Goal: Task Accomplishment & Management: Complete application form

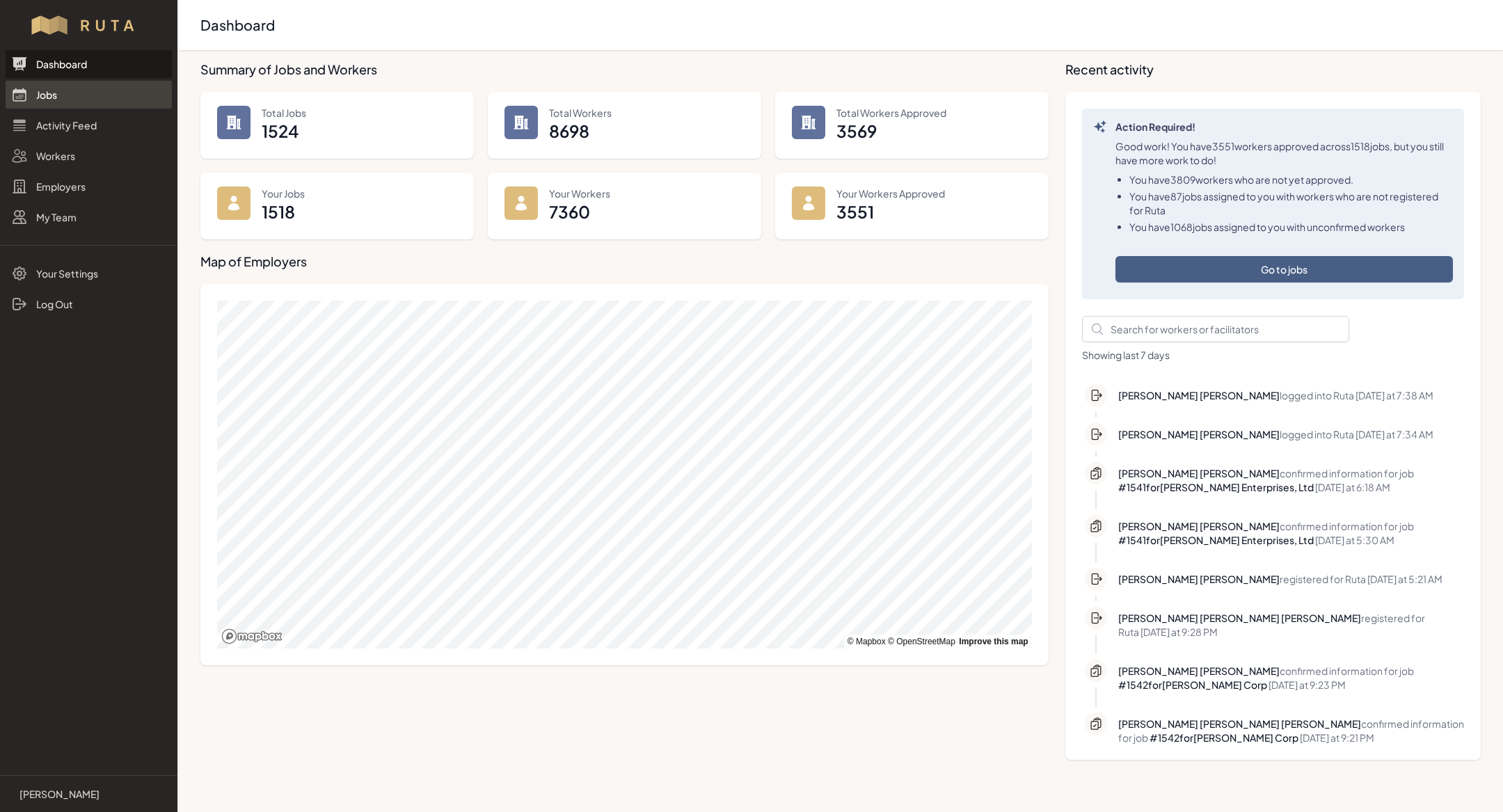
click at [61, 100] on link "Jobs" at bounding box center [89, 95] width 166 height 28
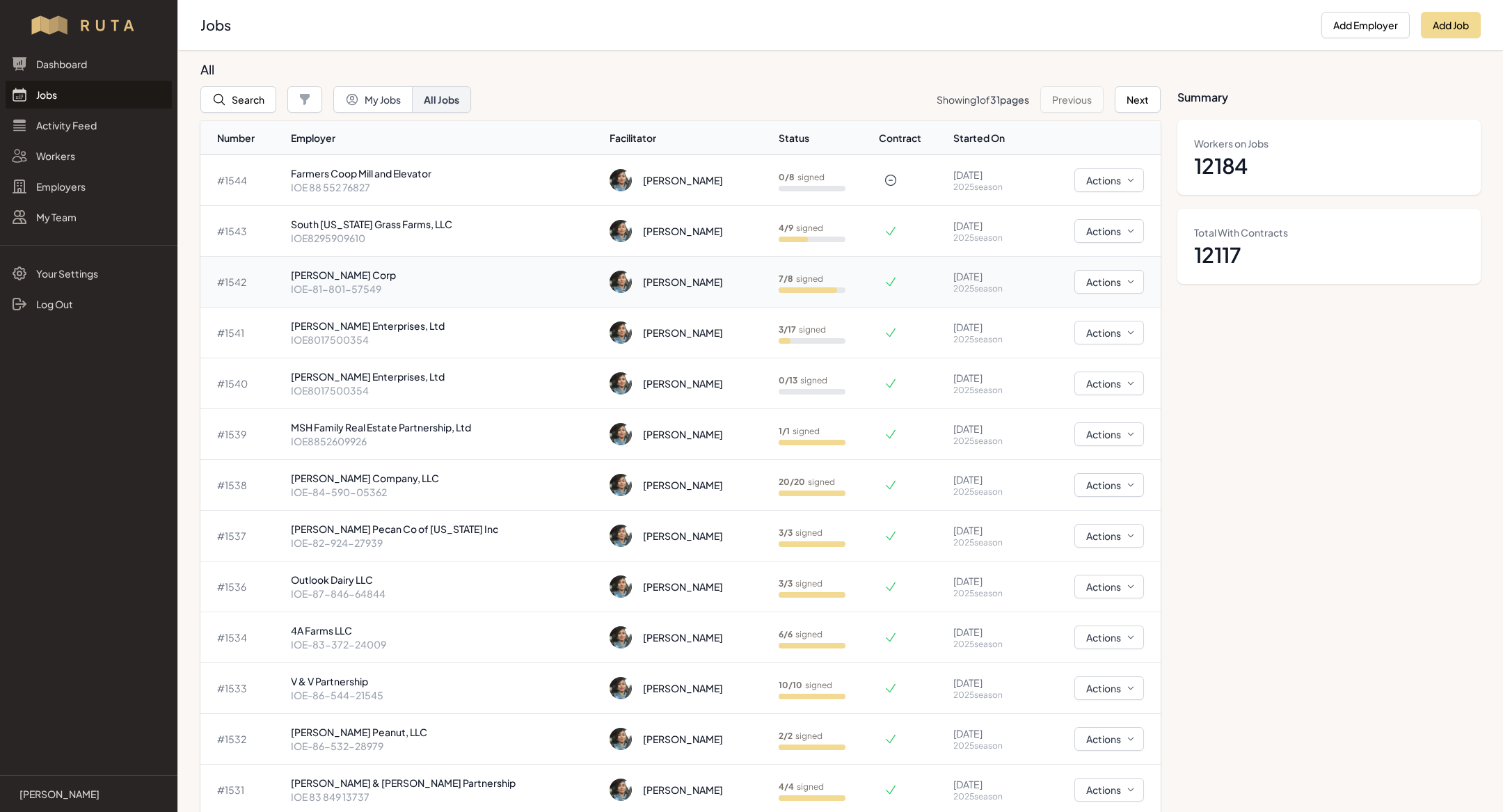
click at [370, 266] on td "Wingate Gin Corp IOE-81-801-57549" at bounding box center [444, 281] width 320 height 50
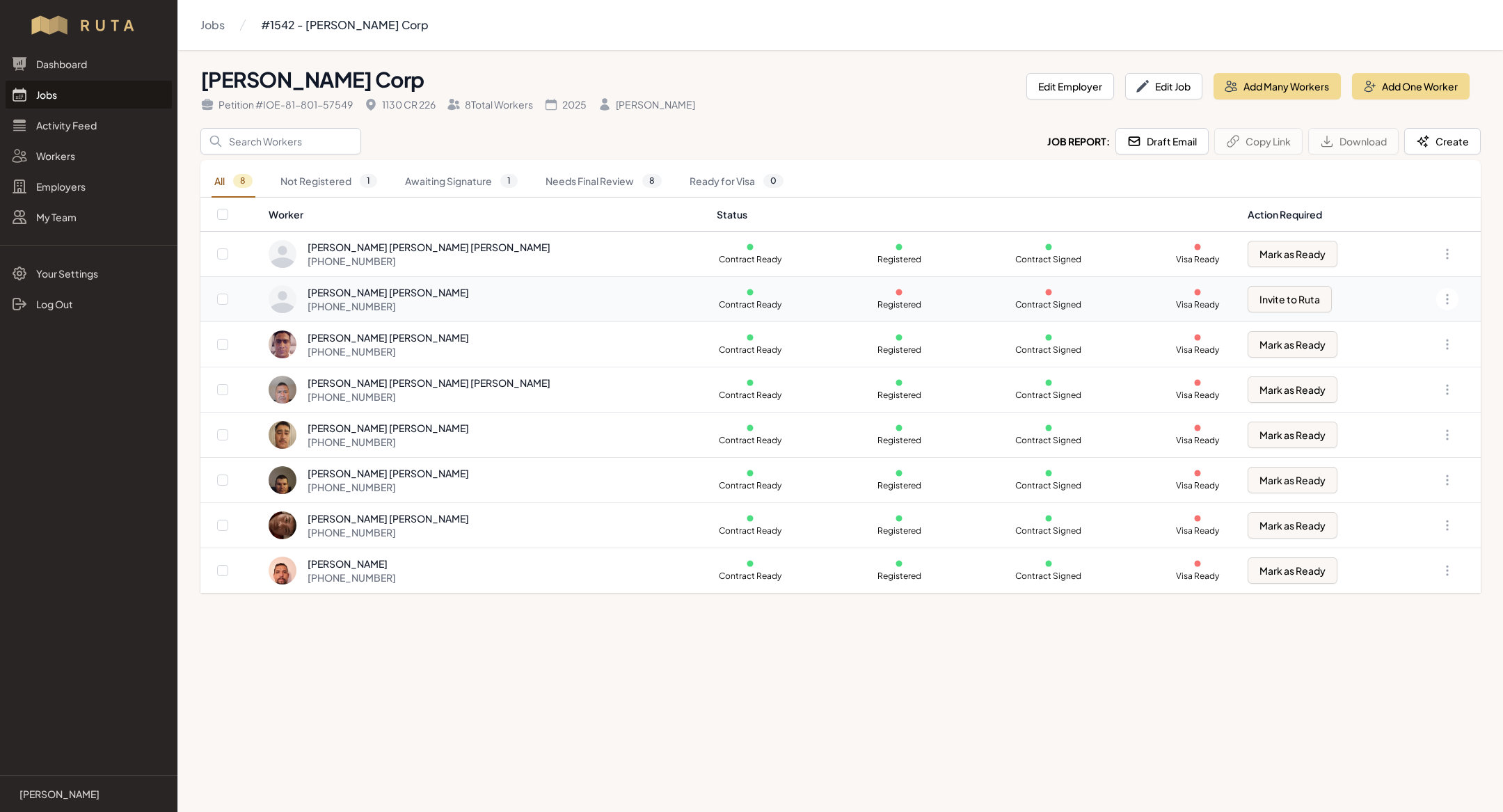
click at [392, 295] on div "Joel Francisco Ramirez Ramirez" at bounding box center [388, 292] width 161 height 14
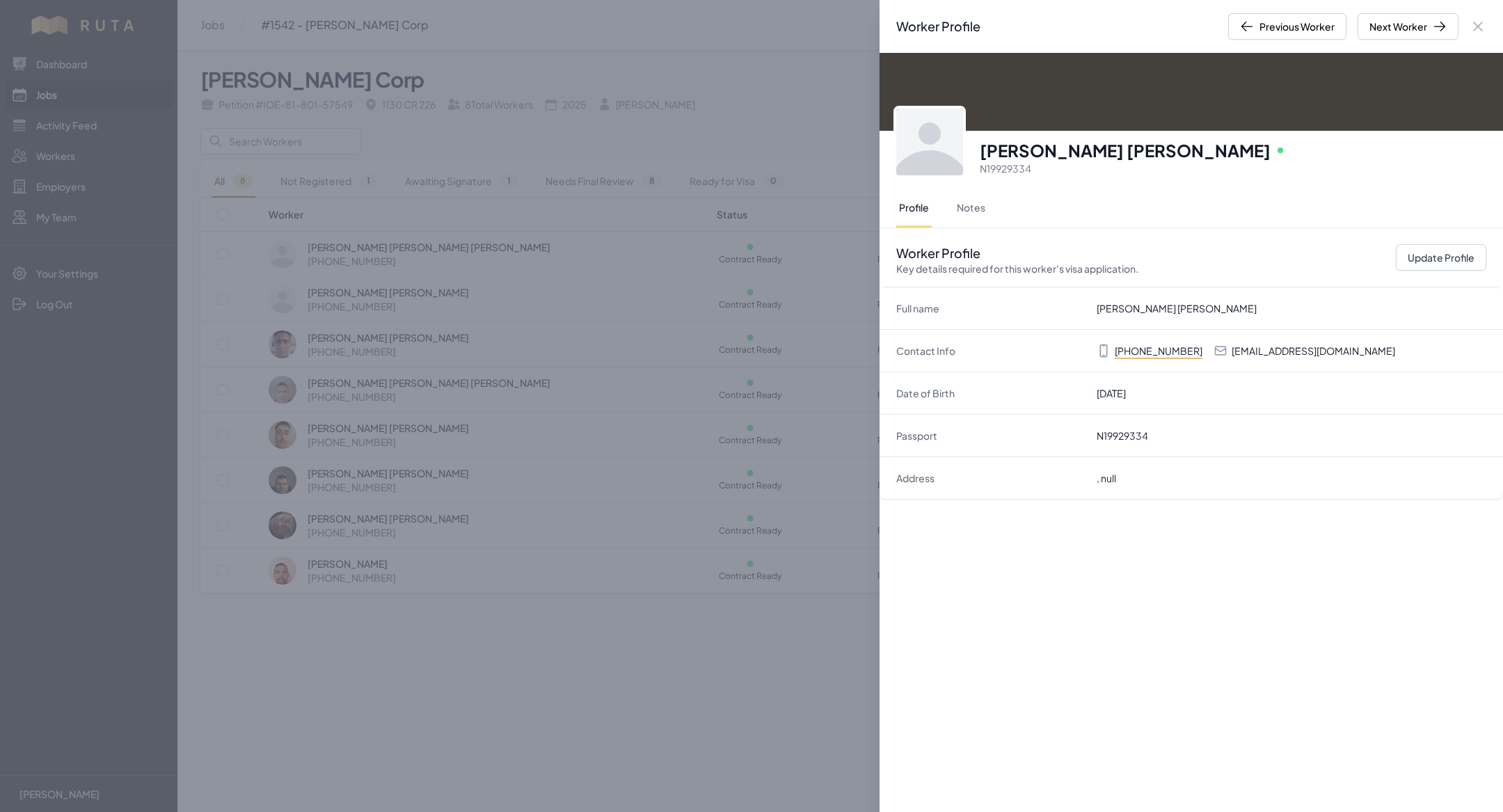
click at [237, 275] on div "Worker Profile Previous Worker Next Worker Close panel Joel Francisco Ramirez R…" at bounding box center [751, 406] width 1503 height 812
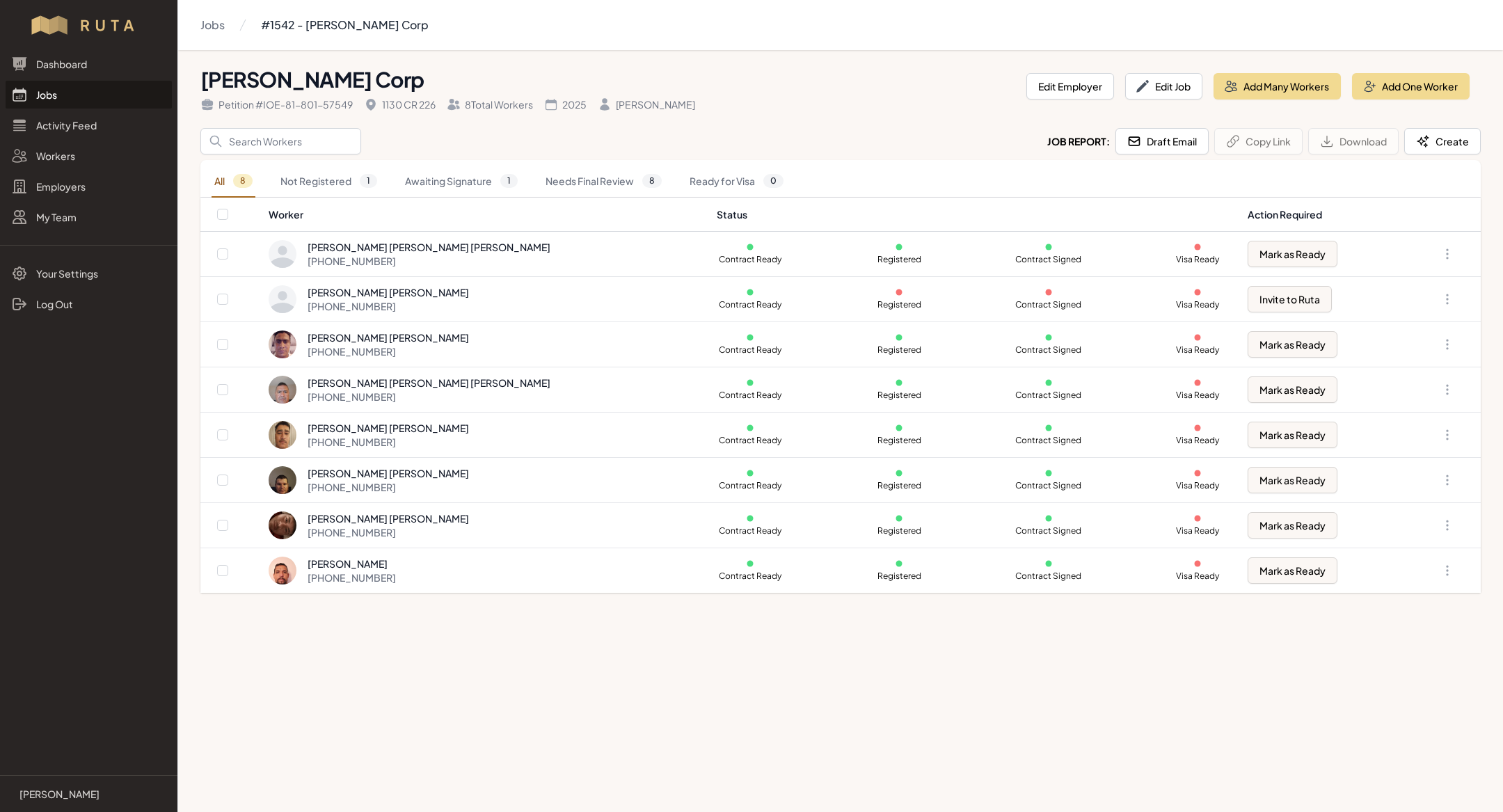
click at [59, 104] on link "Jobs" at bounding box center [89, 95] width 166 height 28
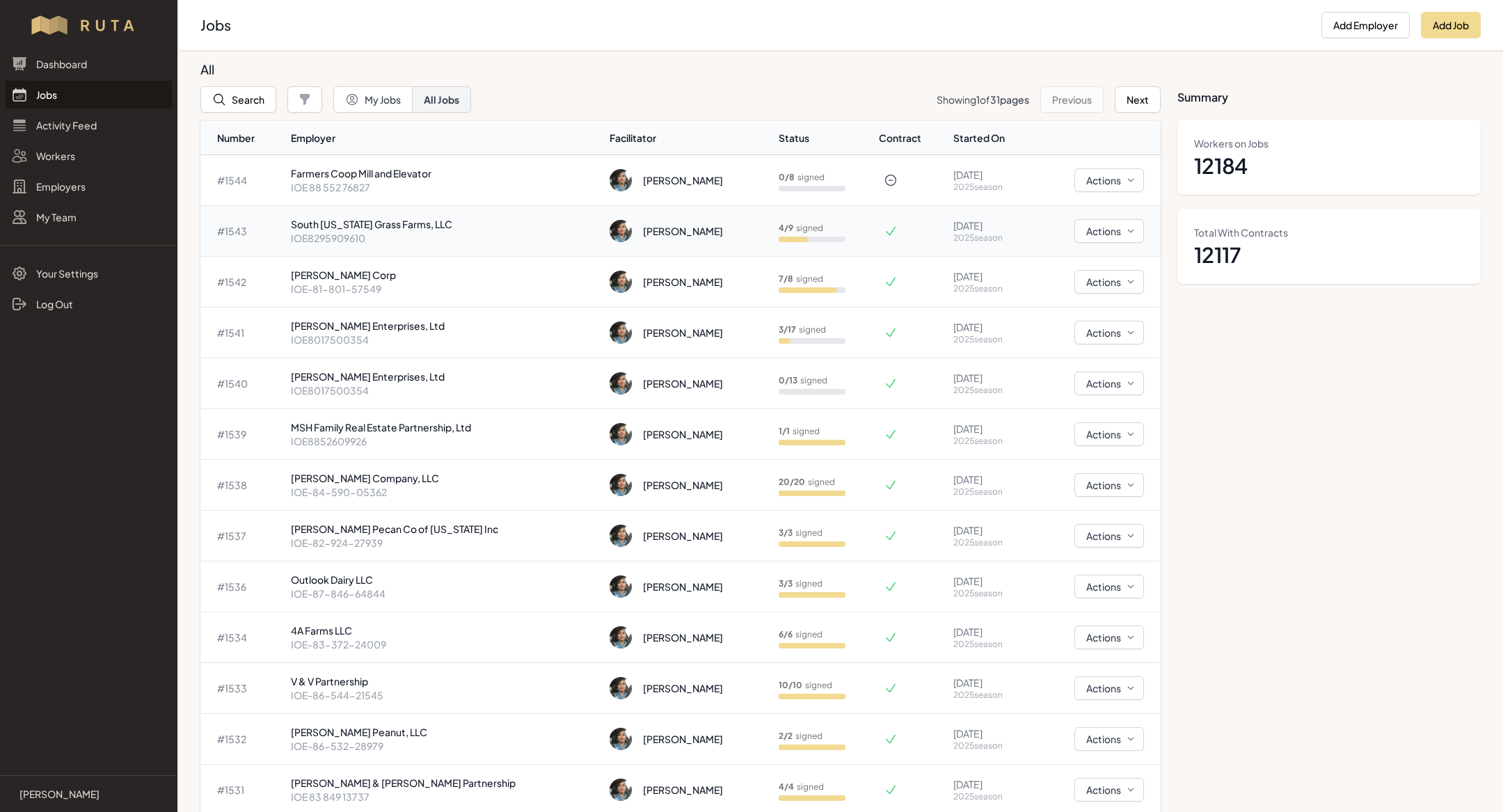
click at [374, 228] on p "South [US_STATE] Grass Farms, LLC" at bounding box center [445, 224] width 309 height 14
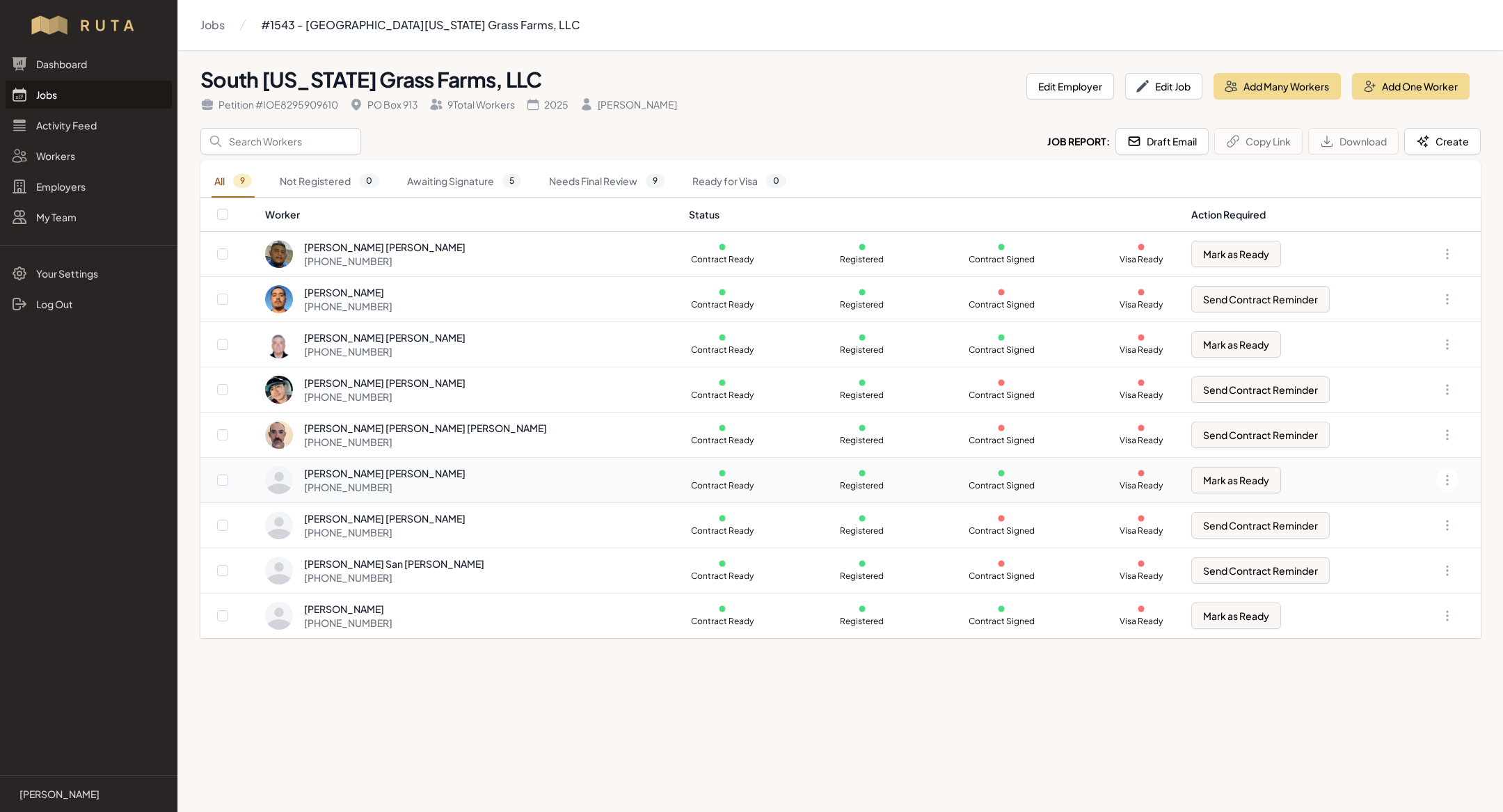
click at [397, 486] on div "+1 830 317 0732" at bounding box center [384, 487] width 161 height 14
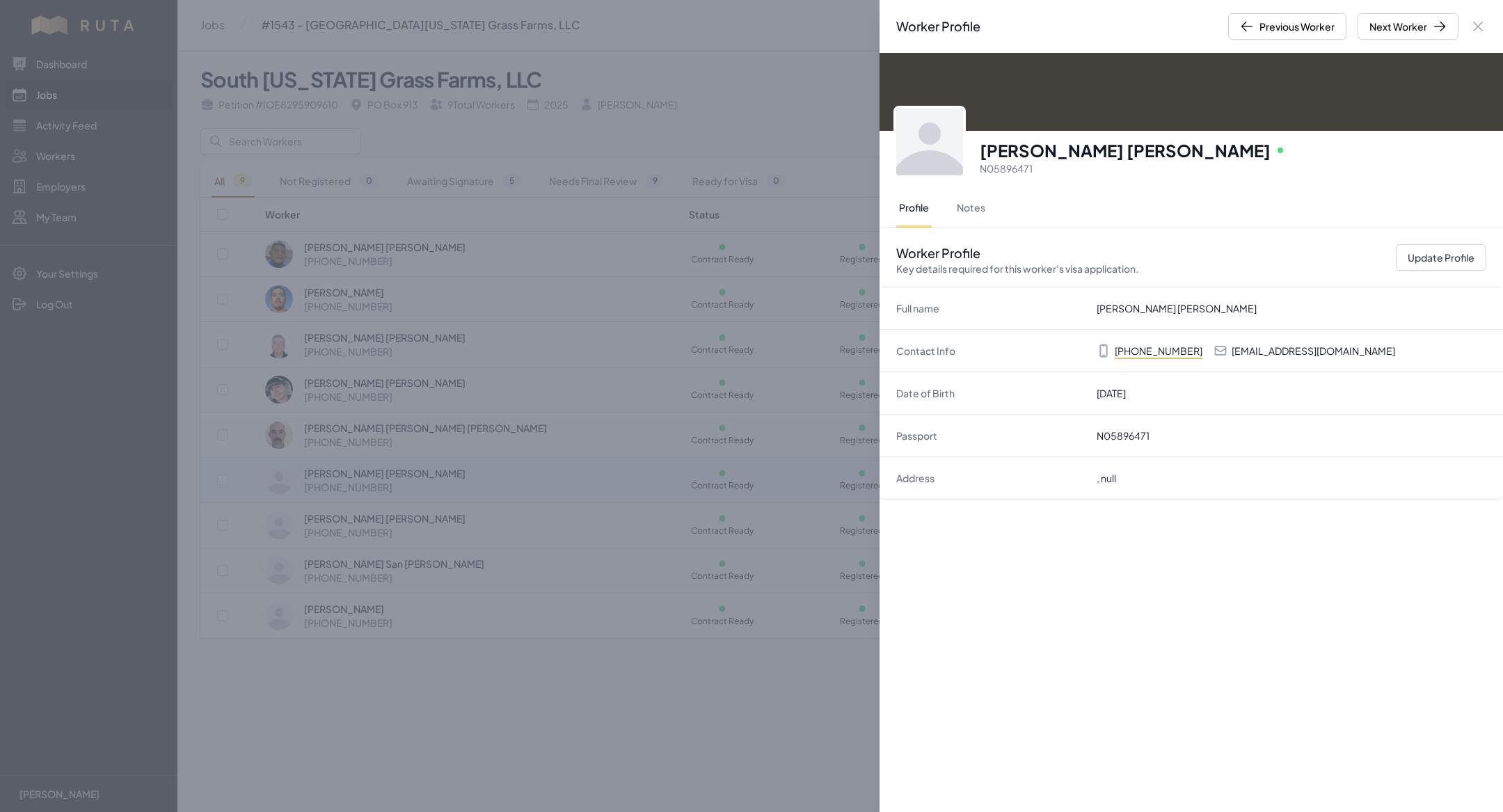
click at [397, 486] on div "Worker Profile Previous Worker Next Worker Close panel Luis Roberto Zamora Pere…" at bounding box center [751, 406] width 1503 height 812
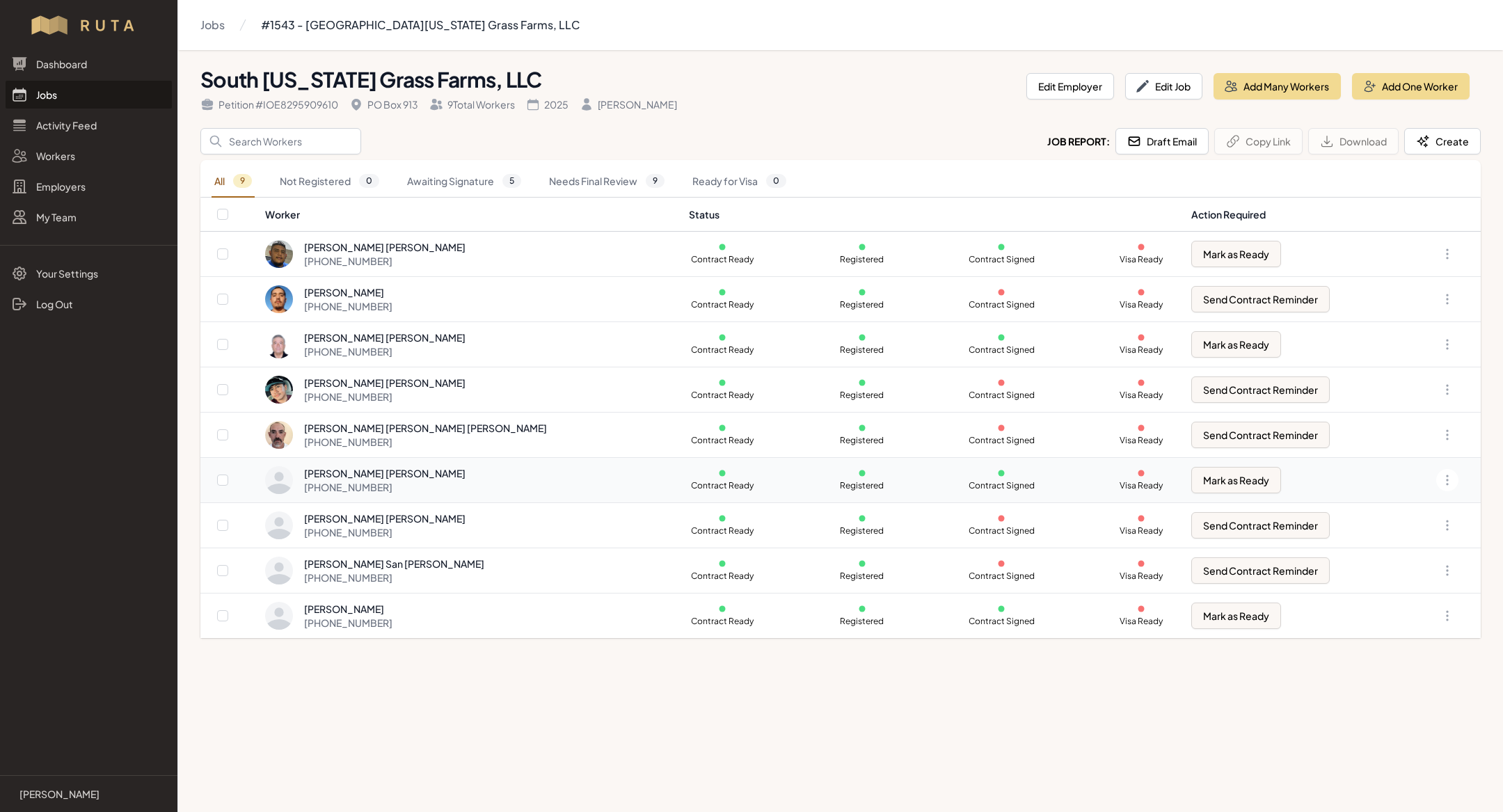
click at [444, 479] on div "Luis Roberto Zamora Perez +1 830 317 0732" at bounding box center [469, 480] width 408 height 28
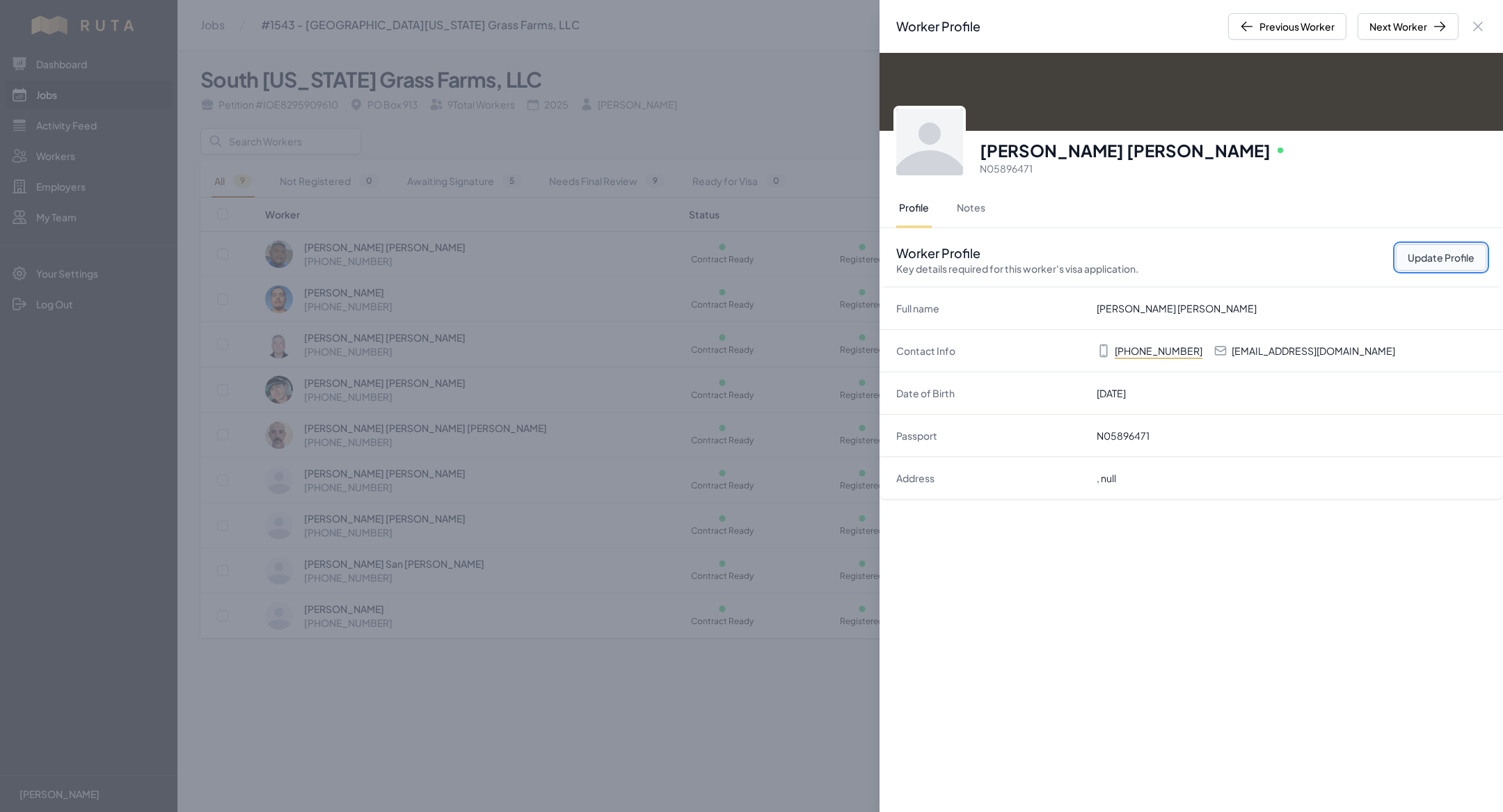
click at [1455, 256] on button "Update Profile" at bounding box center [1441, 257] width 90 height 27
select select "US"
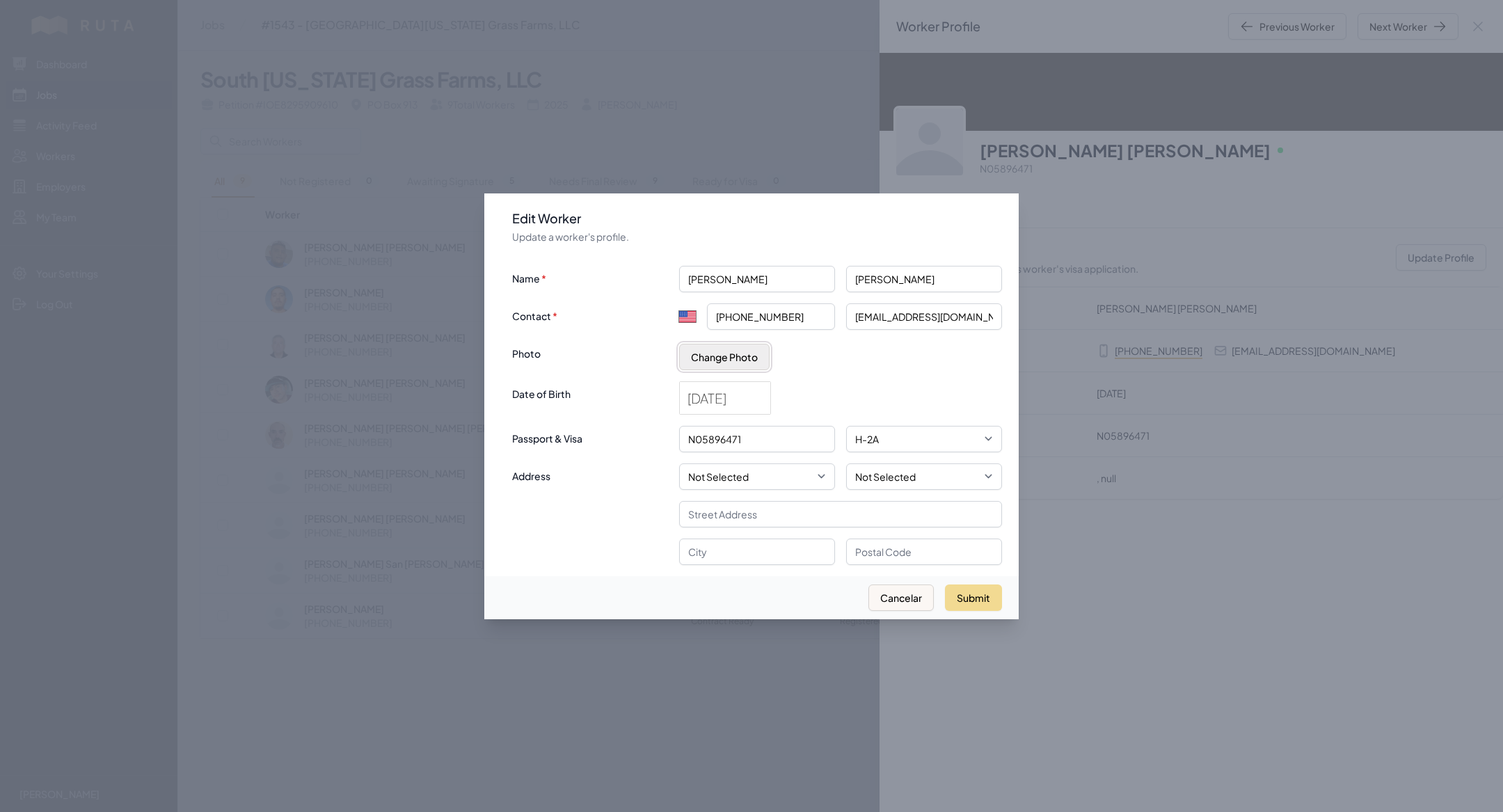
click at [733, 354] on button "Change Photo" at bounding box center [723, 356] width 90 height 27
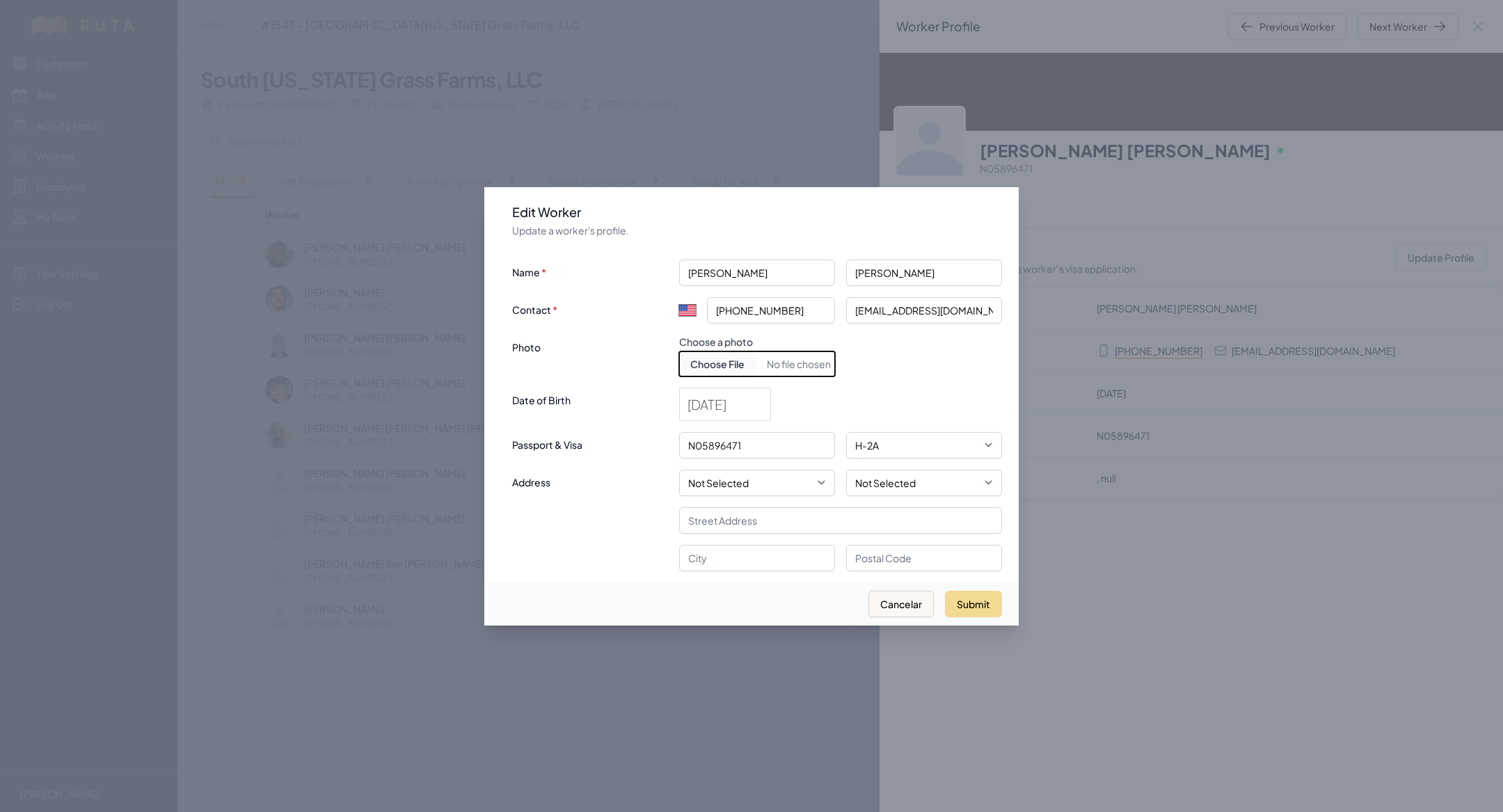
click at [733, 367] on input "Choose document photo" at bounding box center [757, 363] width 156 height 25
type input "C:\fakepath\luis roberto south.jpeg"
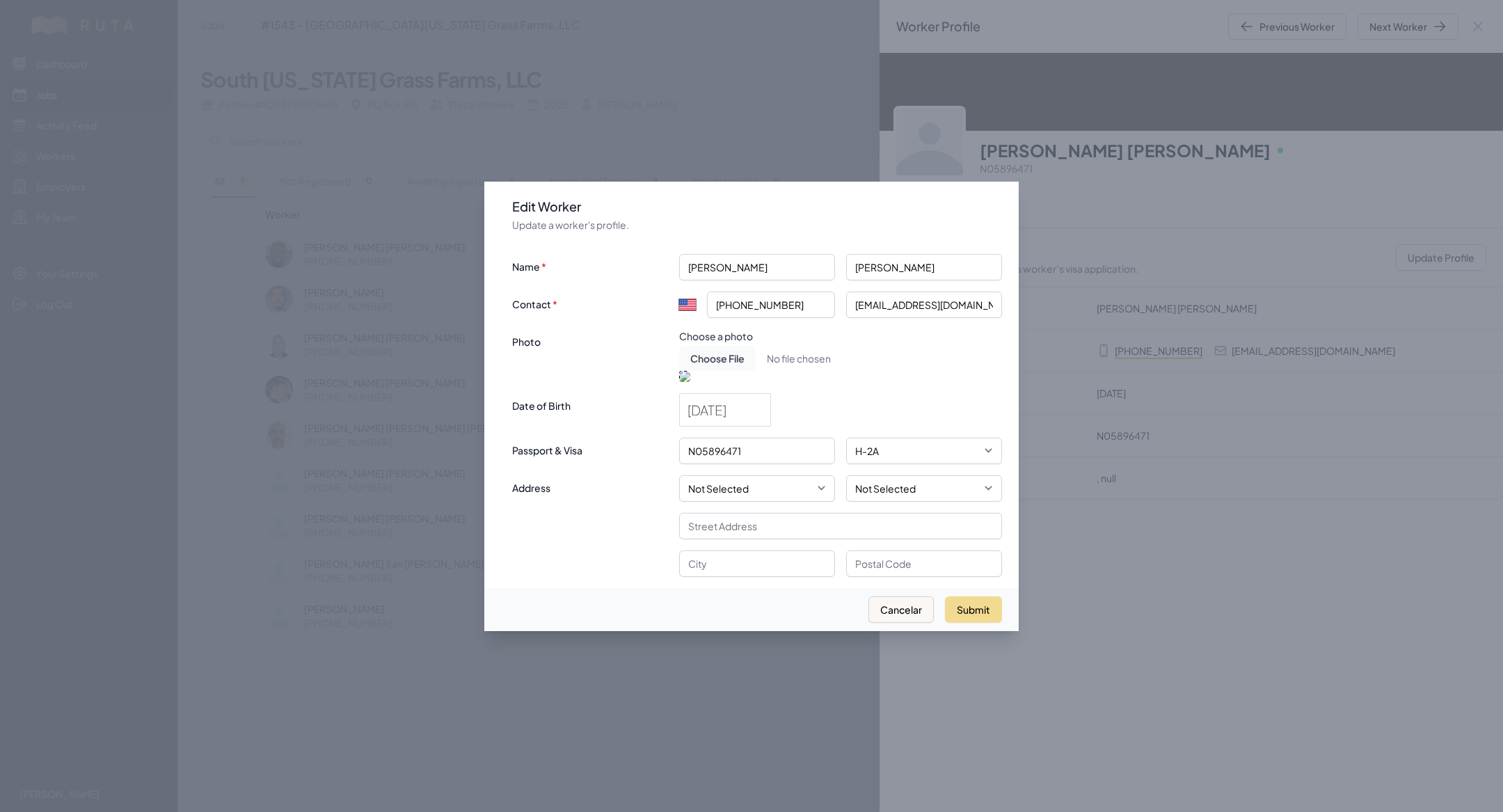
click at [771, 418] on div at bounding box center [757, 449] width 156 height 156
click at [979, 622] on button "Submit" at bounding box center [974, 609] width 57 height 27
select select "MX"
type input "+52"
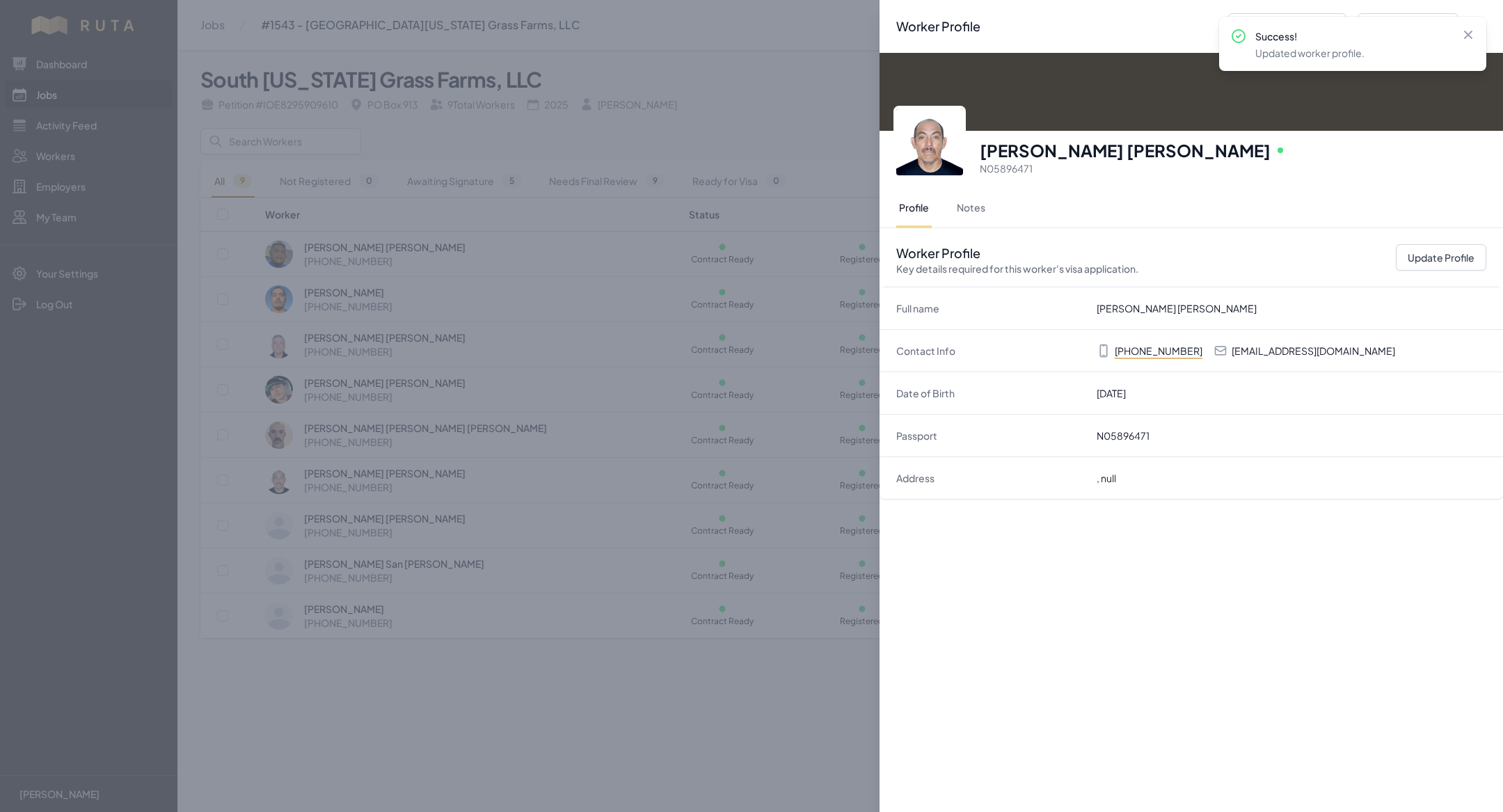
click at [686, 586] on div "Worker Profile Previous Worker Next Worker Close panel Luis Roberto Zamora Pere…" at bounding box center [751, 406] width 1503 height 812
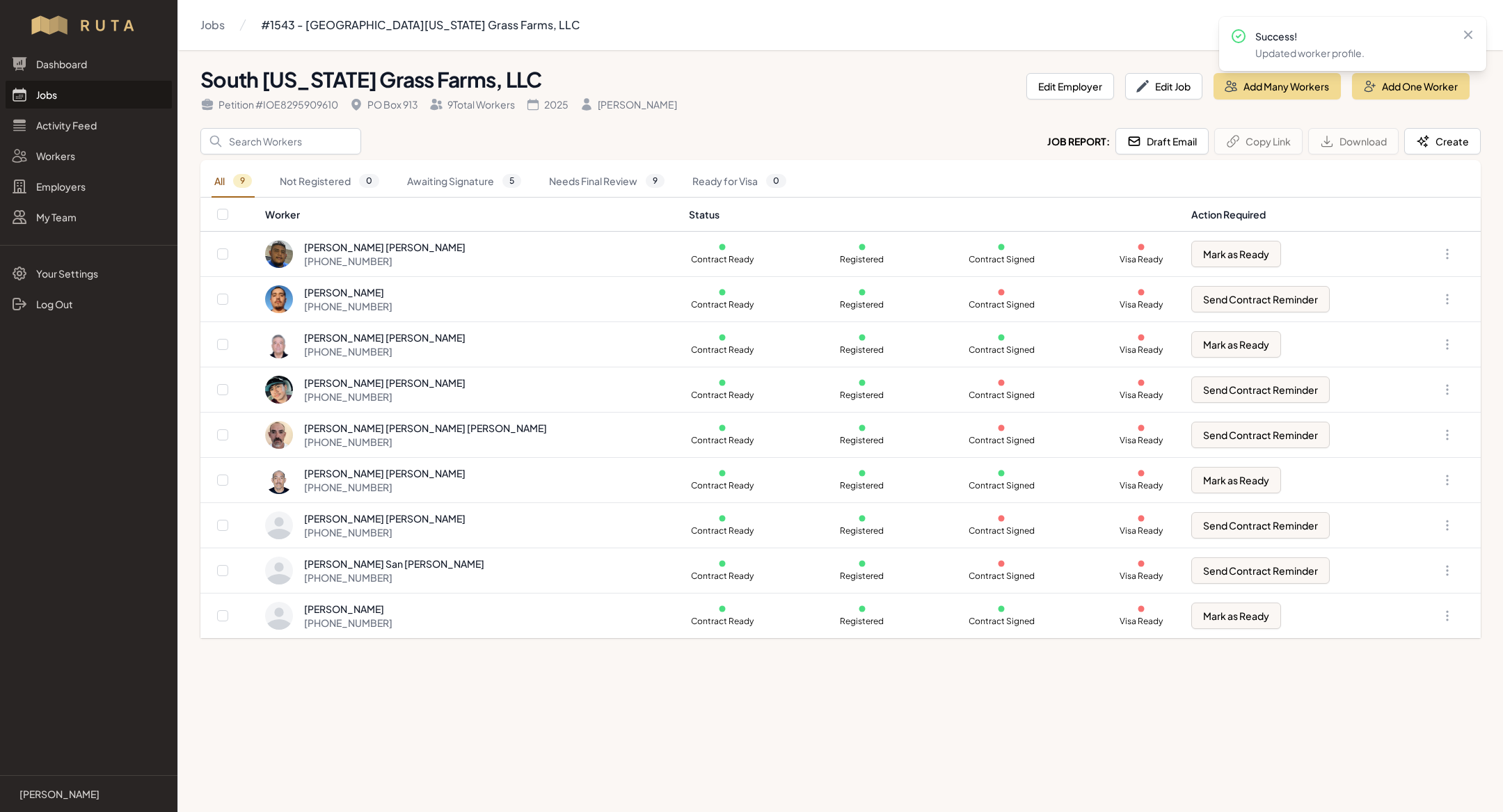
click at [87, 94] on link "Jobs" at bounding box center [89, 95] width 166 height 28
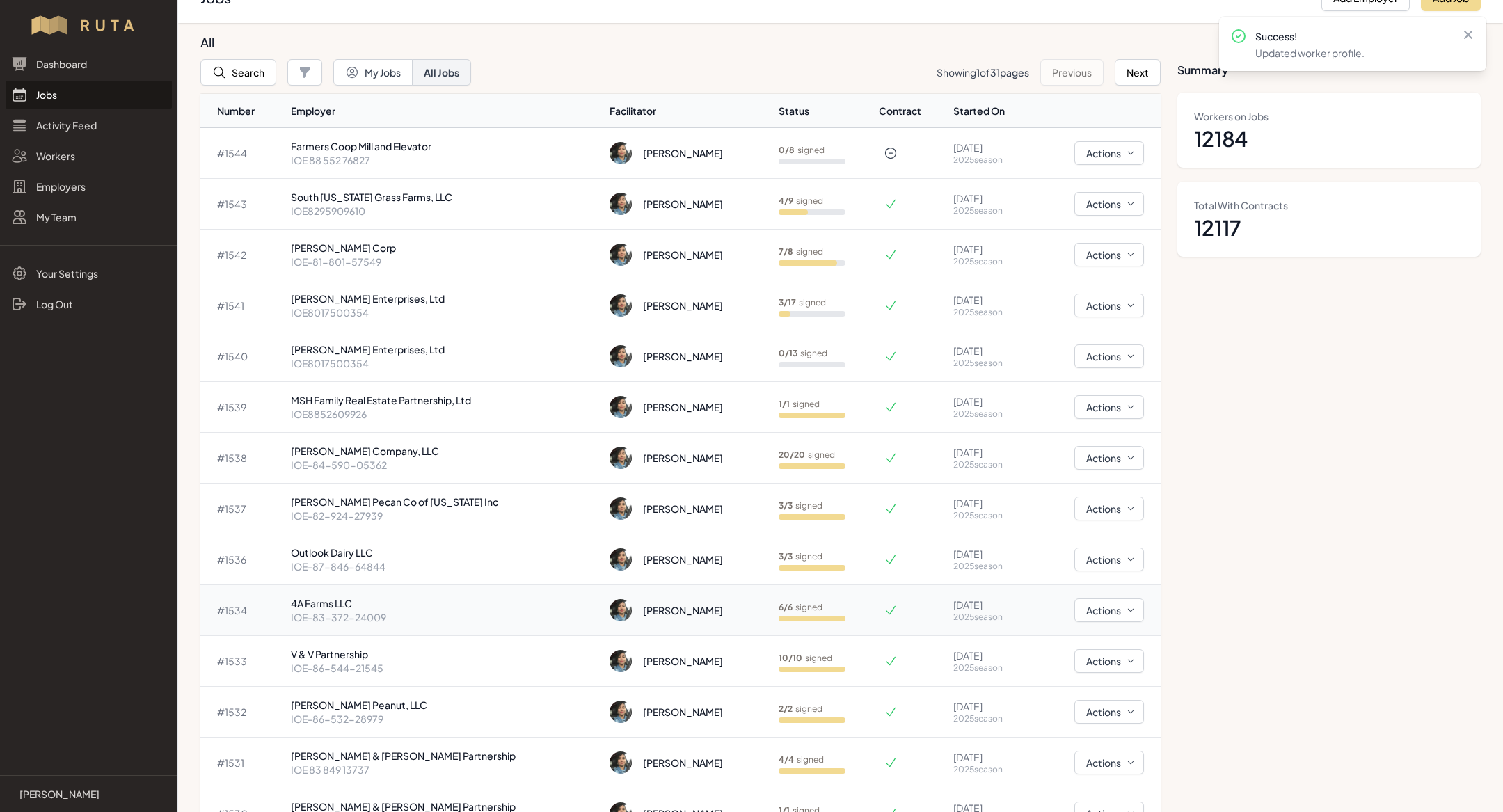
scroll to position [32, 0]
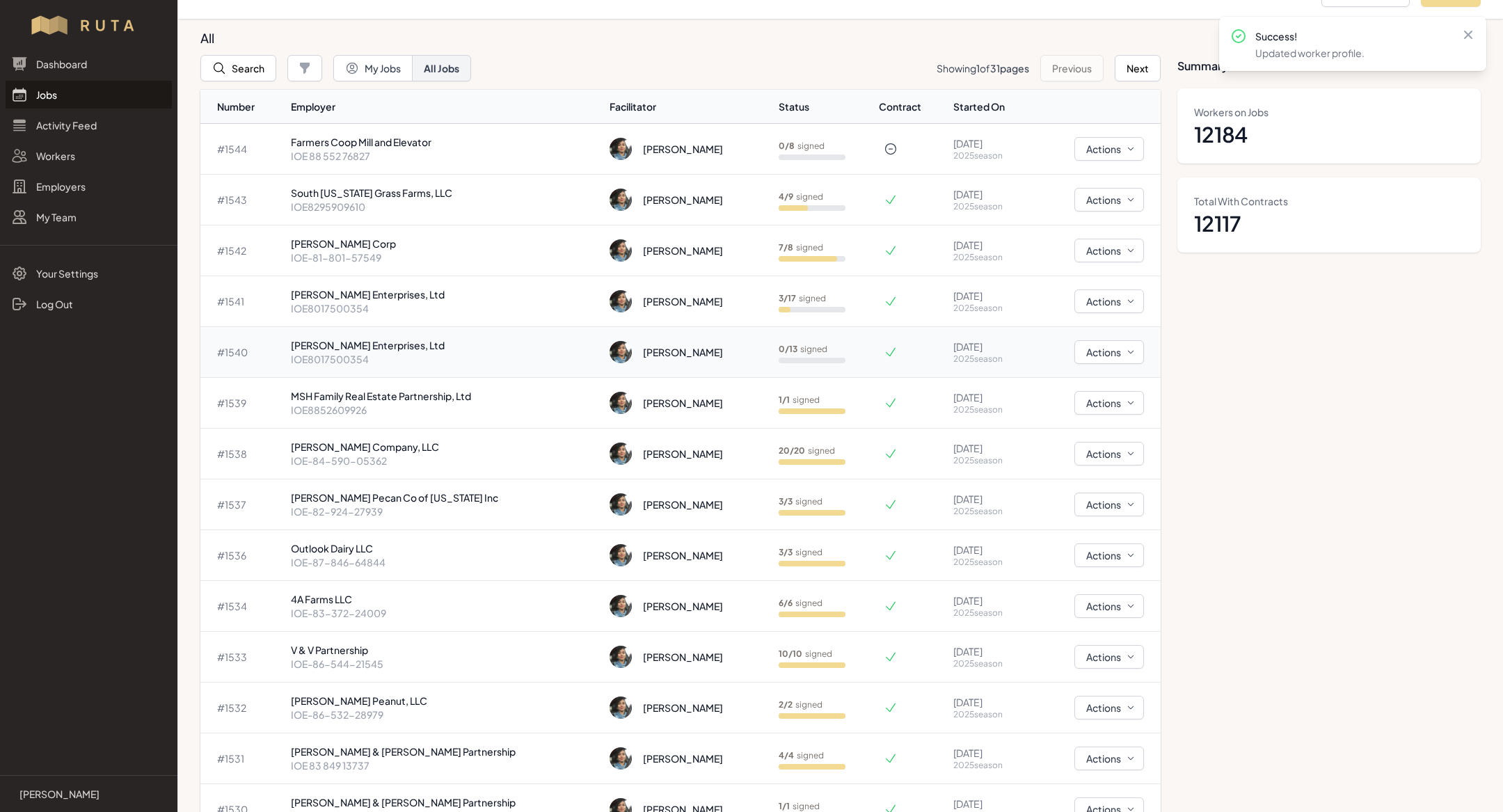
click at [386, 346] on p "[PERSON_NAME] Enterprises, Ltd" at bounding box center [445, 345] width 309 height 14
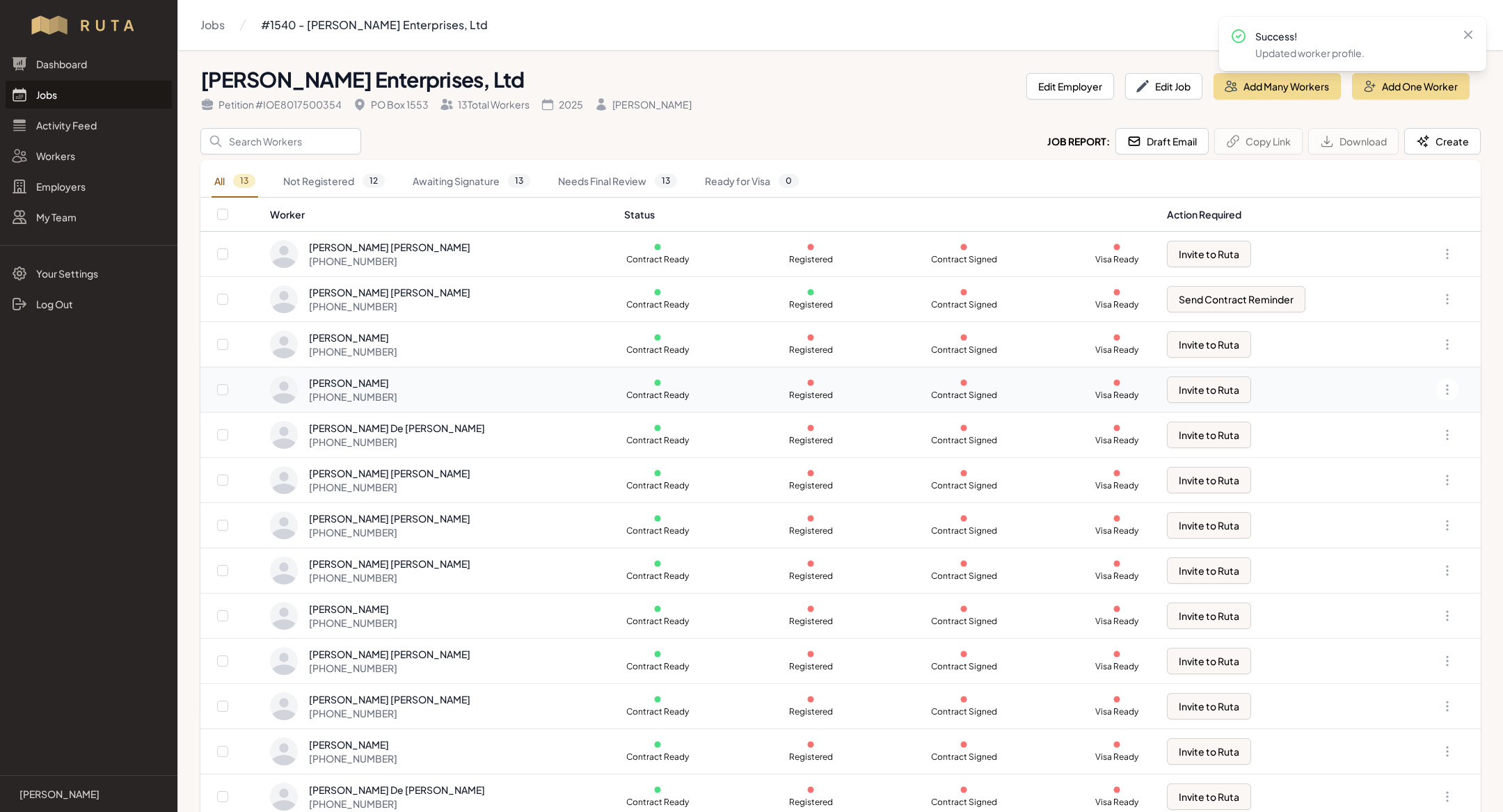
scroll to position [15, 0]
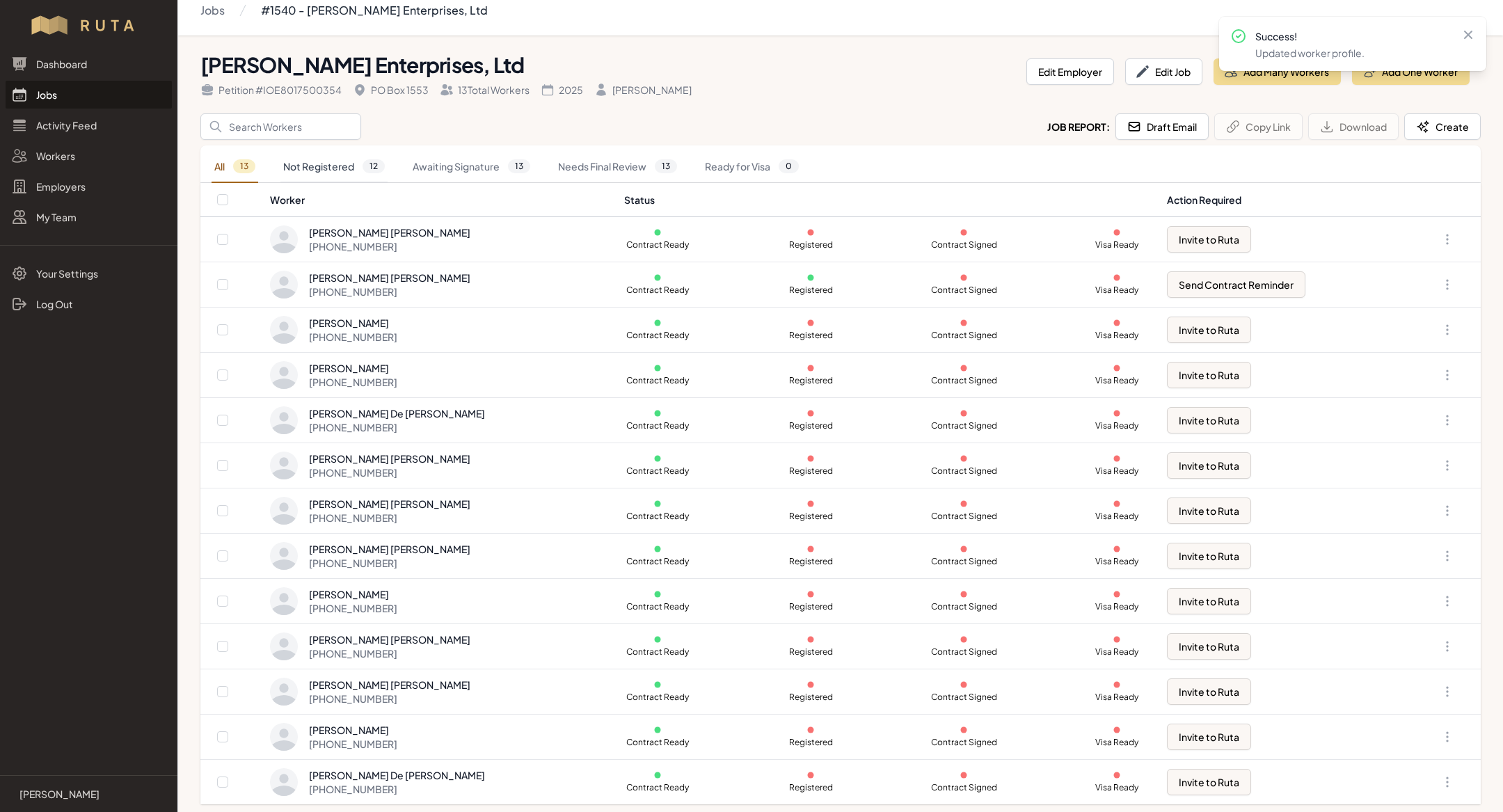
click at [346, 163] on link "Not Registered 12" at bounding box center [333, 167] width 107 height 32
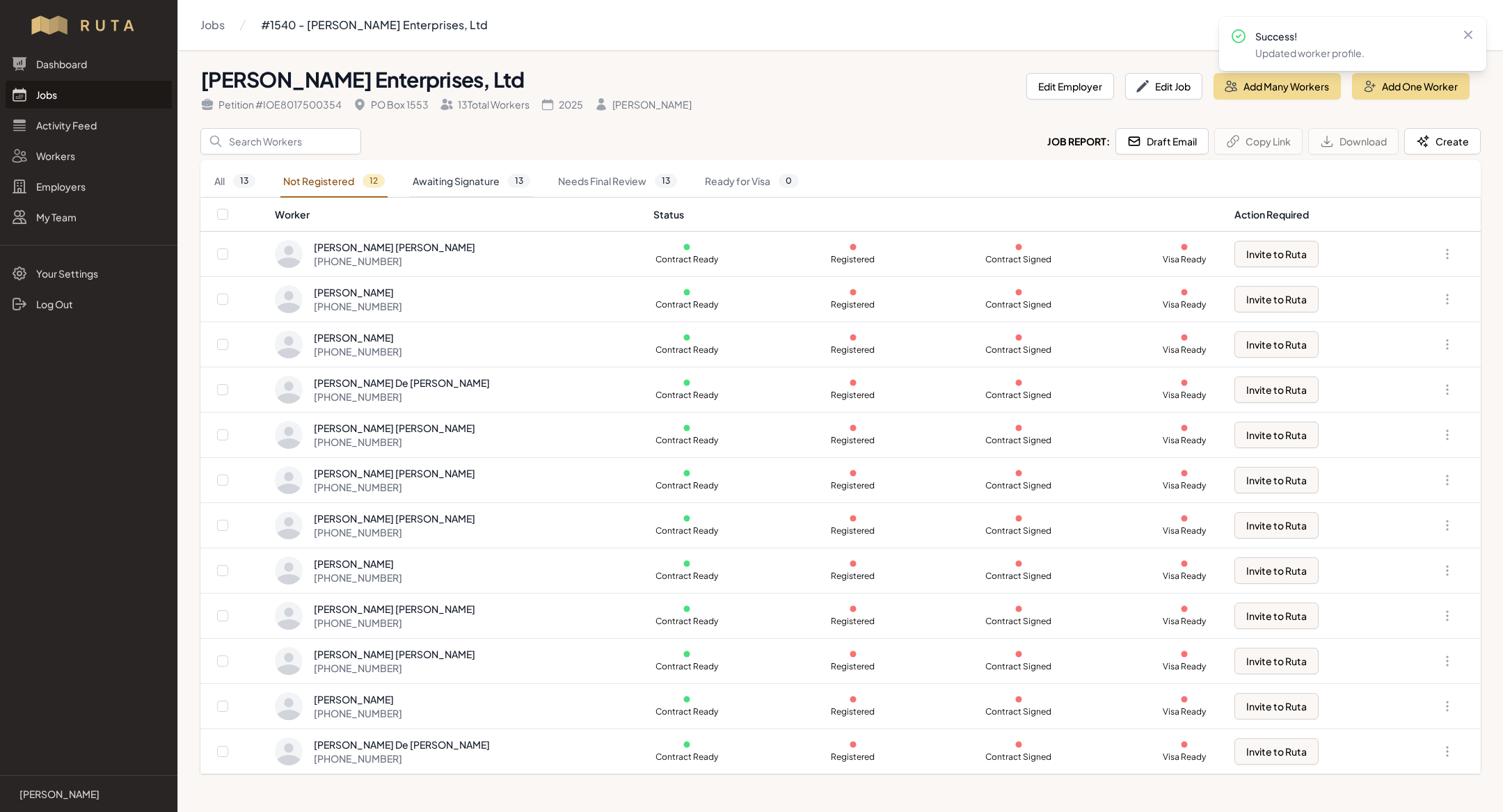
click at [459, 184] on link "Awaiting Signature 13" at bounding box center [471, 181] width 123 height 32
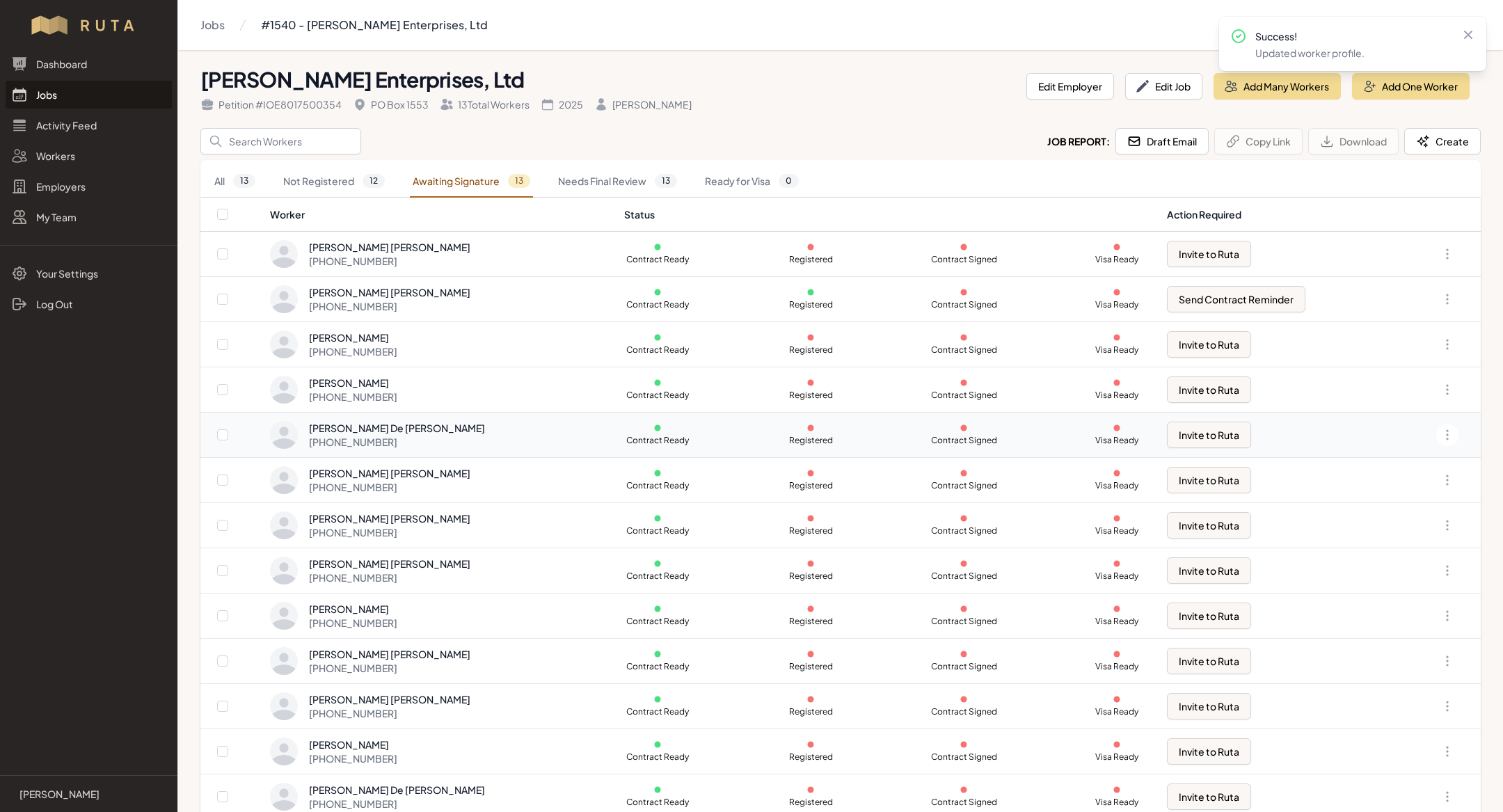
scroll to position [15, 0]
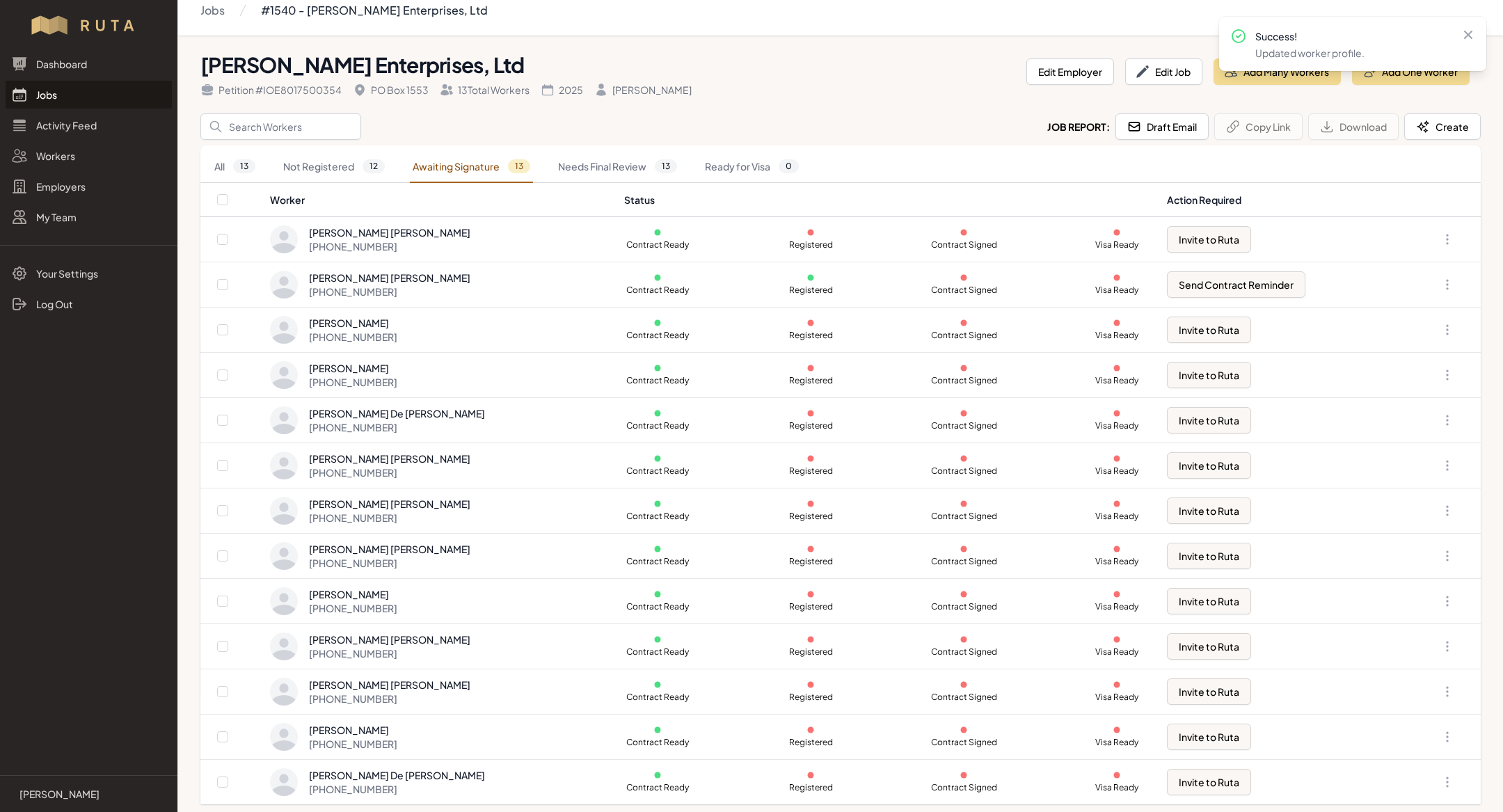
click at [95, 96] on link "Jobs" at bounding box center [89, 95] width 166 height 28
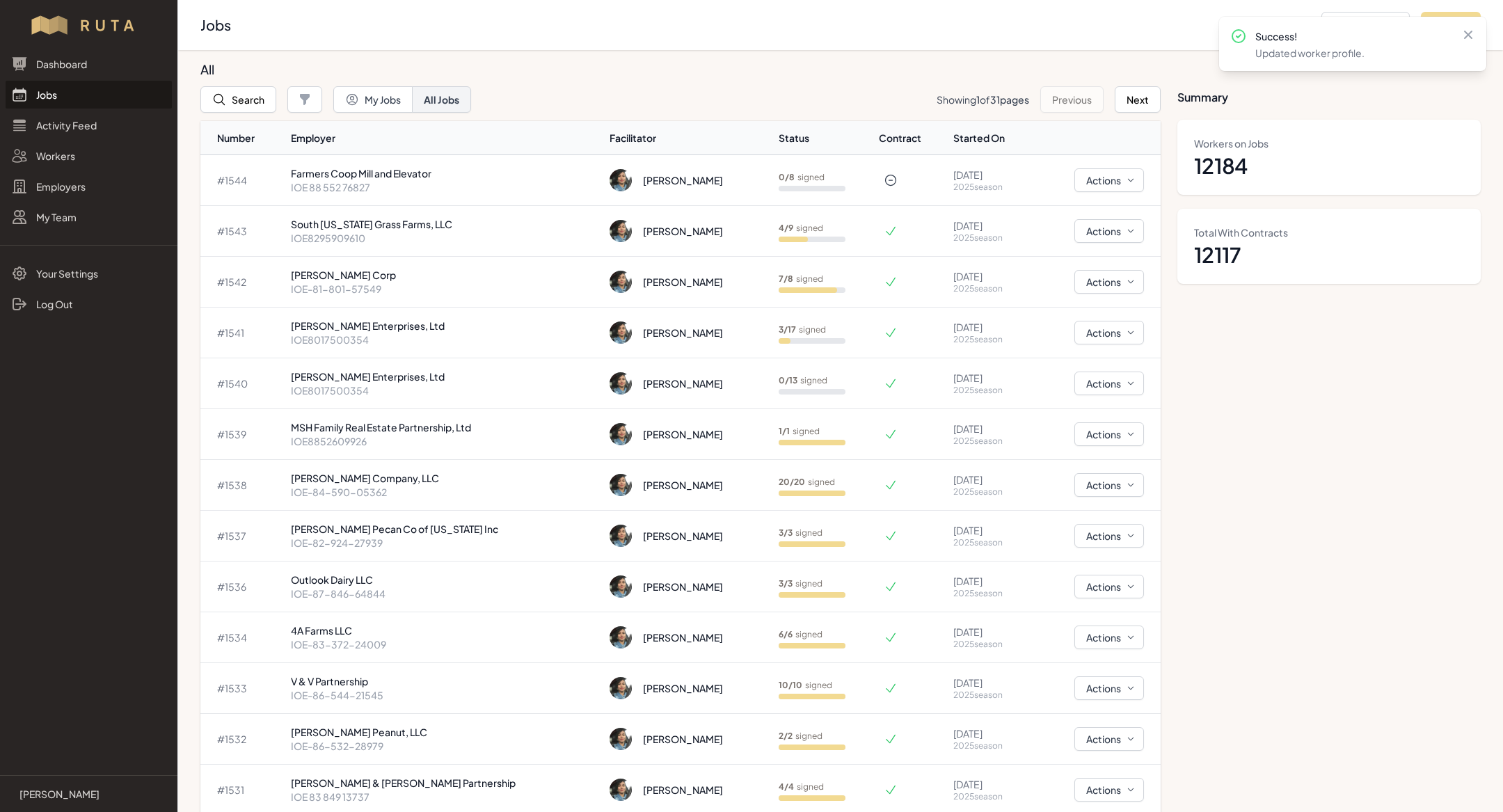
click at [71, 93] on link "Jobs" at bounding box center [89, 95] width 166 height 28
click at [318, 282] on p "IOE-81-801-57549" at bounding box center [445, 289] width 309 height 14
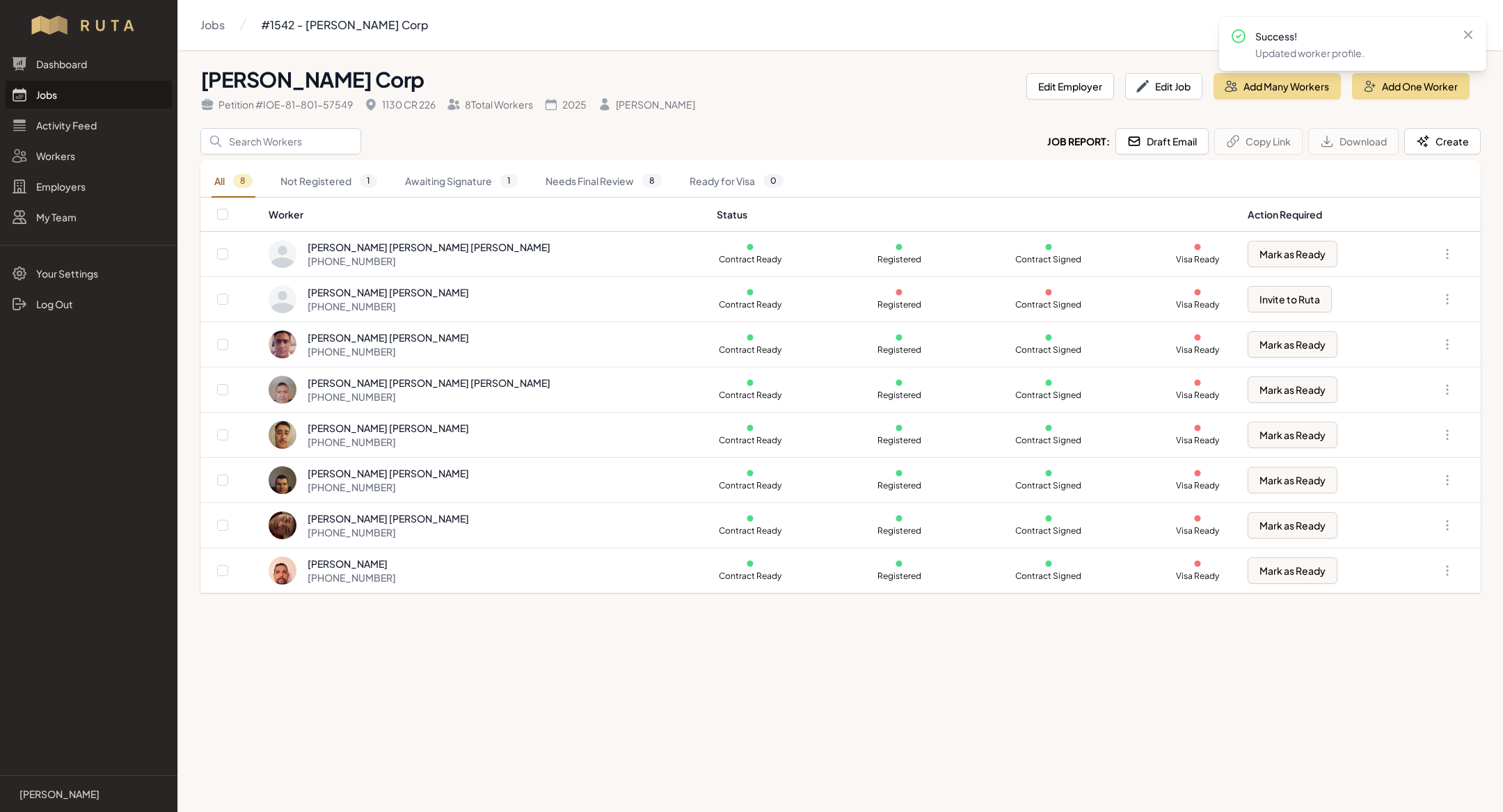
click at [98, 96] on link "Jobs" at bounding box center [89, 95] width 166 height 28
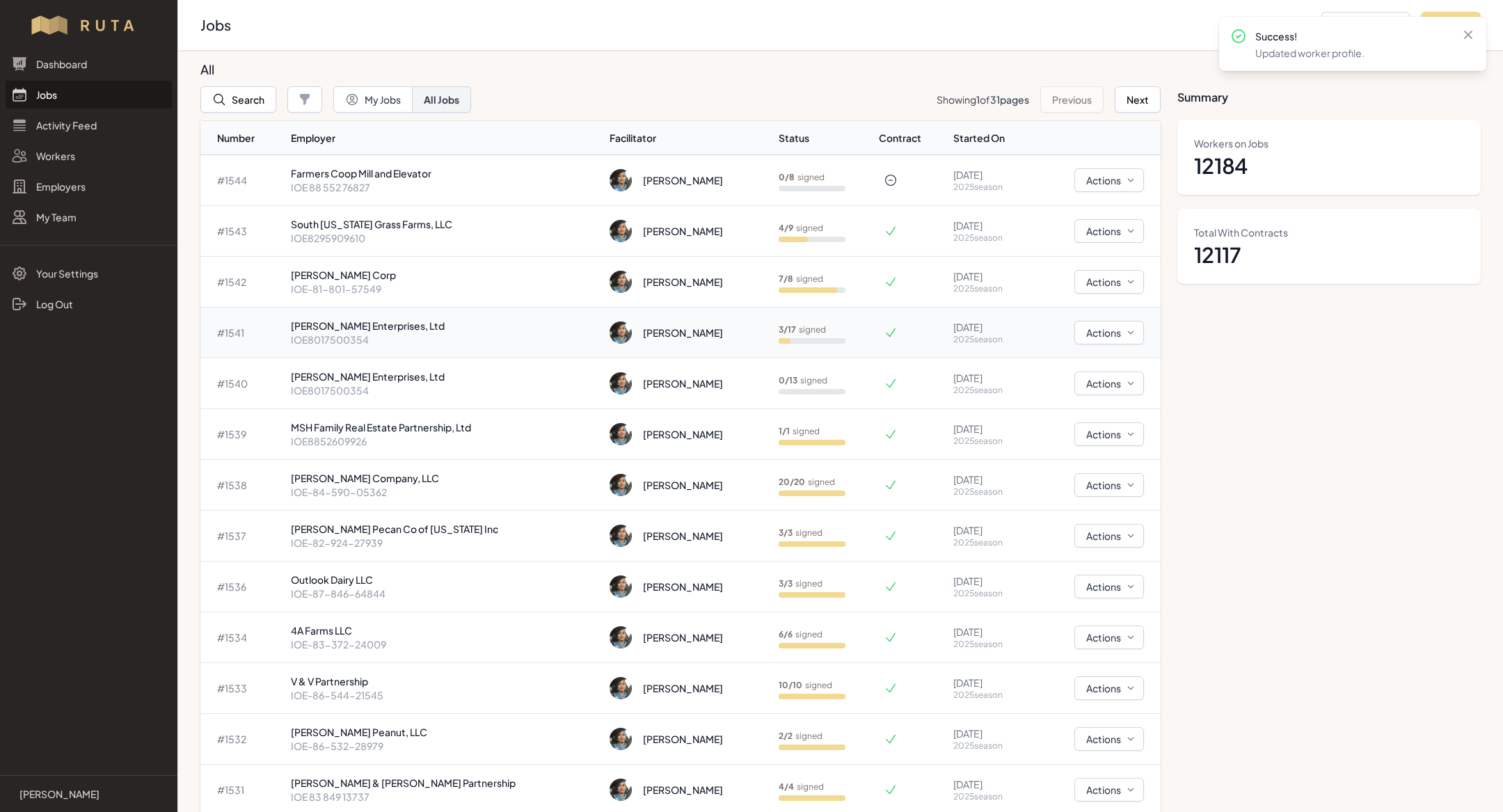
click at [384, 337] on p "IOE8017500354" at bounding box center [445, 339] width 309 height 14
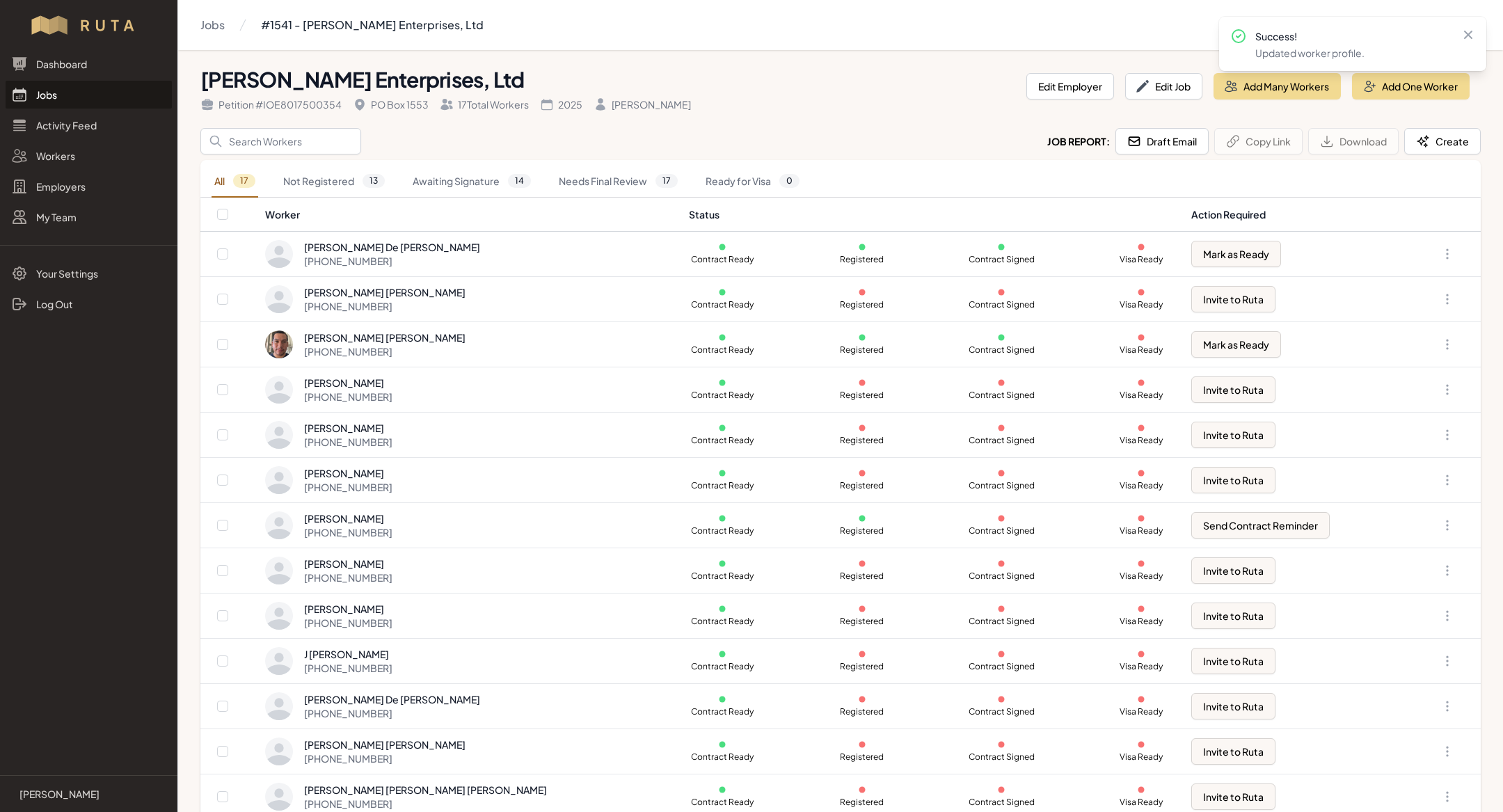
click at [107, 93] on link "Jobs" at bounding box center [89, 95] width 166 height 28
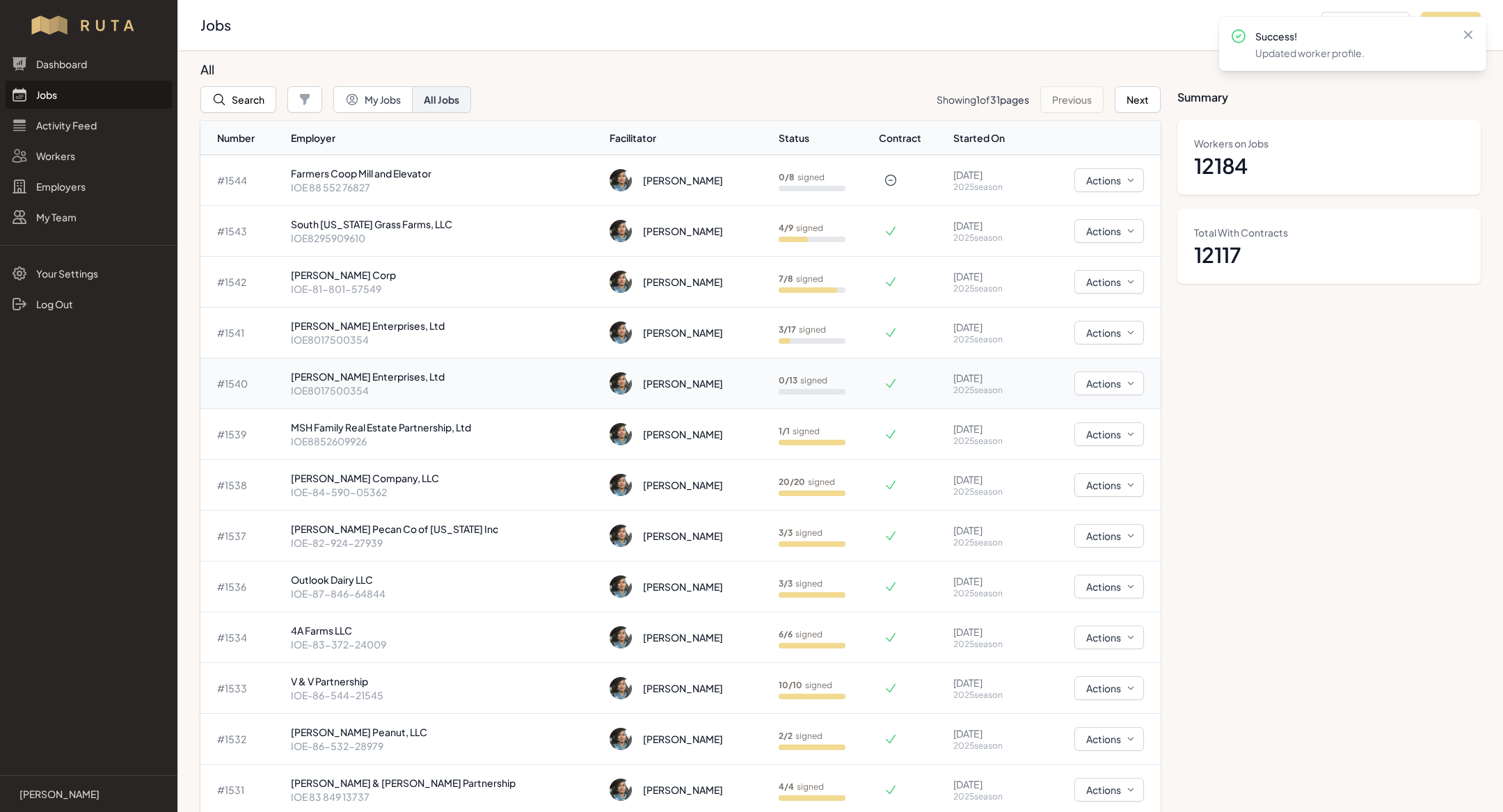
click at [412, 385] on p "IOE8017500354" at bounding box center [445, 390] width 309 height 14
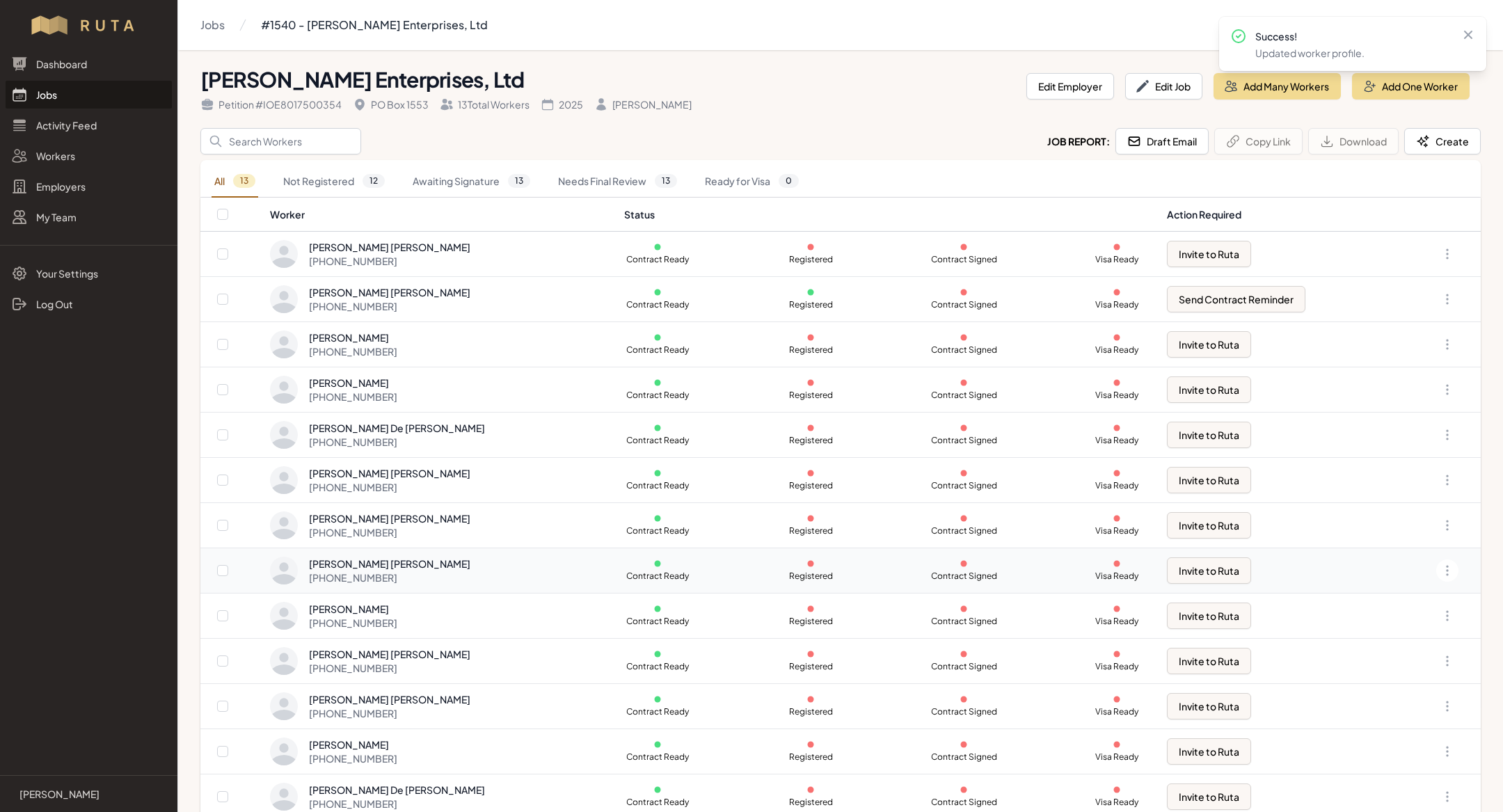
scroll to position [15, 0]
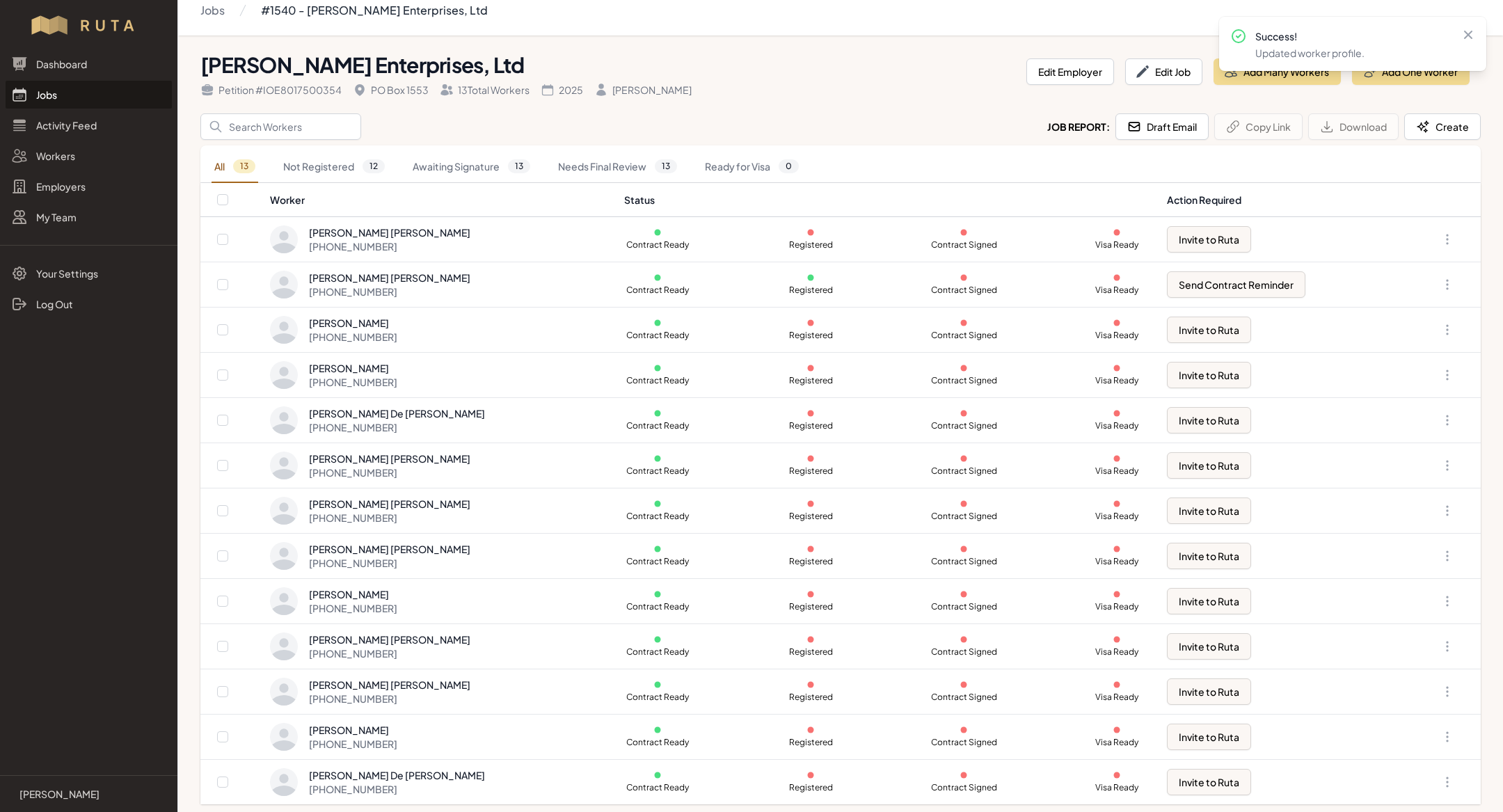
click at [99, 95] on link "Jobs" at bounding box center [89, 95] width 166 height 28
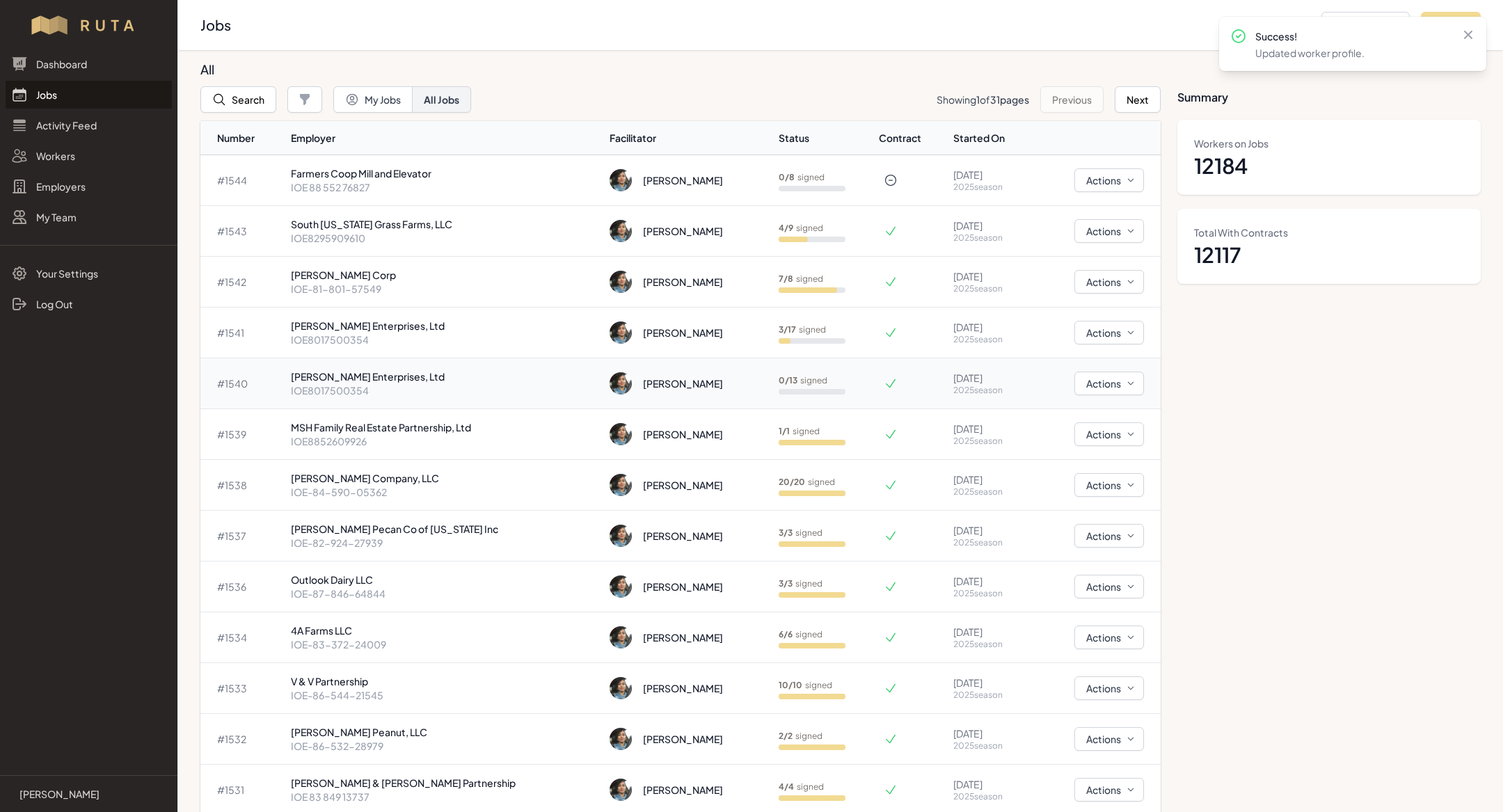
click at [357, 387] on p "IOE8017500354" at bounding box center [445, 390] width 309 height 14
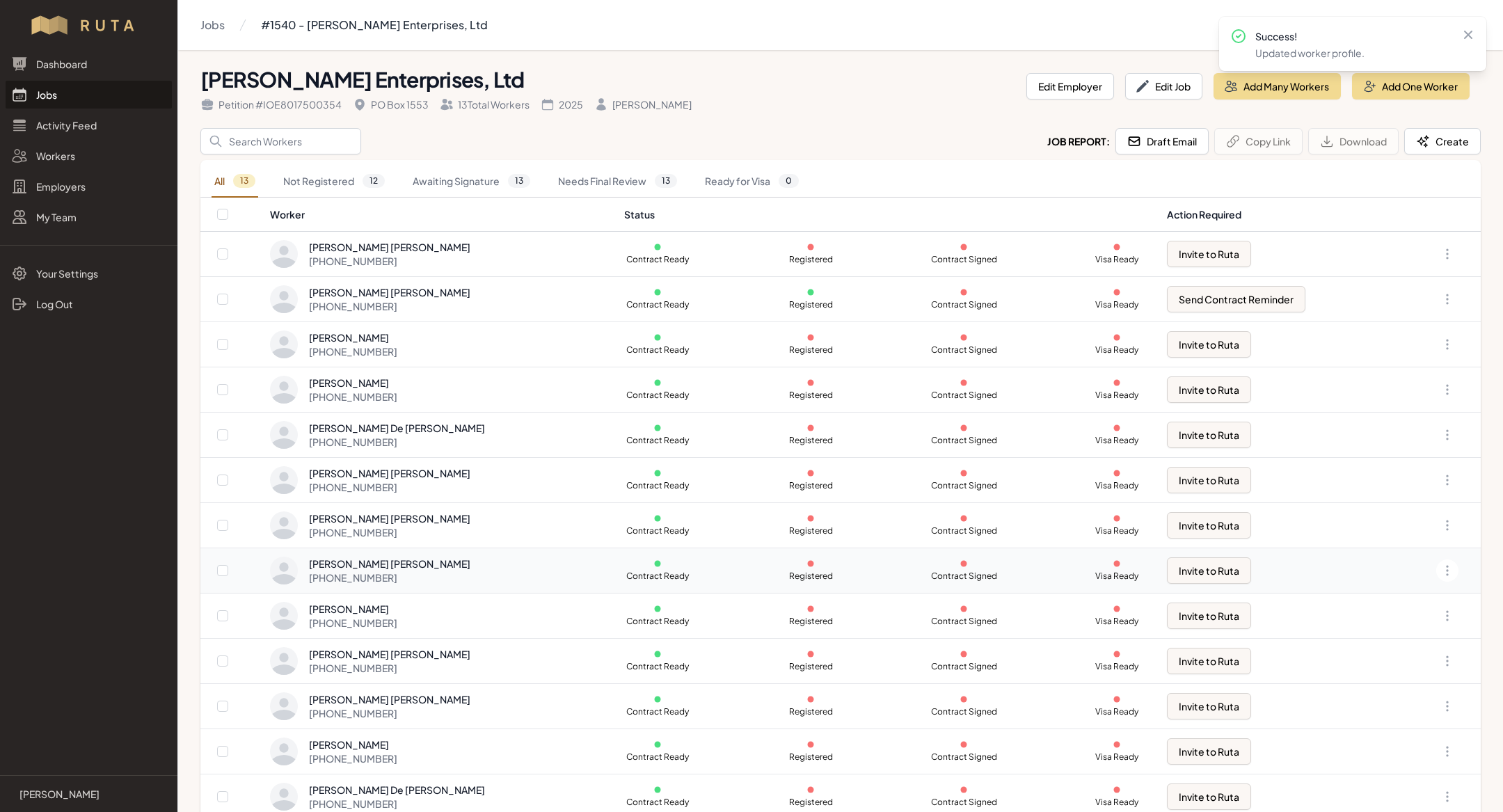
click at [442, 573] on div "Juan Hernandez Rivera +1 325 269 4324" at bounding box center [438, 571] width 337 height 28
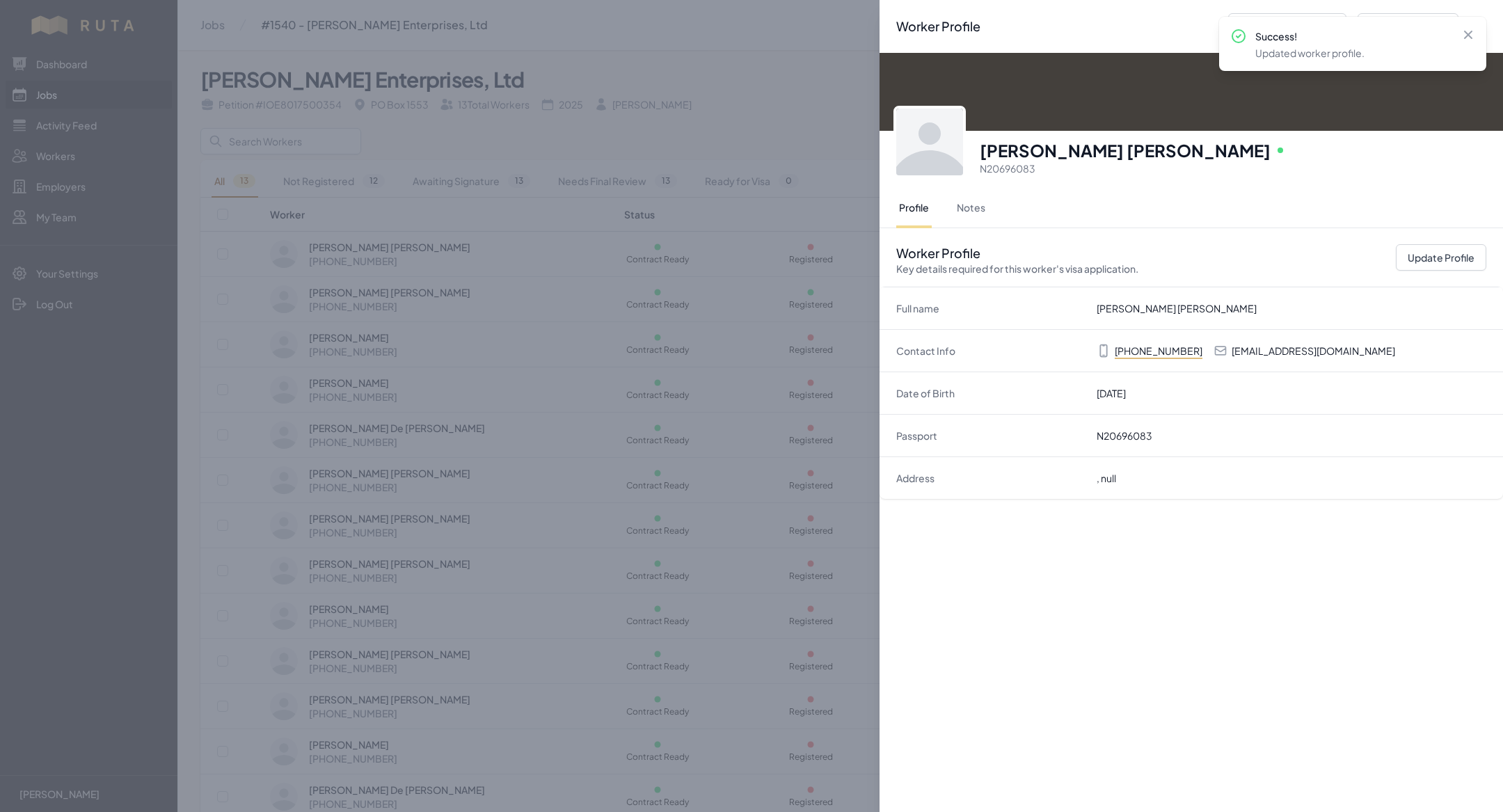
click at [1267, 353] on p "jhr96281996@gmail.com" at bounding box center [1313, 350] width 163 height 14
copy p "jhr96281996@gmail.com"
click at [722, 444] on div "Worker Profile Previous Worker Next Worker Close panel Juan Hernandez Rivera On…" at bounding box center [751, 406] width 1503 height 812
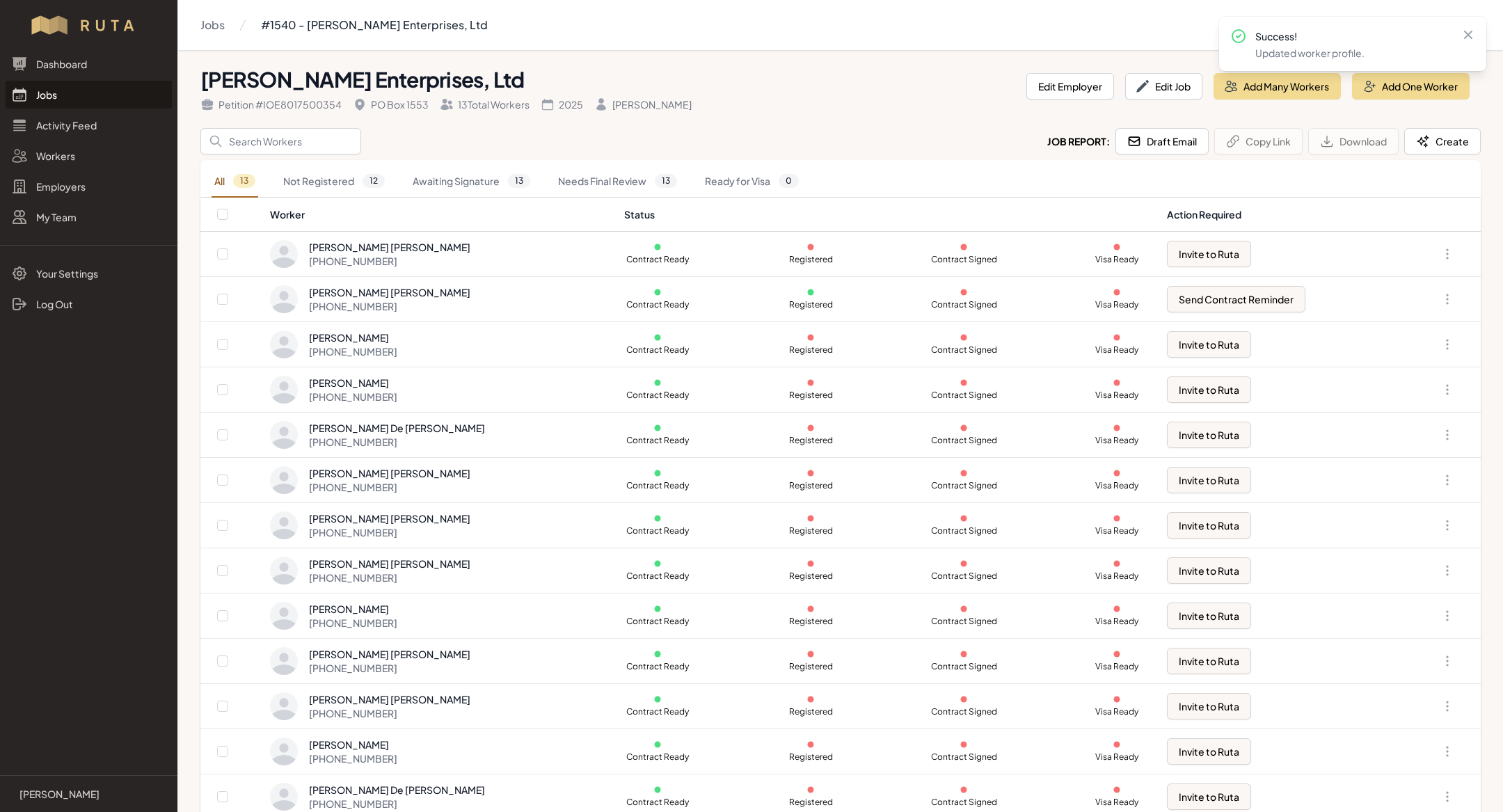
scroll to position [15, 0]
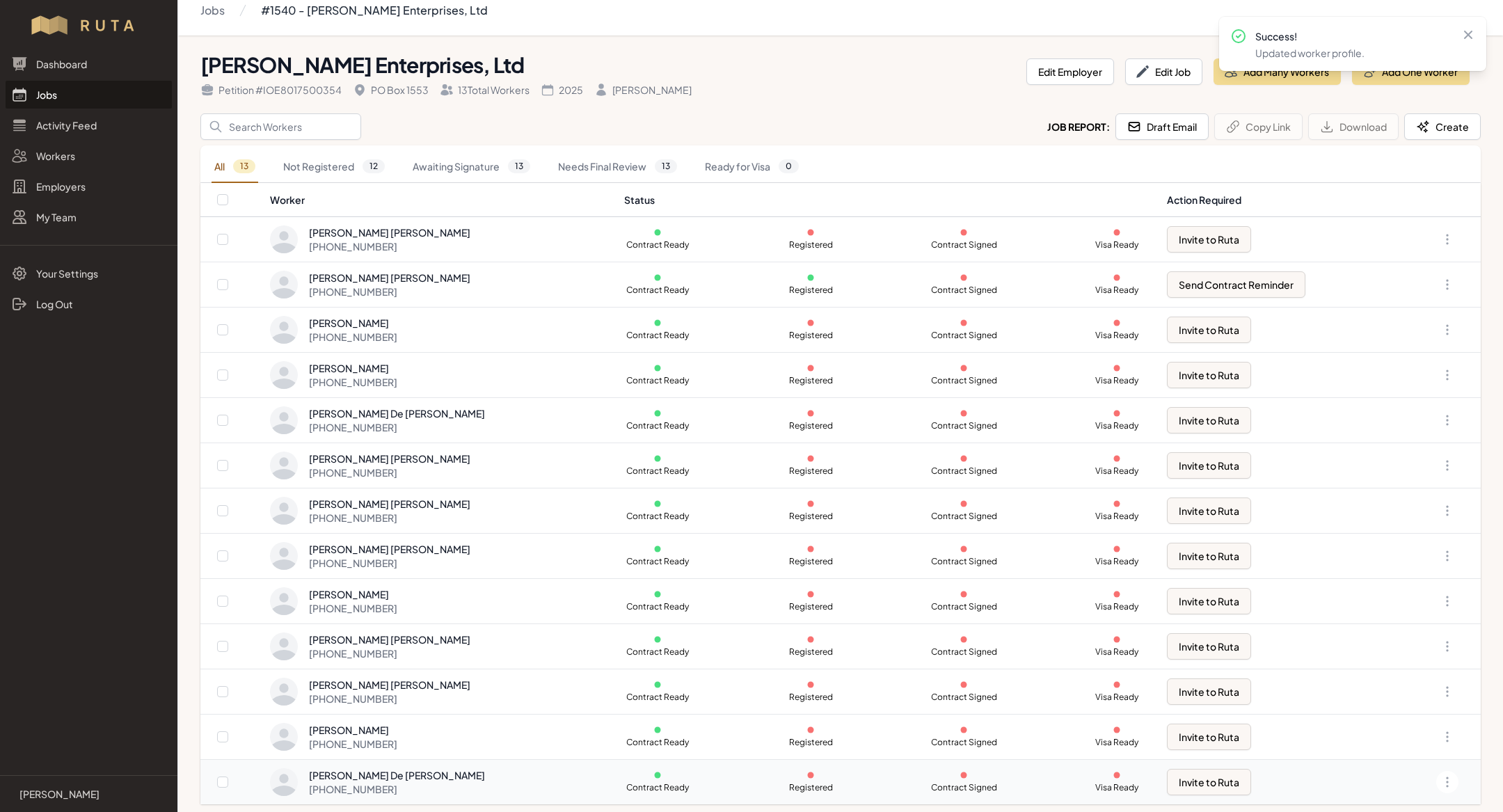
click at [367, 791] on td "Santiago De Leon Reyes +52 878 100 2477" at bounding box center [442, 782] width 346 height 45
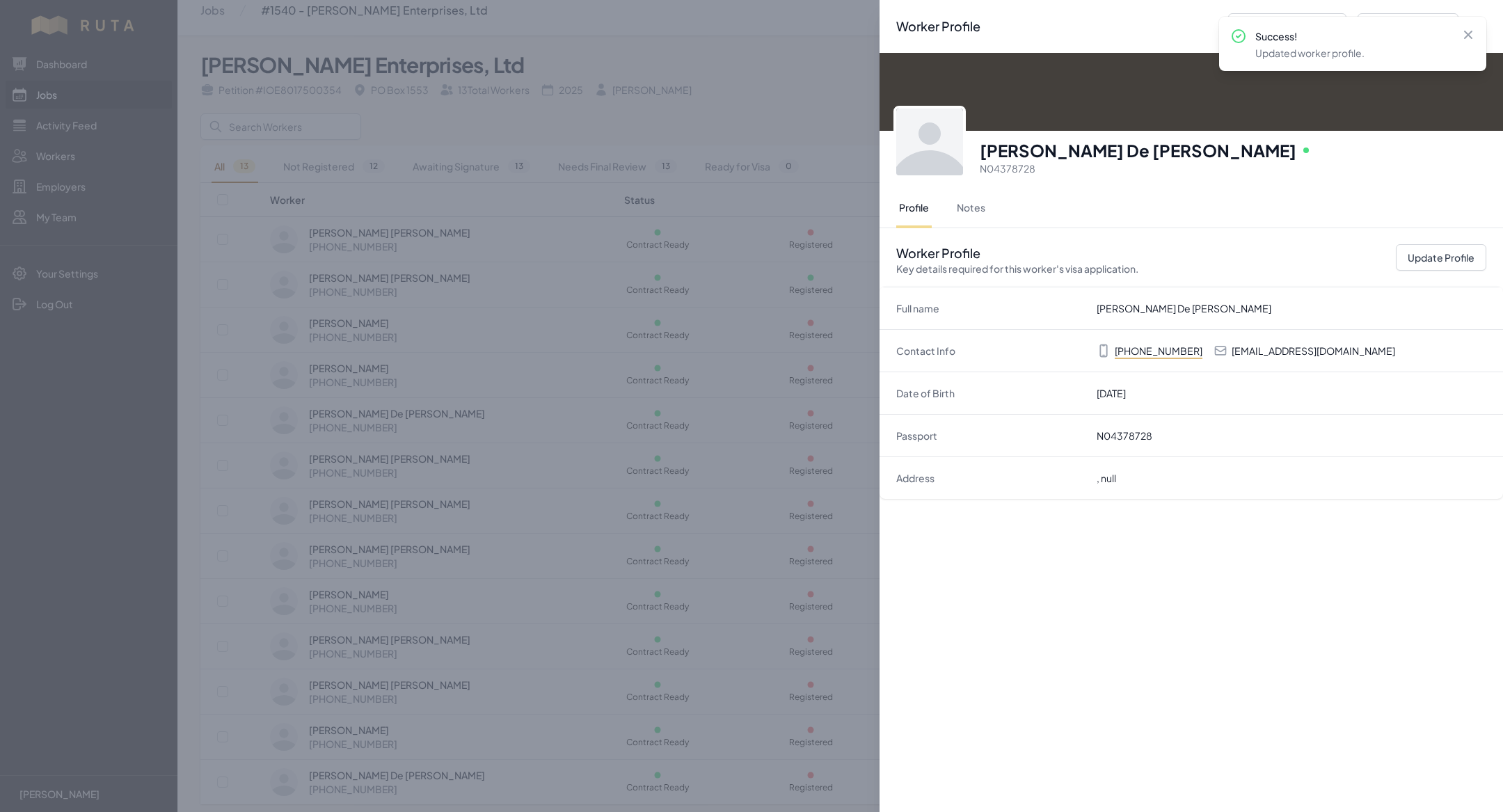
click at [1259, 350] on p "rfmb2991@gmail.com" at bounding box center [1313, 350] width 163 height 14
copy p "rfmb2991@gmail.com"
click at [673, 289] on div "Worker Profile Previous Worker Next Worker Close panel Santiago De Leon Reyes O…" at bounding box center [751, 406] width 1503 height 812
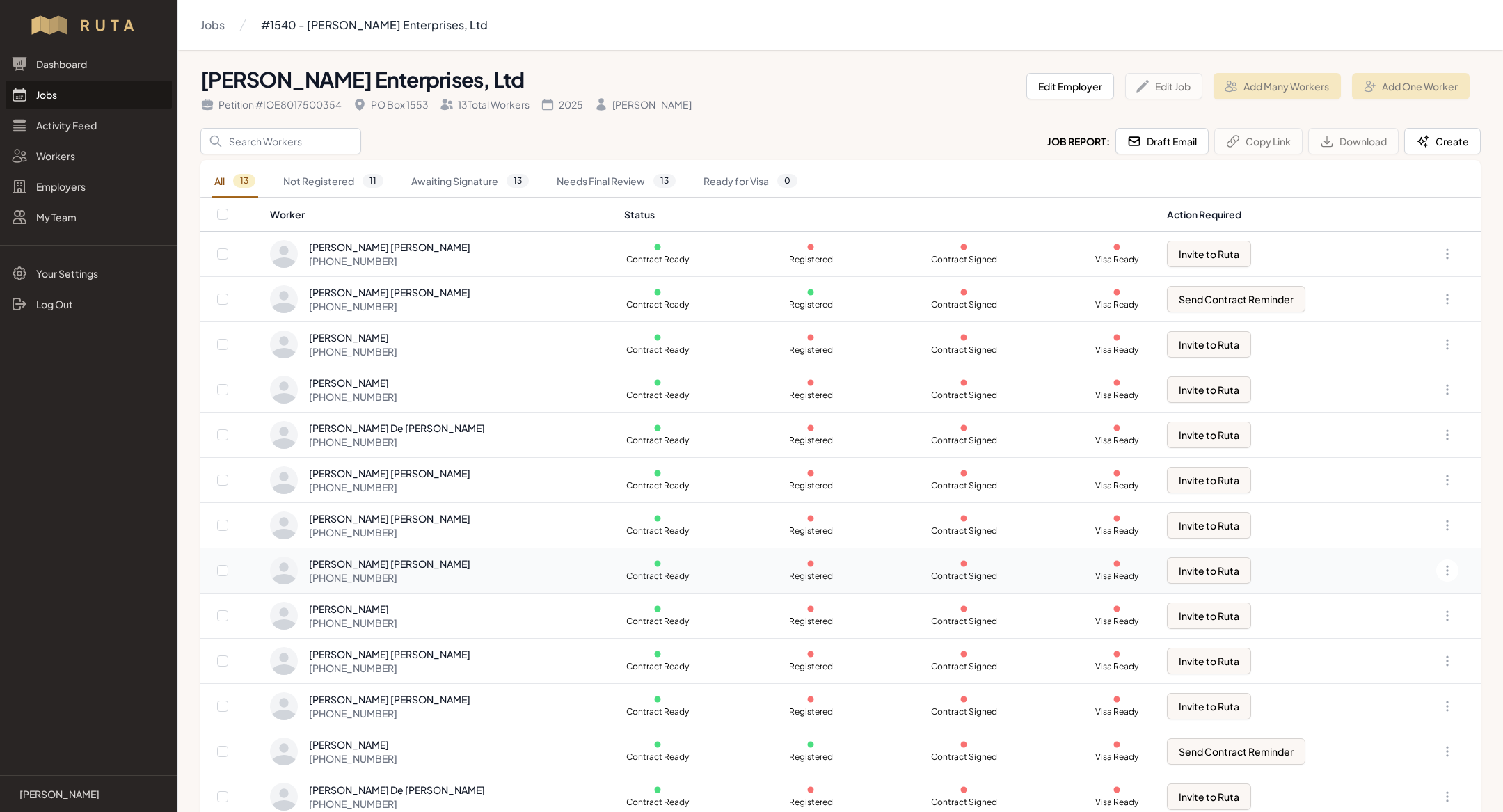
scroll to position [15, 0]
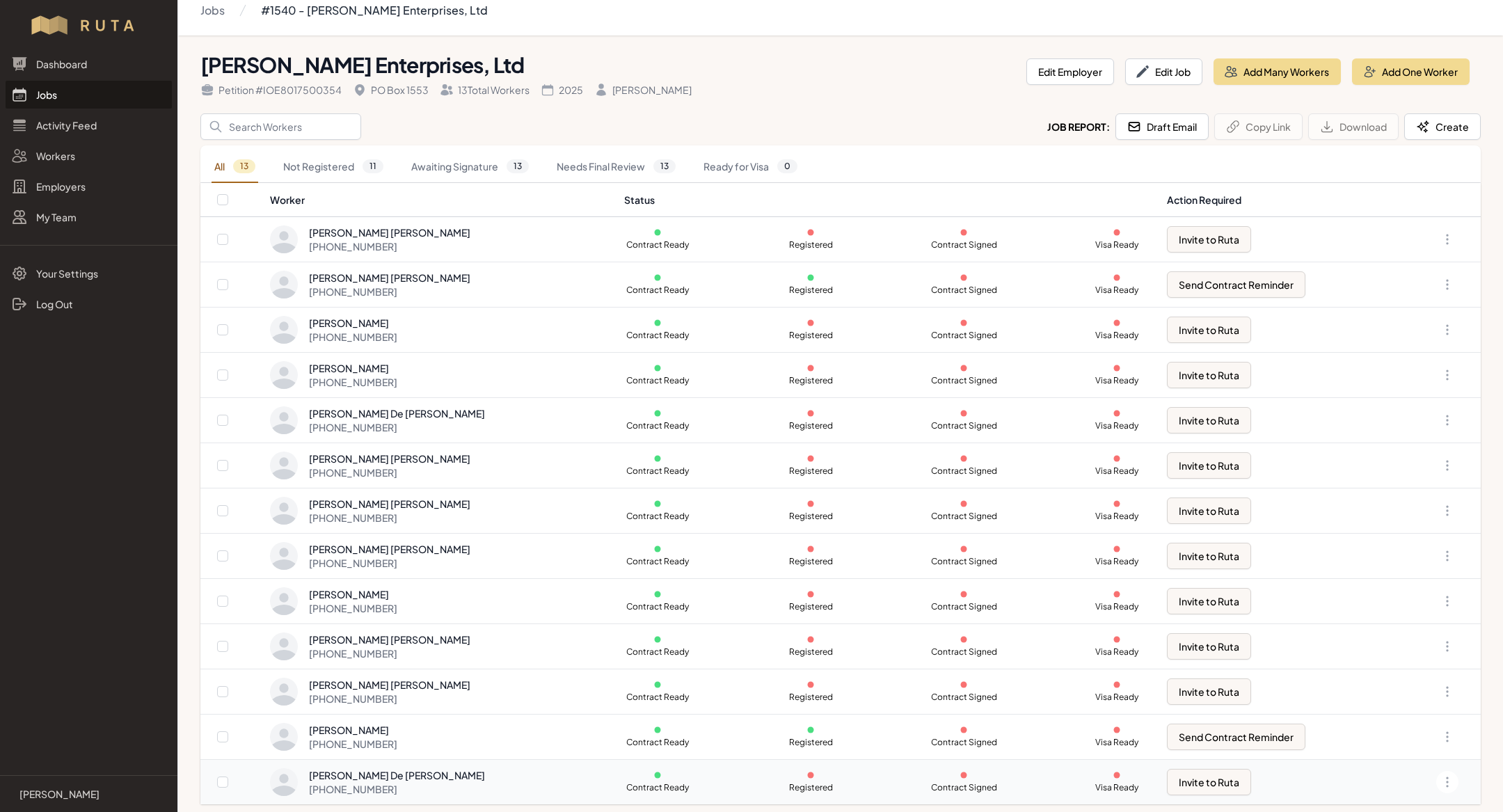
click at [406, 786] on div "[PHONE_NUMBER]" at bounding box center [397, 788] width 176 height 14
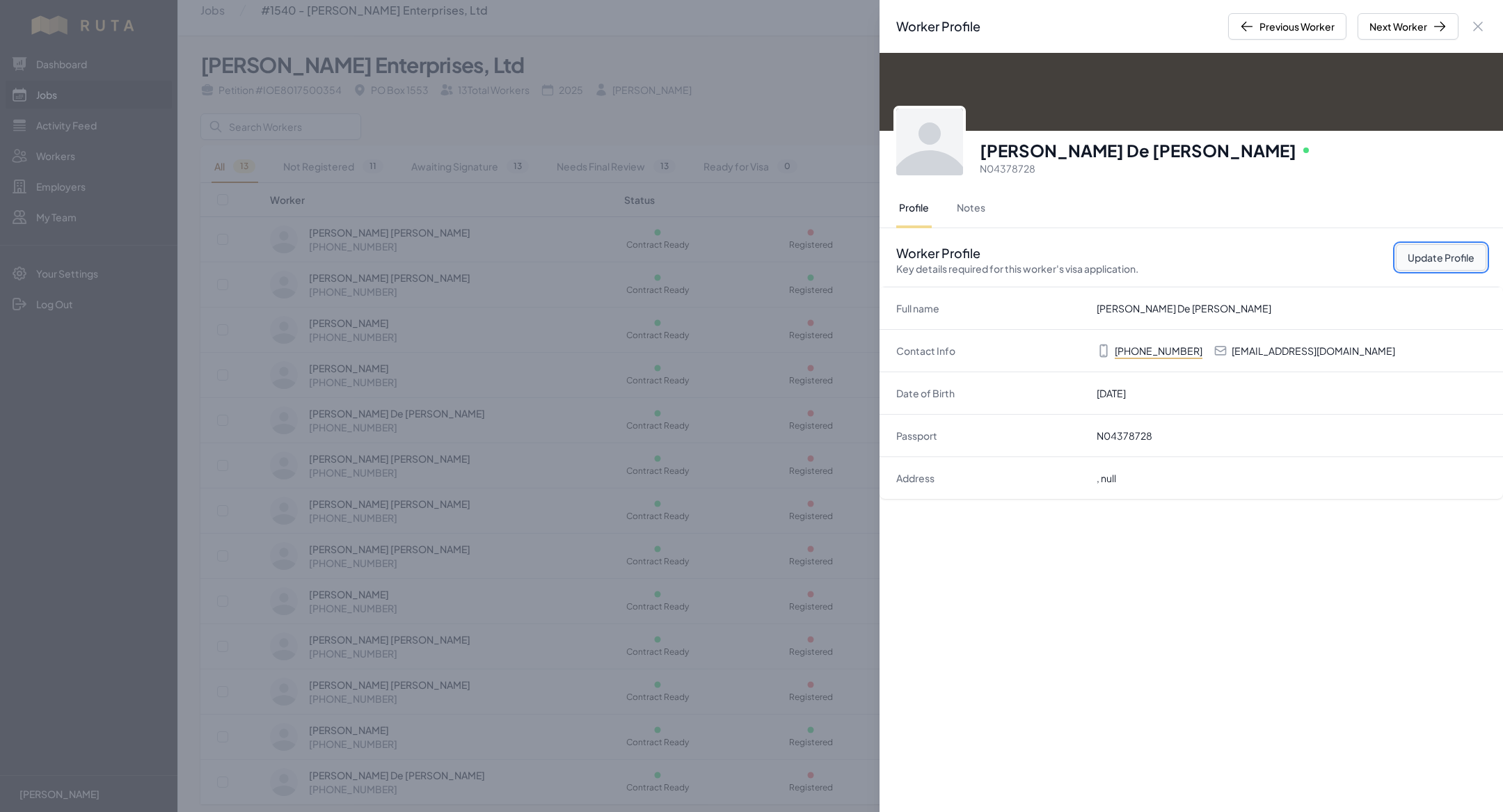
click at [1446, 251] on button "Update Profile" at bounding box center [1441, 257] width 90 height 27
select select "MX"
select select "H-2B"
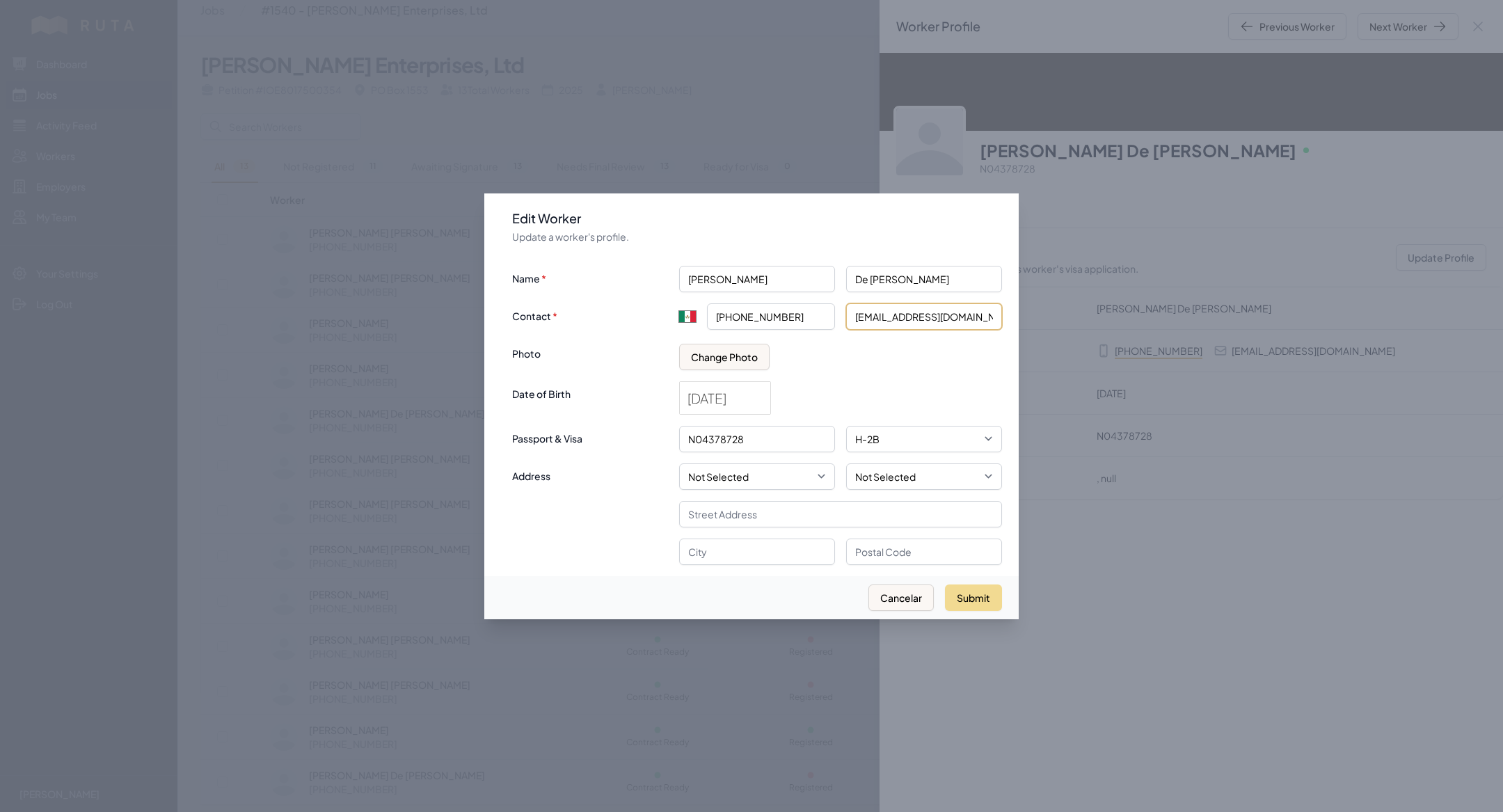
click at [948, 309] on input "rfmb2991@gmail.com" at bounding box center [924, 316] width 156 height 27
paste input "Chagodelion@gmail.com"
click at [858, 316] on input "Chagodelion@gmail.com" at bounding box center [924, 316] width 156 height 27
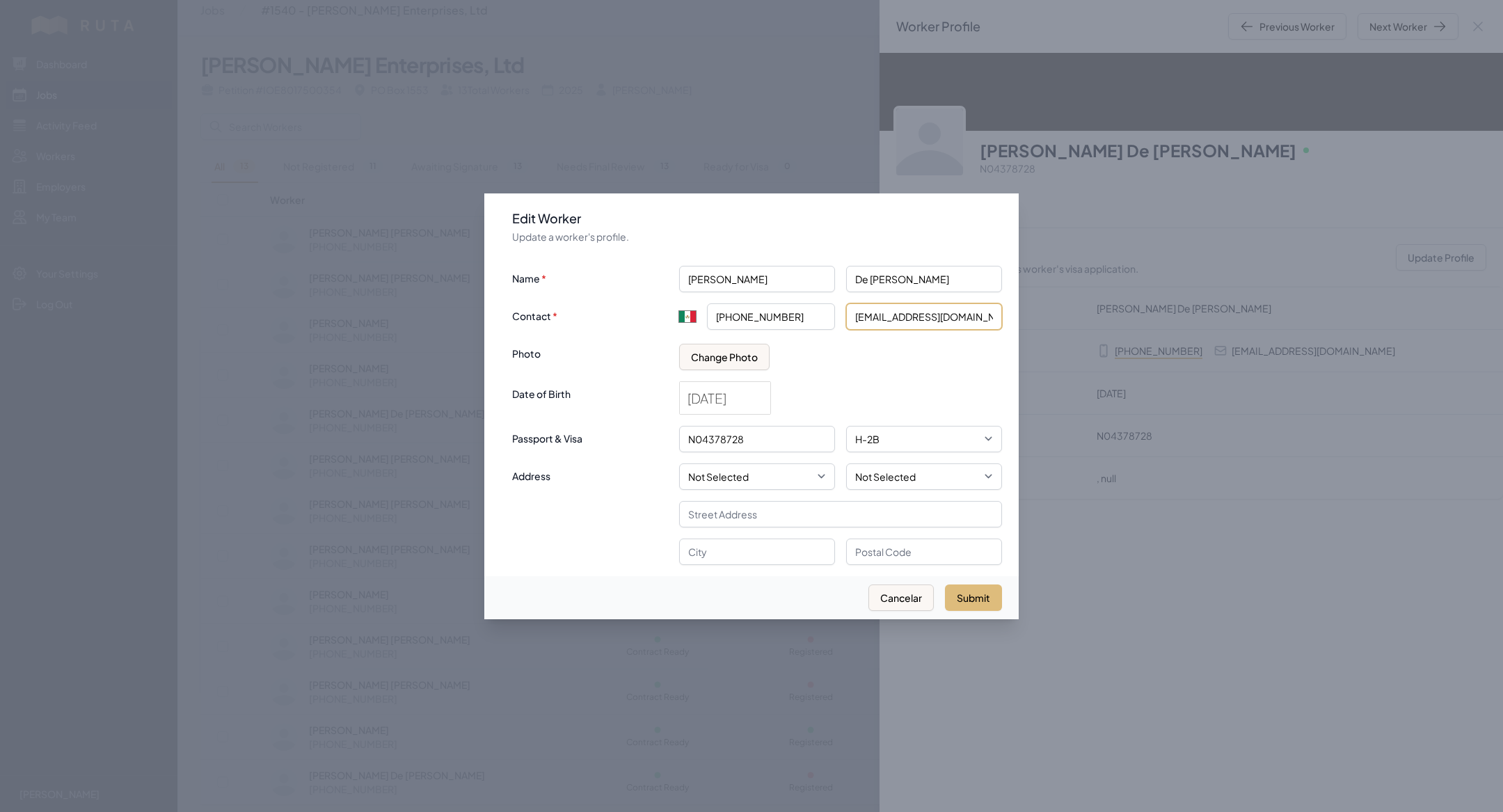
type input "chagodelion@gmail.com"
click at [974, 586] on button "Submit" at bounding box center [974, 597] width 57 height 27
type input "+52"
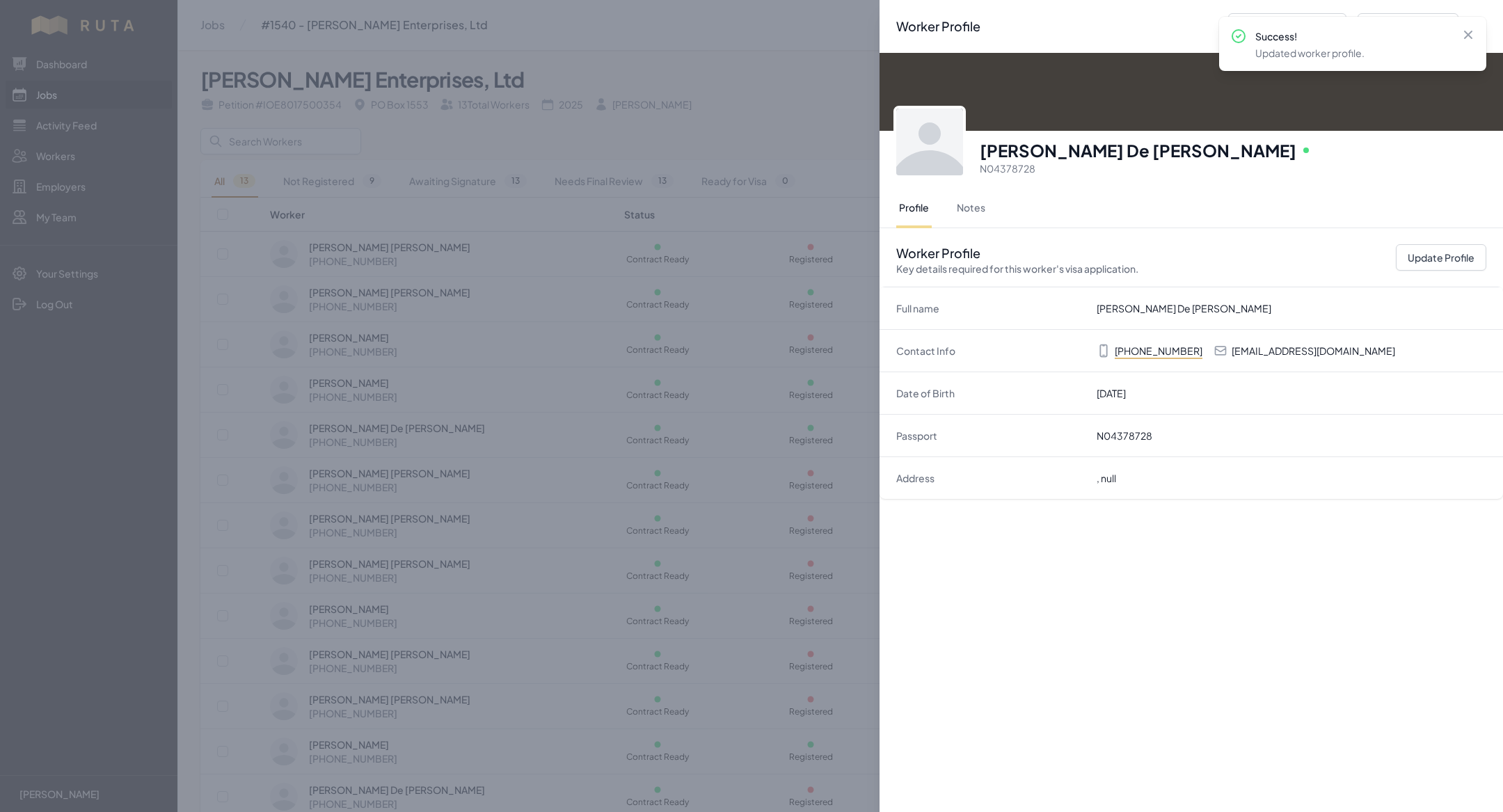
click at [758, 461] on div "Worker Profile Previous Worker Next Worker Close panel Santiago De Leon Reyes O…" at bounding box center [751, 406] width 1503 height 812
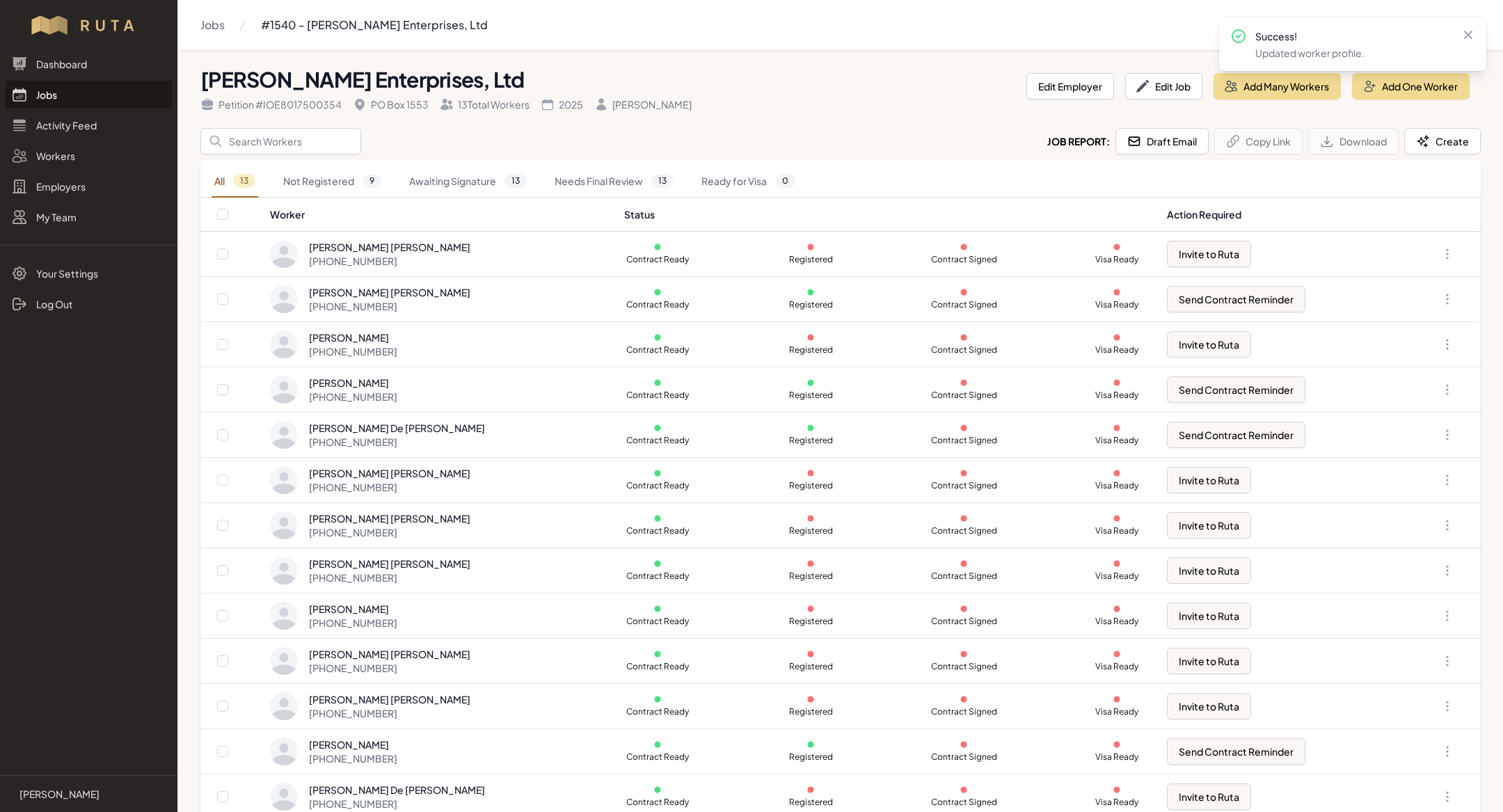
scroll to position [15, 0]
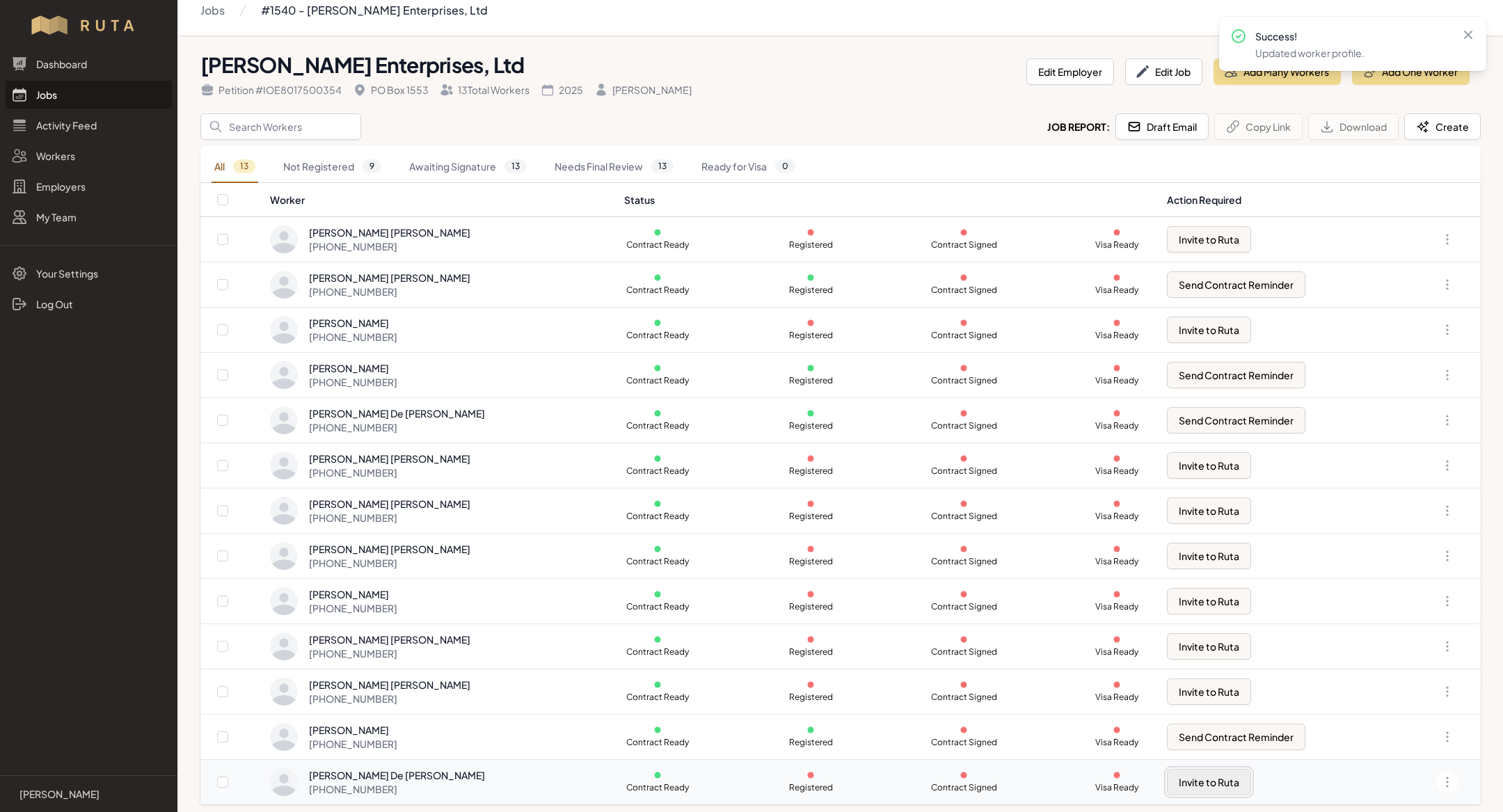
click at [1187, 783] on button "Invite to Ruta" at bounding box center [1208, 781] width 84 height 27
checkbox input "true"
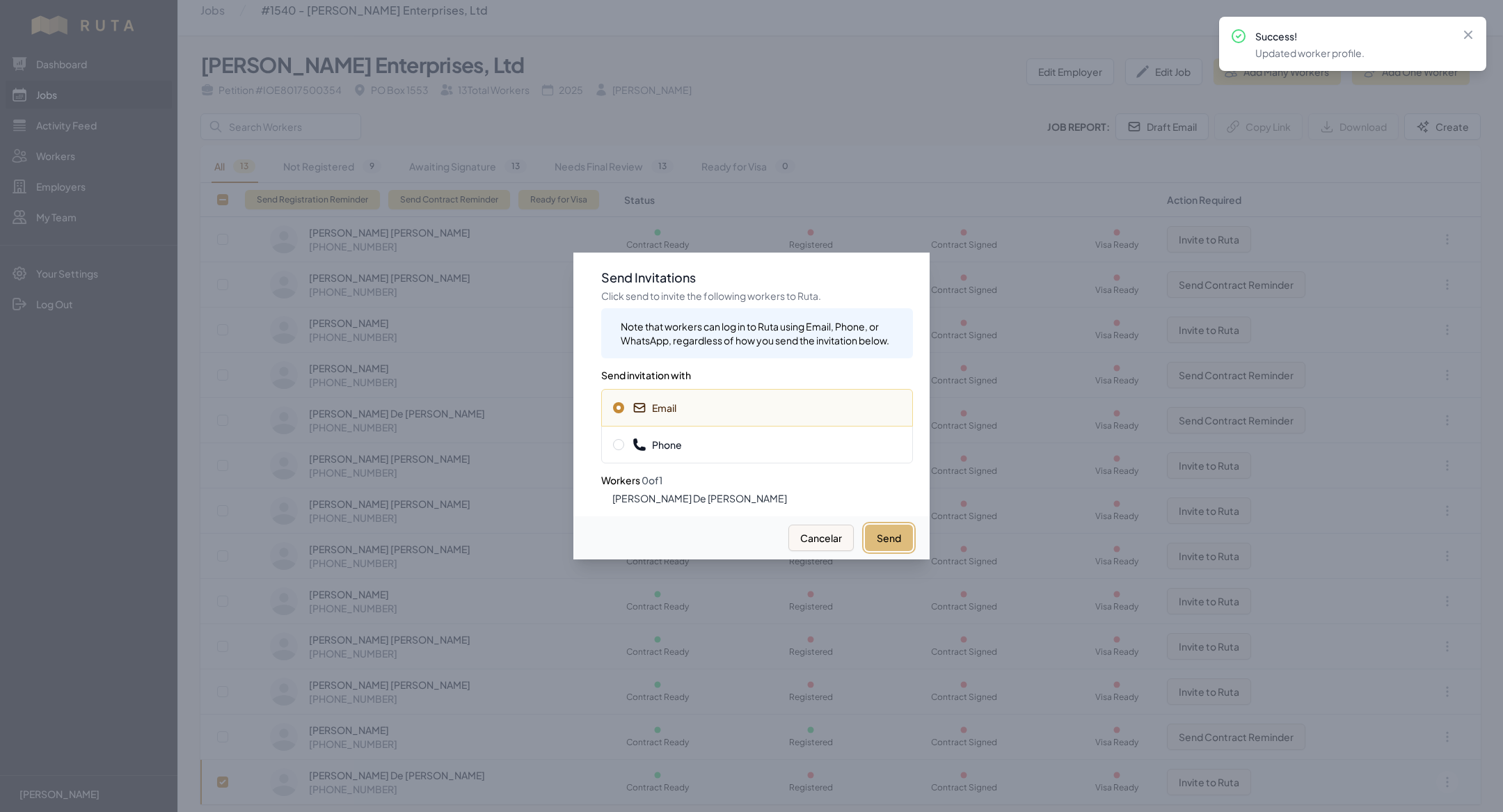
click at [886, 540] on button "Send" at bounding box center [889, 537] width 48 height 27
click at [461, 199] on div at bounding box center [751, 406] width 1503 height 812
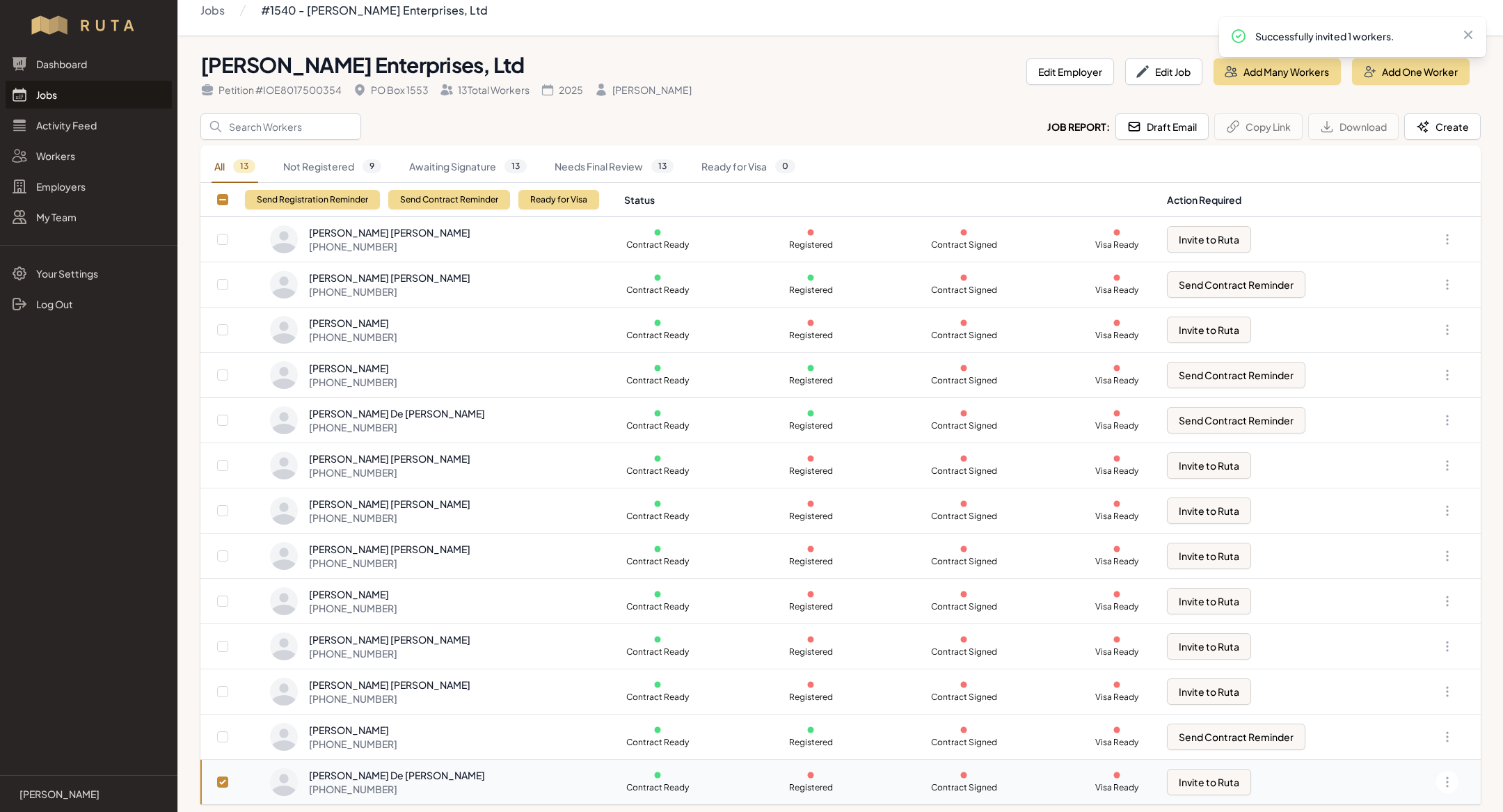
click at [87, 101] on link "Jobs" at bounding box center [89, 95] width 166 height 28
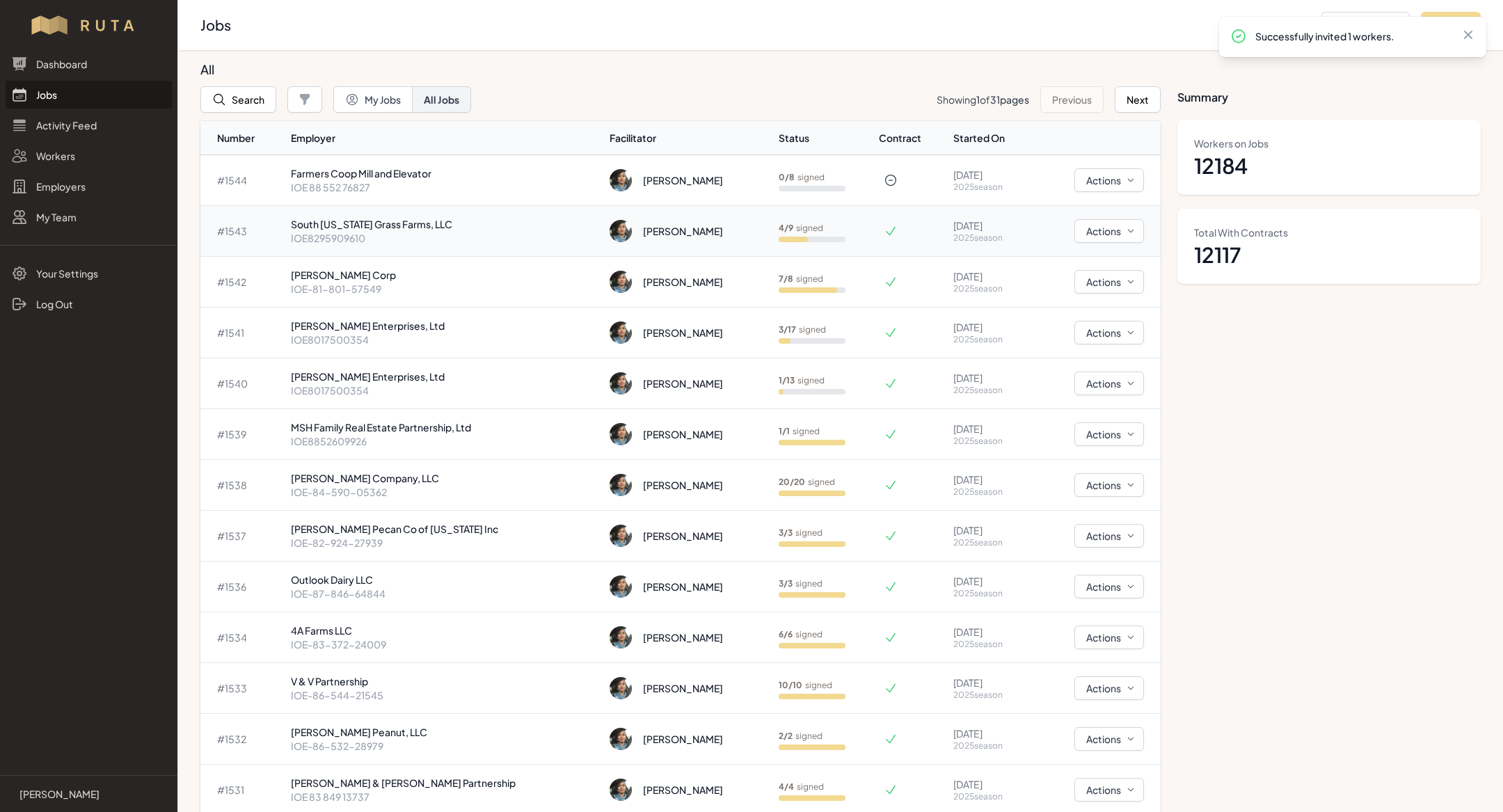
click at [383, 219] on p "South [US_STATE] Grass Farms, LLC" at bounding box center [445, 224] width 309 height 14
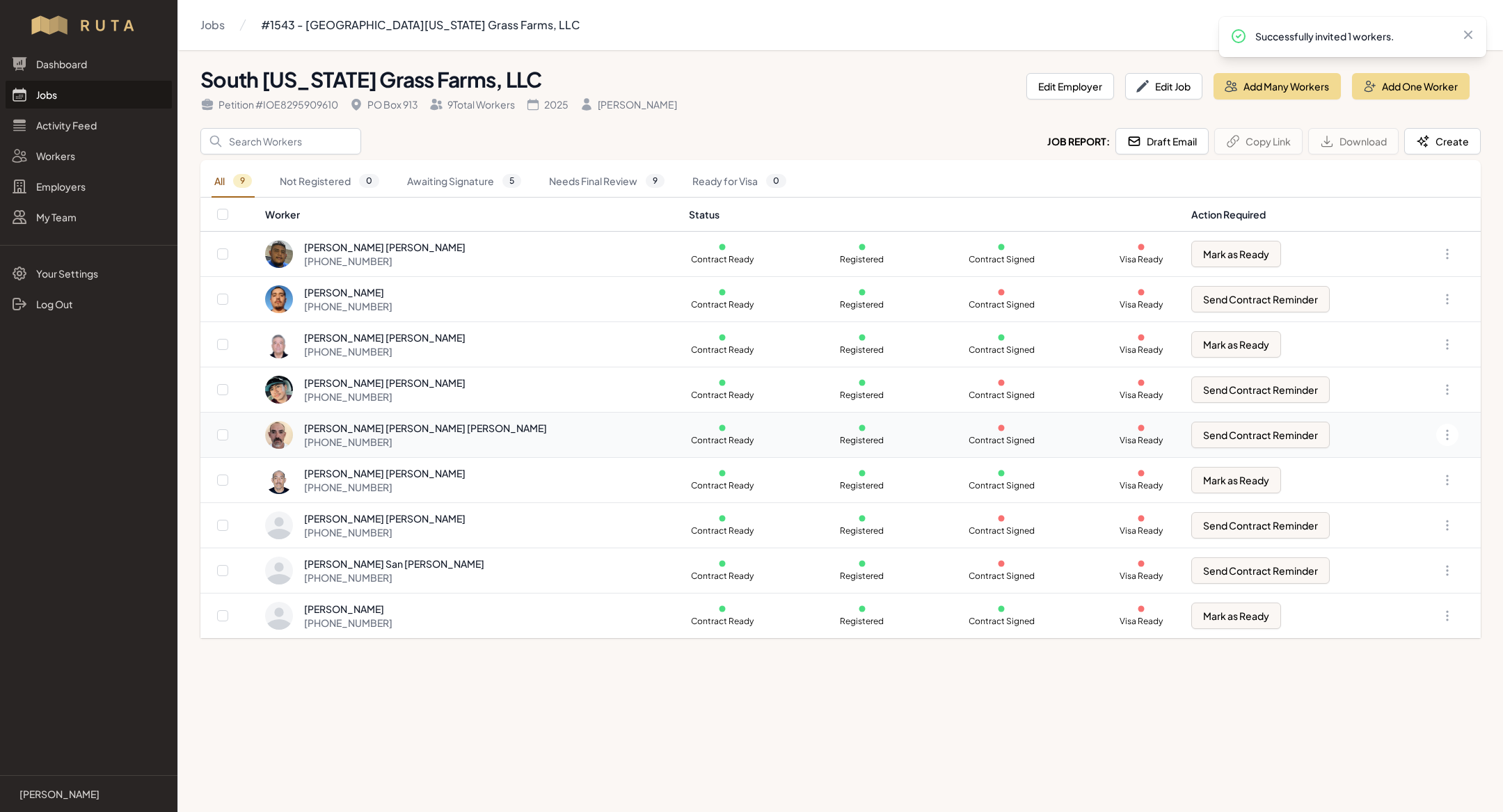
click at [382, 435] on div "+52 862 123 4925" at bounding box center [424, 441] width 242 height 14
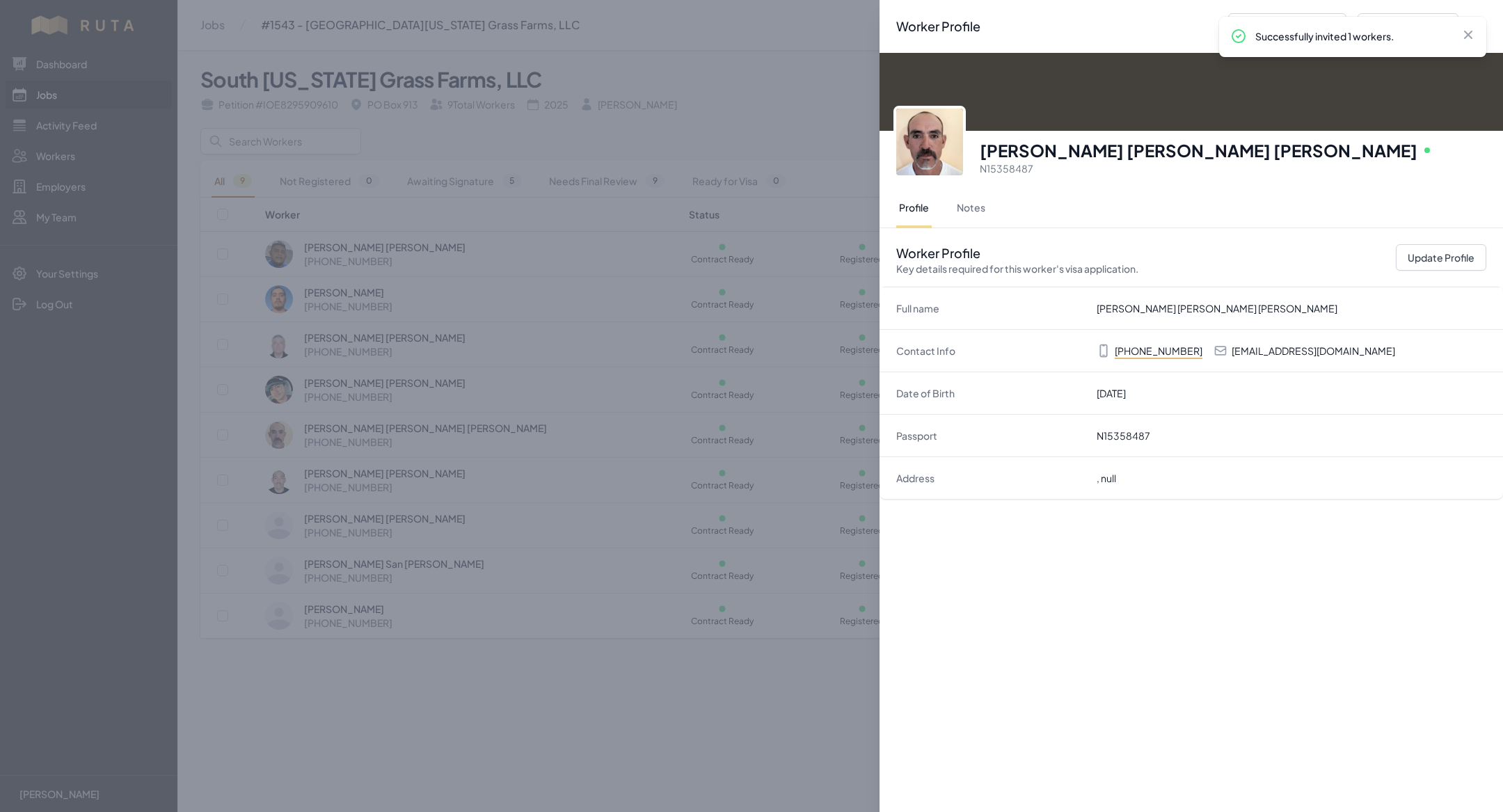
click at [469, 220] on div "Worker Profile Previous Worker Next Worker Close panel Juan Antonio Zamora Pere…" at bounding box center [751, 406] width 1503 height 812
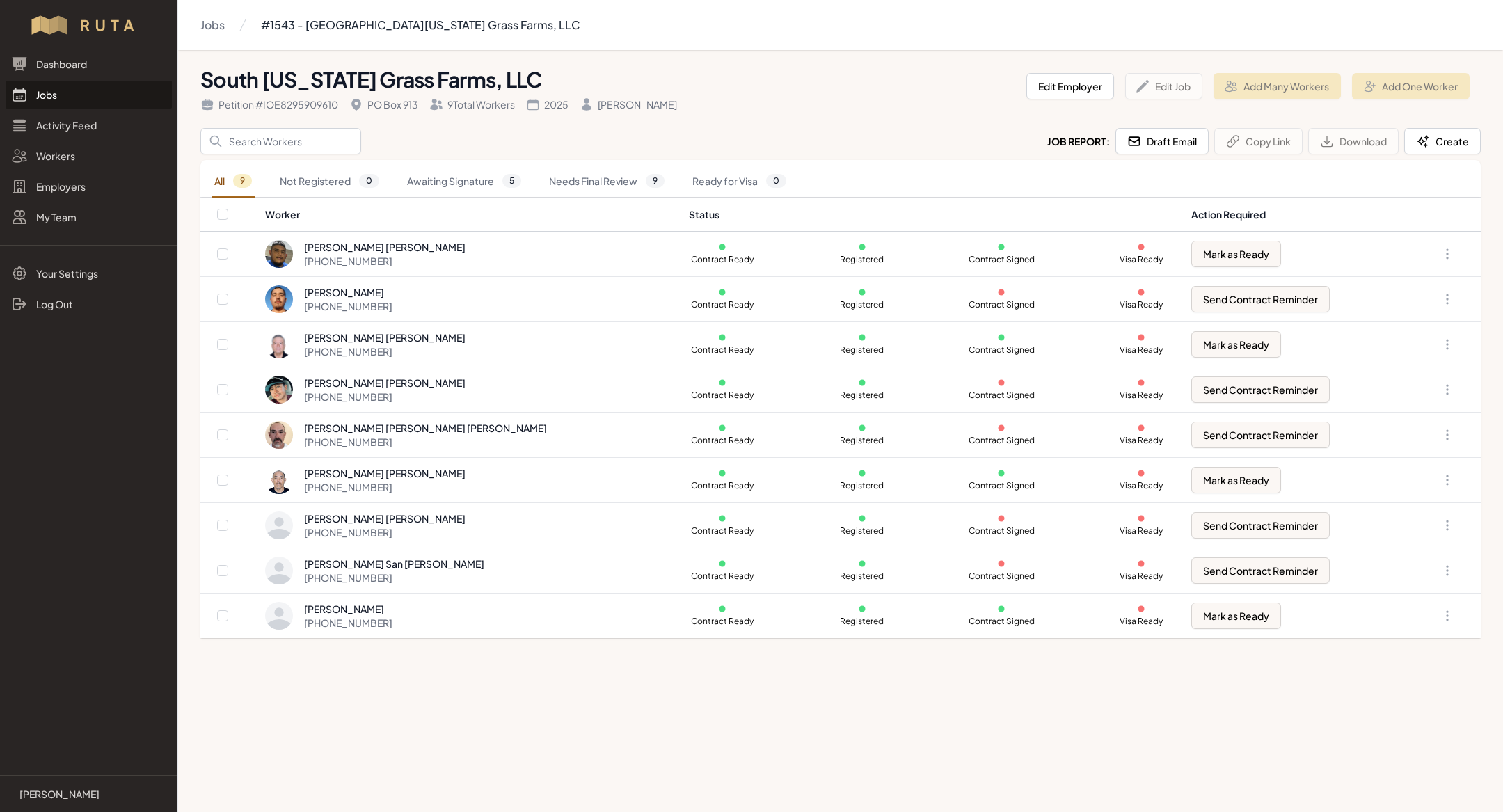
click at [102, 88] on link "Jobs" at bounding box center [89, 95] width 166 height 28
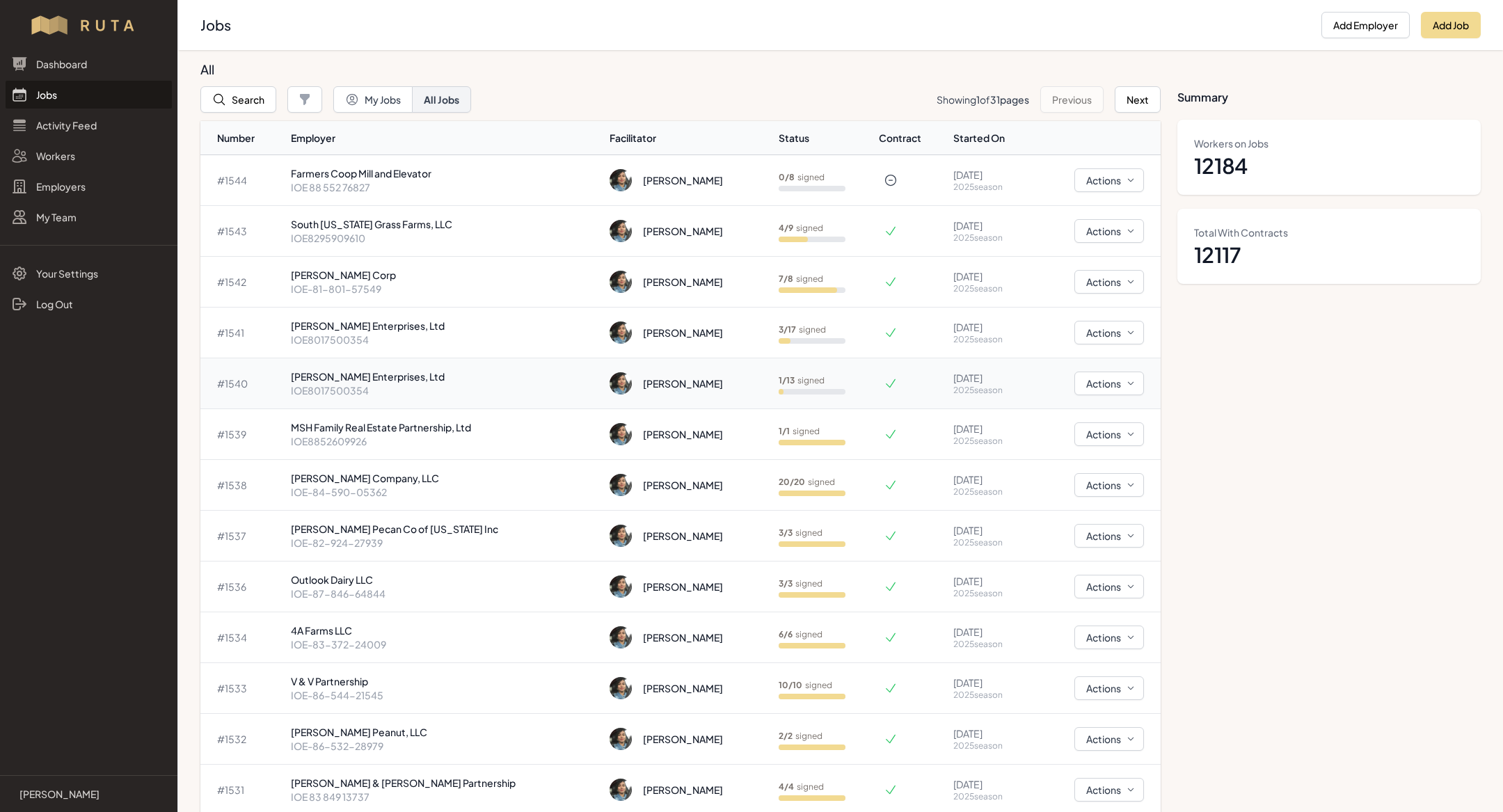
click at [369, 398] on td "Mezger Enterprises, Ltd IOE8017500354" at bounding box center [444, 383] width 320 height 50
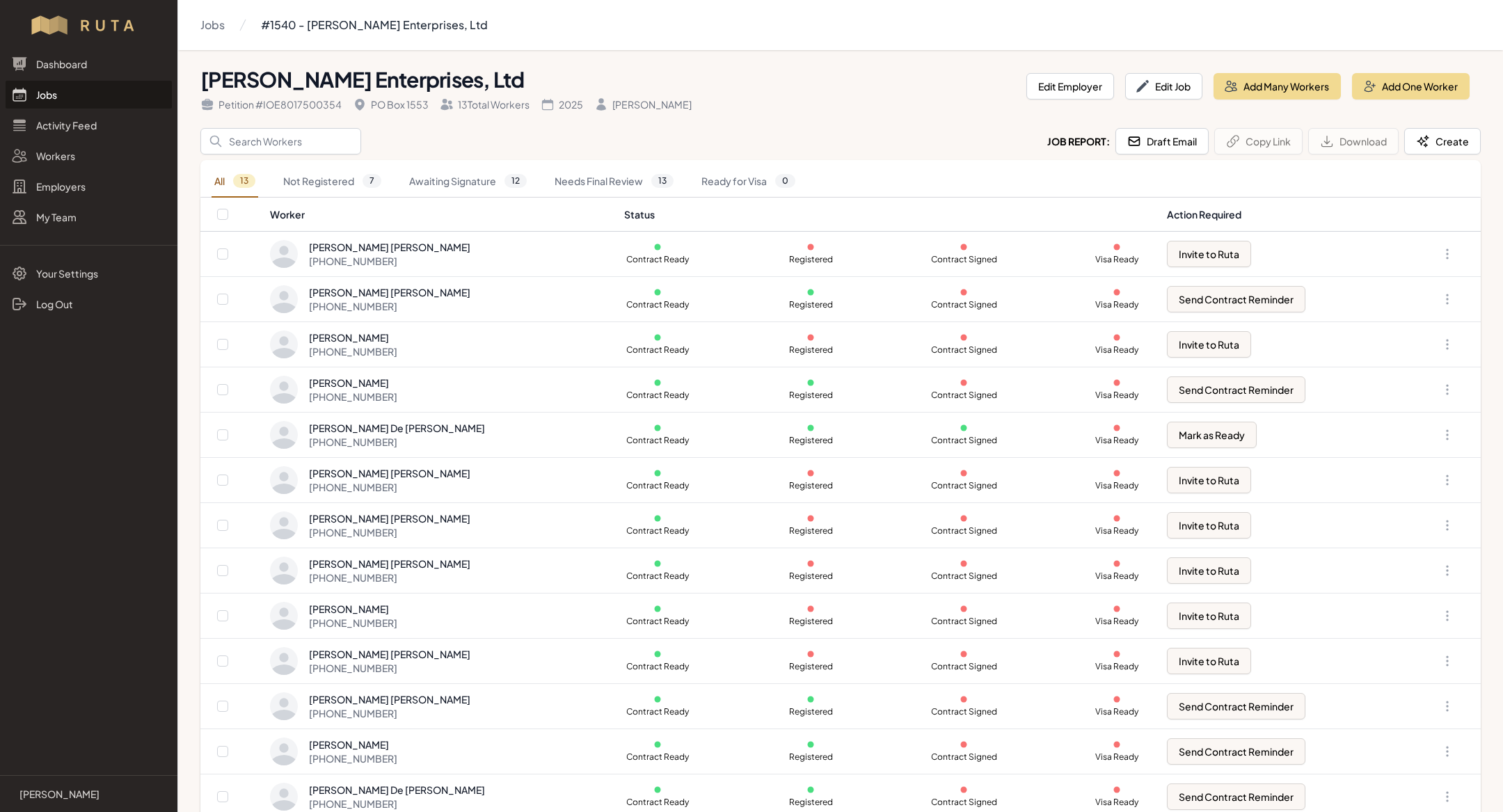
click at [119, 89] on link "Jobs" at bounding box center [89, 95] width 166 height 28
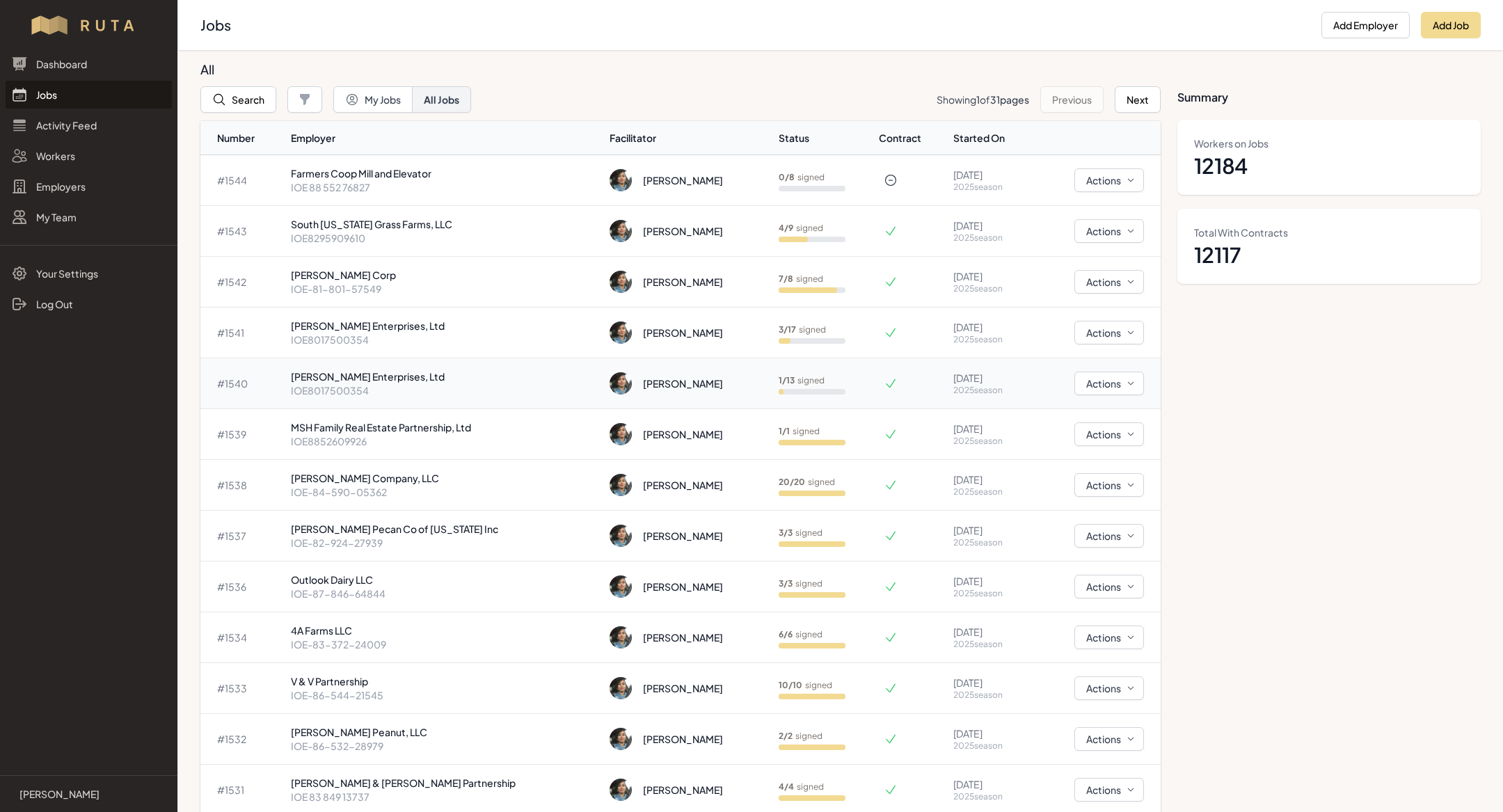
click at [364, 379] on p "[PERSON_NAME] Enterprises, Ltd" at bounding box center [445, 376] width 309 height 14
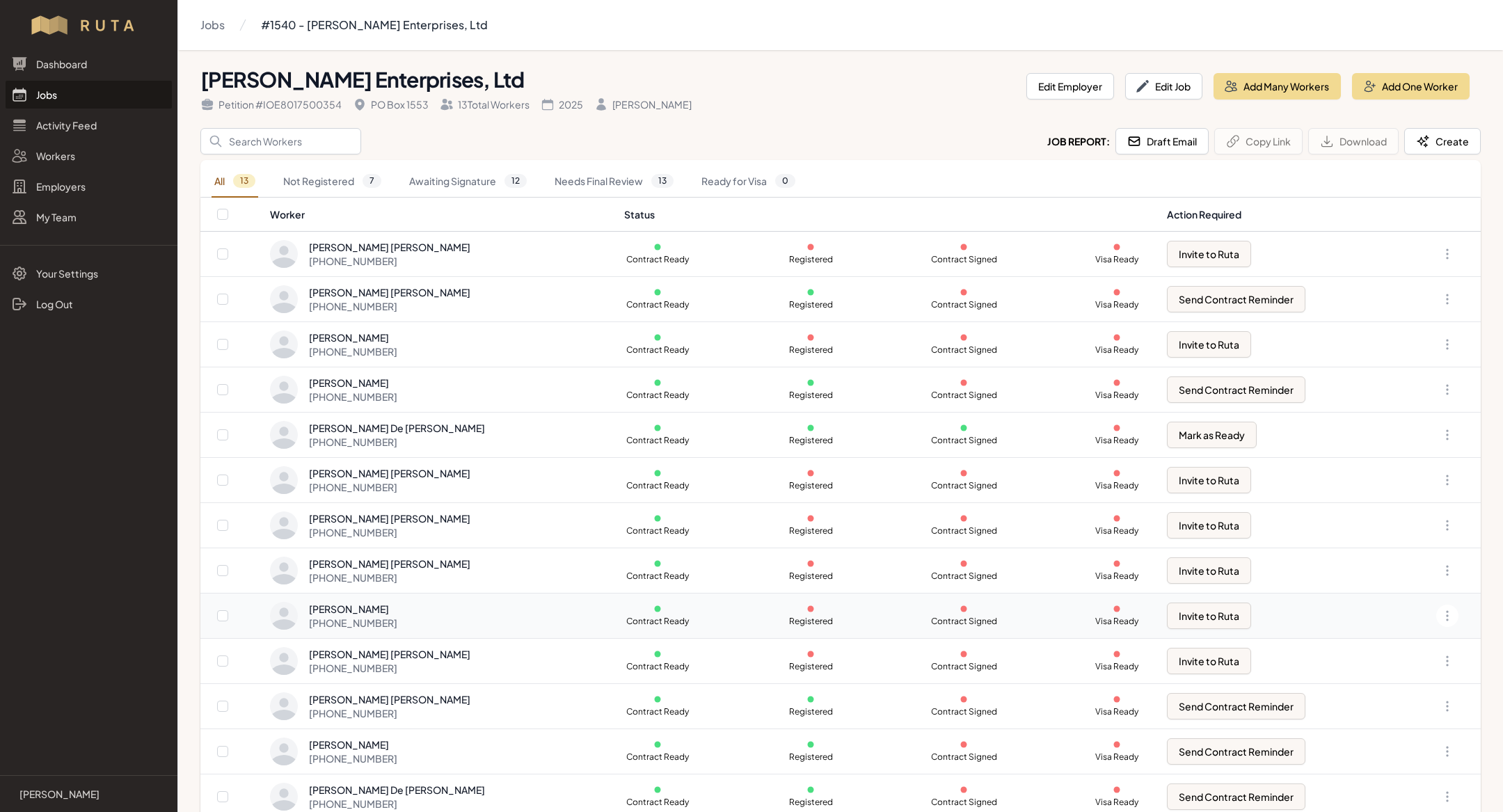
scroll to position [15, 0]
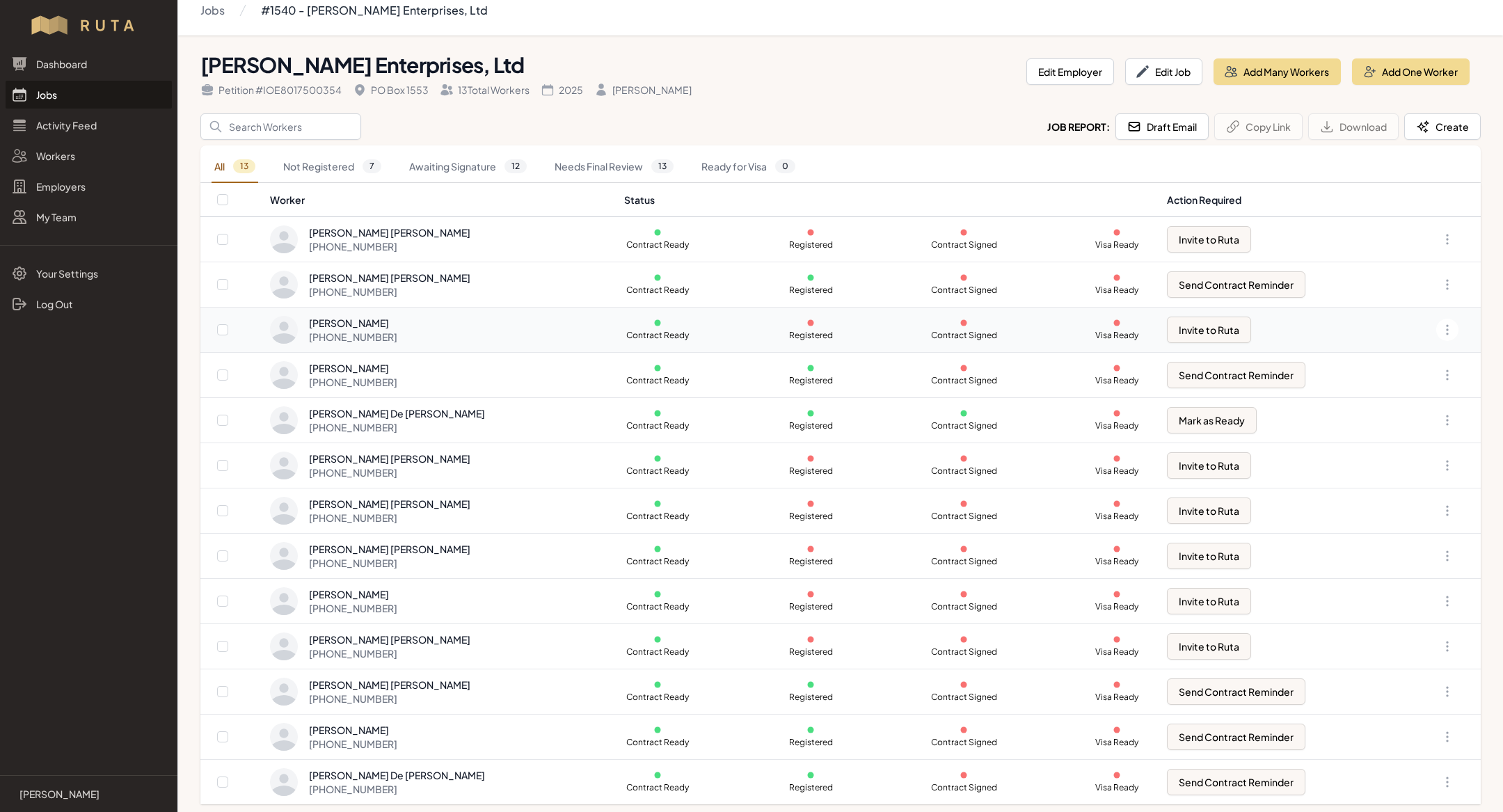
click at [381, 329] on div "[PHONE_NUMBER]" at bounding box center [352, 336] width 88 height 14
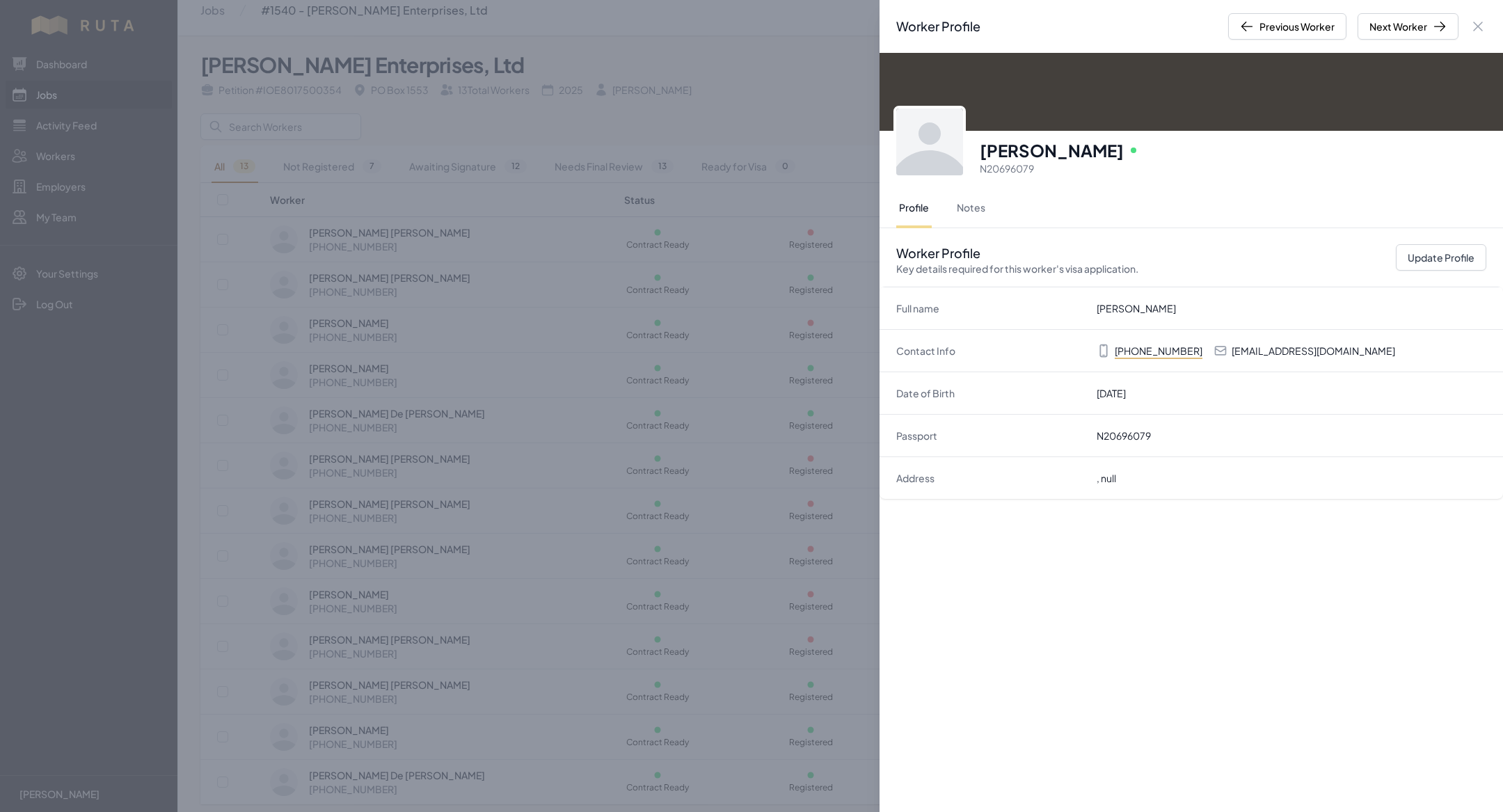
click at [1296, 348] on p "berizu3988@gmil.com" at bounding box center [1313, 350] width 163 height 14
copy p "berizu3988@gmil.com"
click at [1417, 263] on button "Update Profile" at bounding box center [1441, 257] width 90 height 27
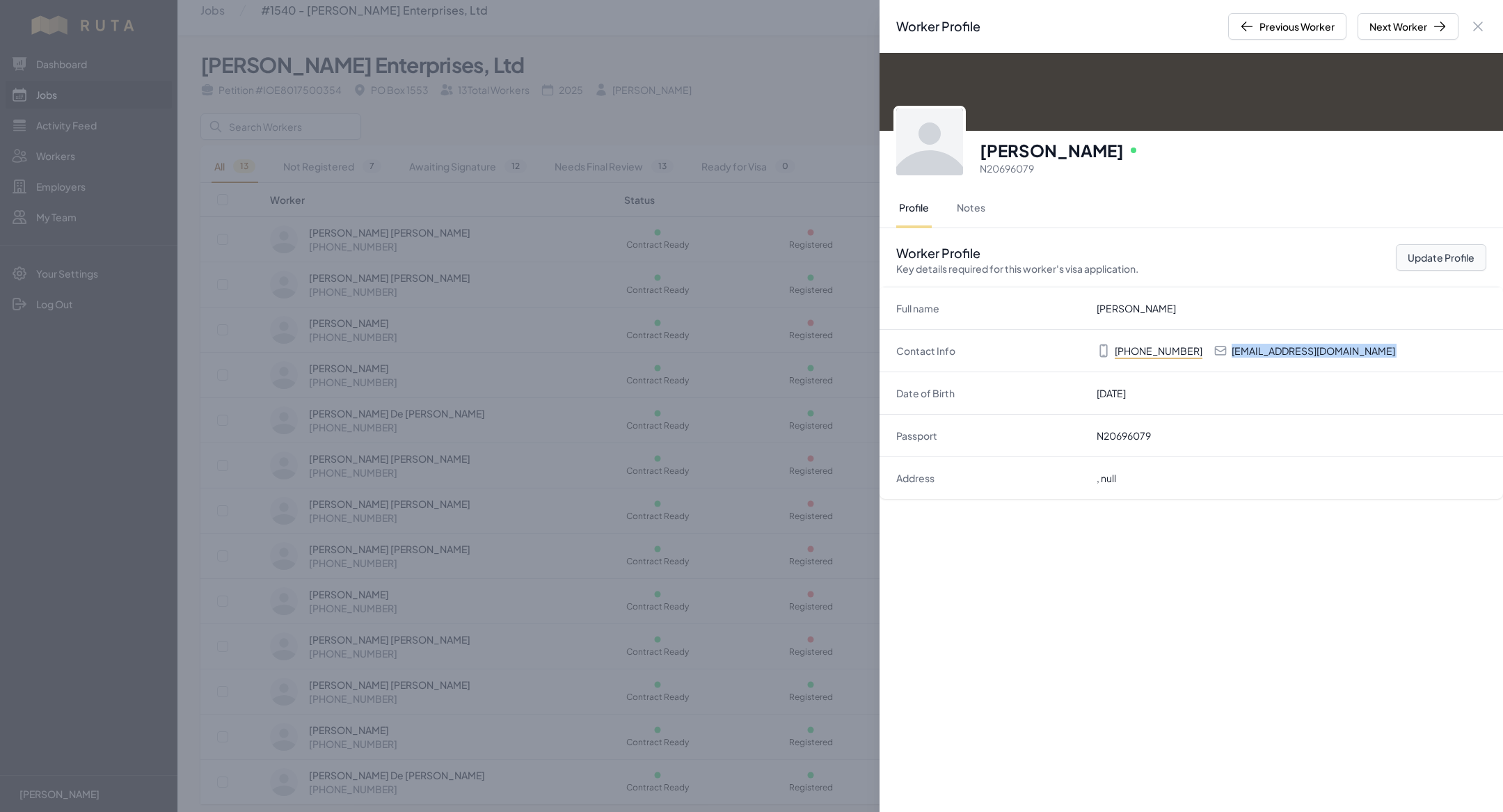
select select "MX"
select select "H-2B"
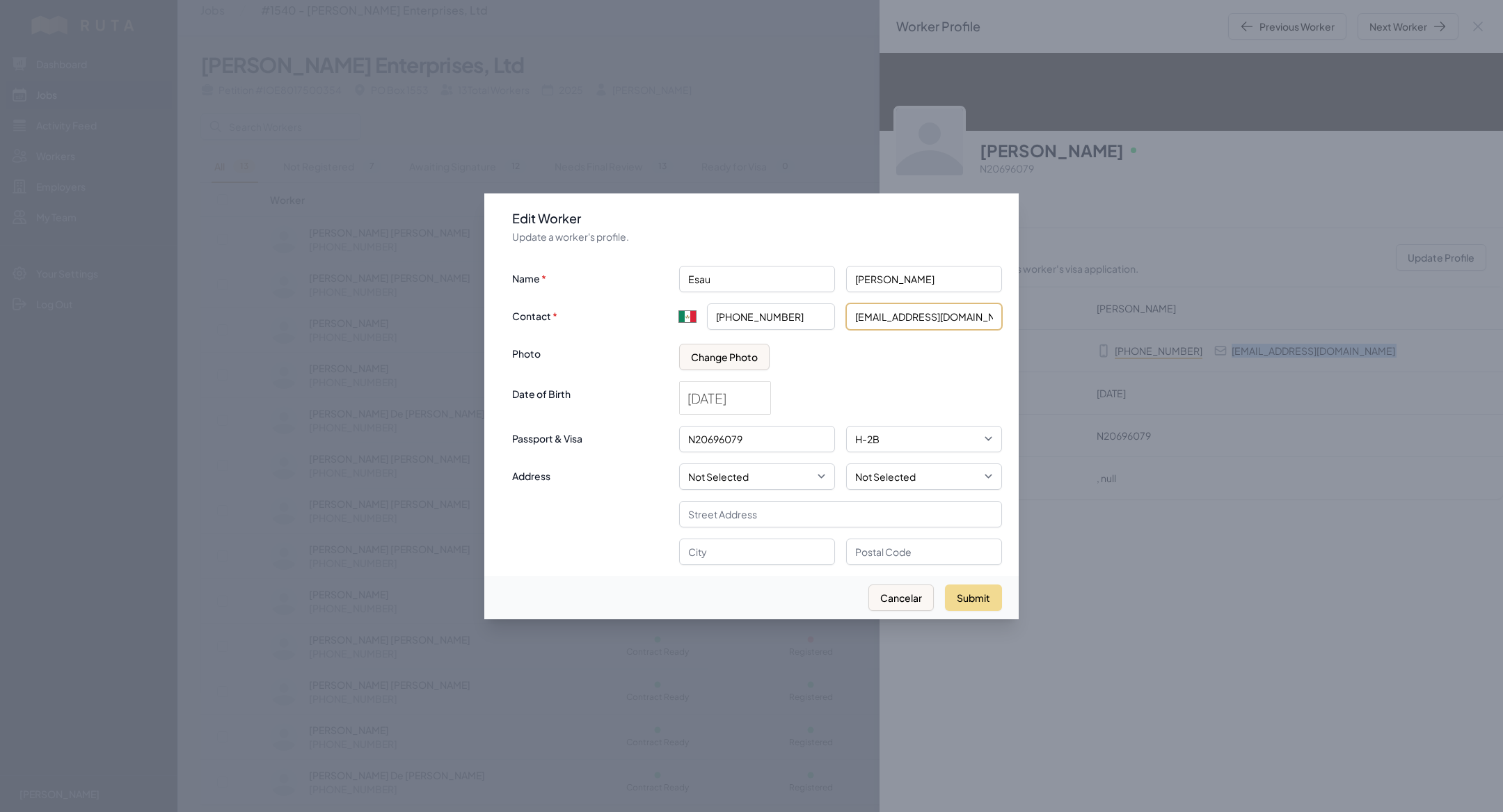
click at [928, 316] on input "berizu3988@gmil.com" at bounding box center [924, 316] width 156 height 27
type input "berizu3988@gmail.com"
click button "submit" at bounding box center [0, 0] width 0 height 0
type input "+52"
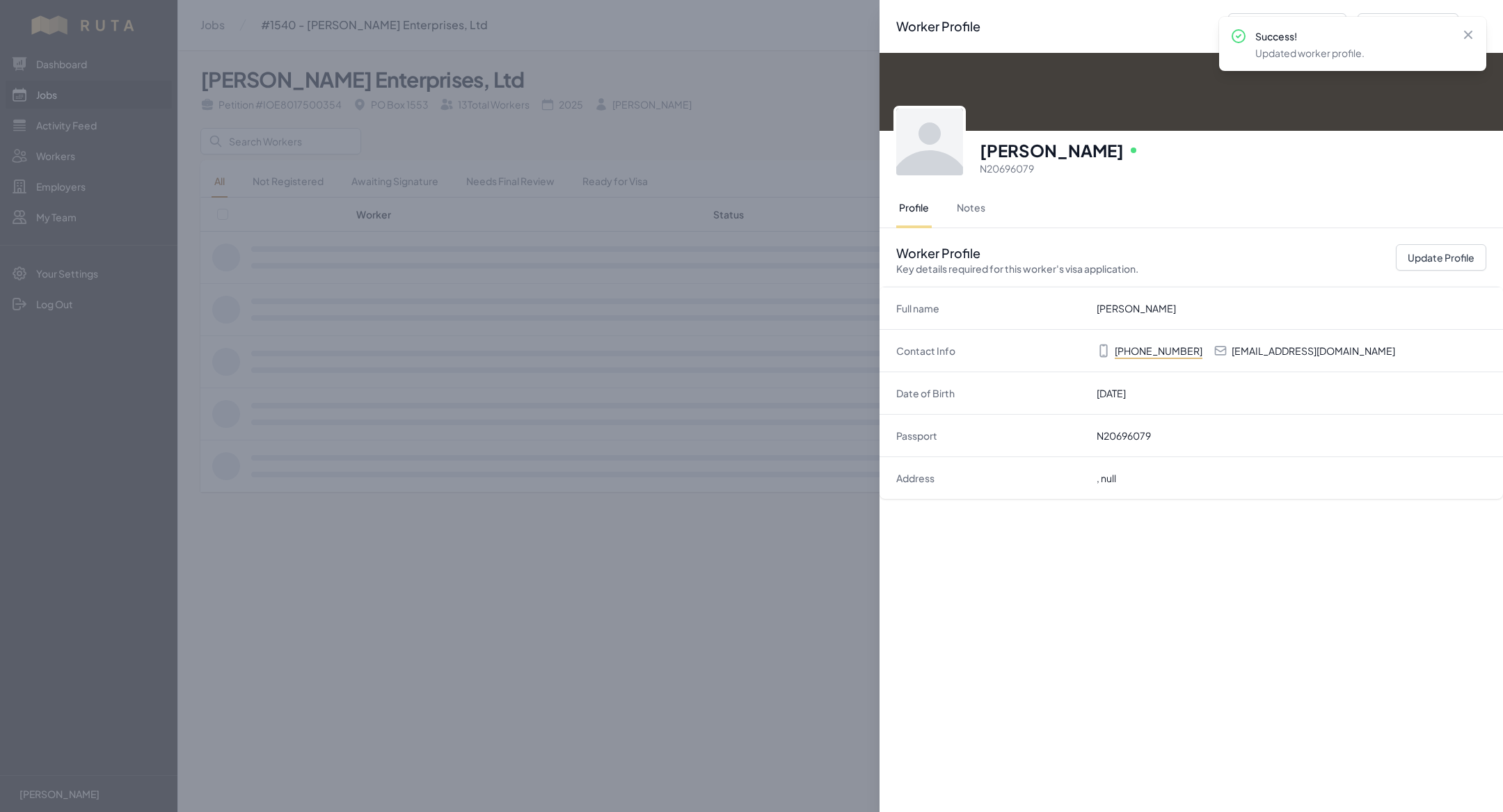
scroll to position [0, 0]
click at [725, 563] on div "Worker Profile Previous Worker Next Worker Close panel Esau Hernandez Martinez …" at bounding box center [751, 406] width 1503 height 812
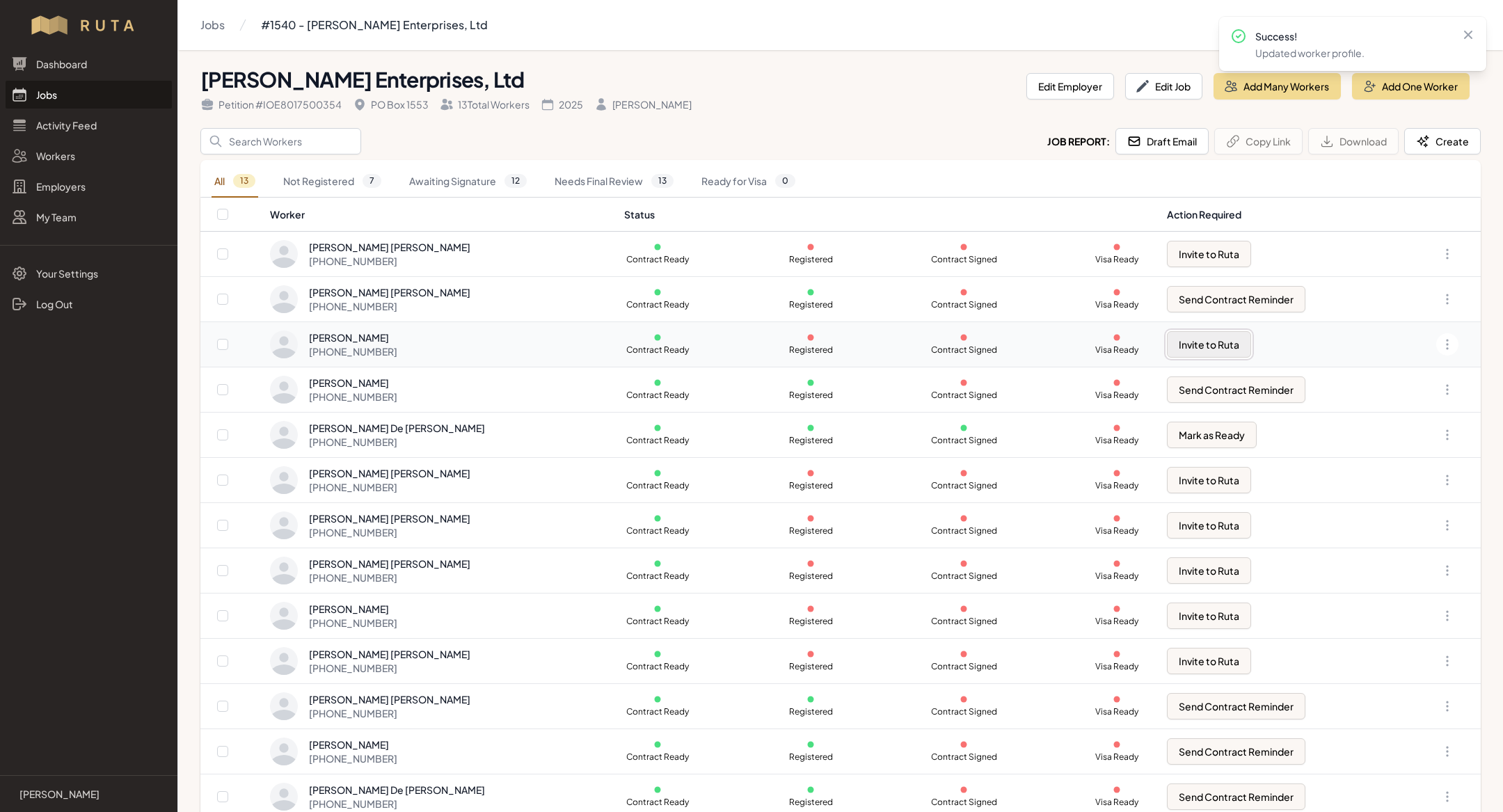
click at [1215, 341] on button "Invite to Ruta" at bounding box center [1208, 344] width 84 height 27
checkbox input "true"
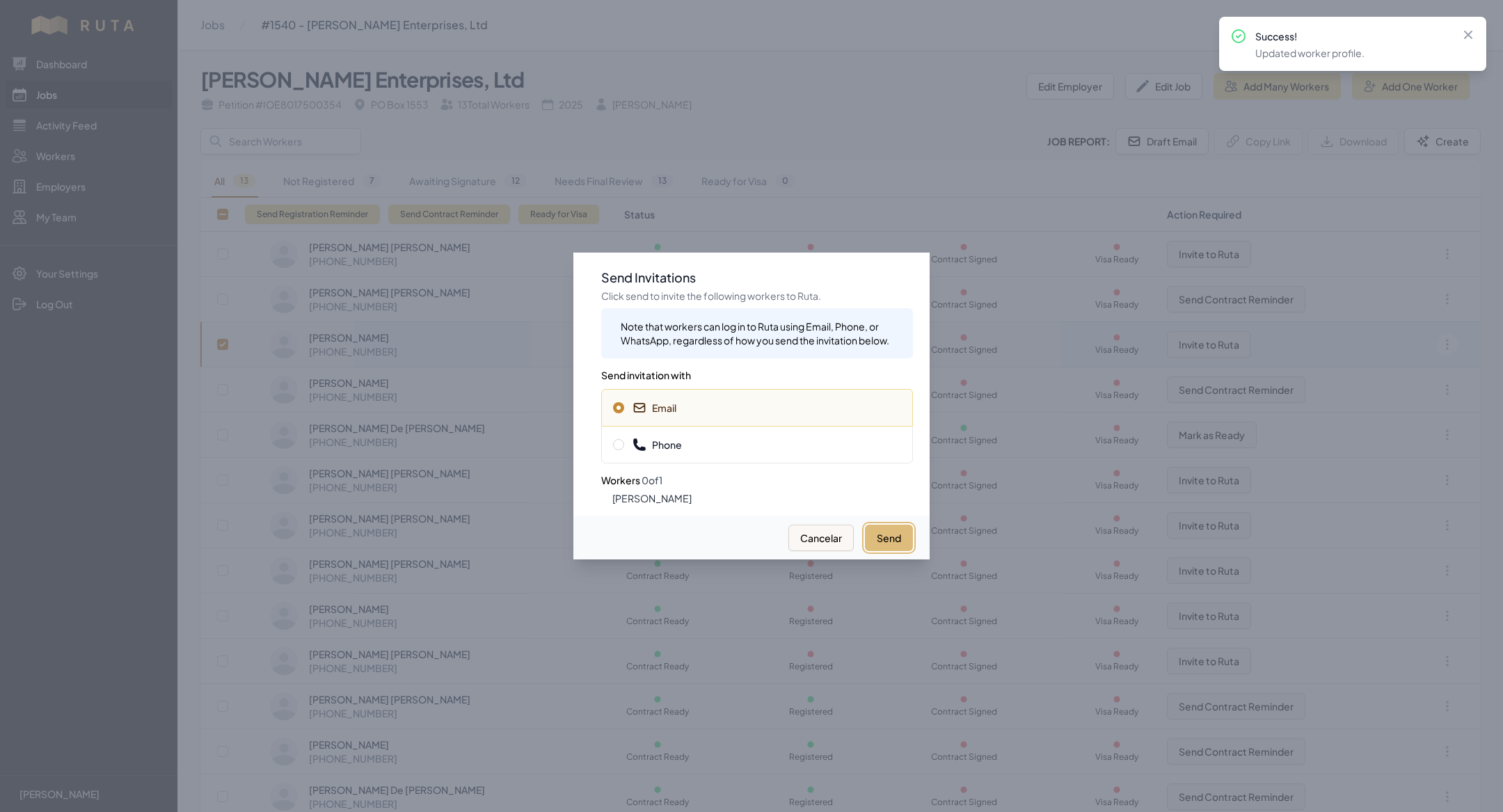
click at [900, 535] on button "Send" at bounding box center [889, 537] width 48 height 27
click at [378, 520] on div at bounding box center [751, 406] width 1503 height 812
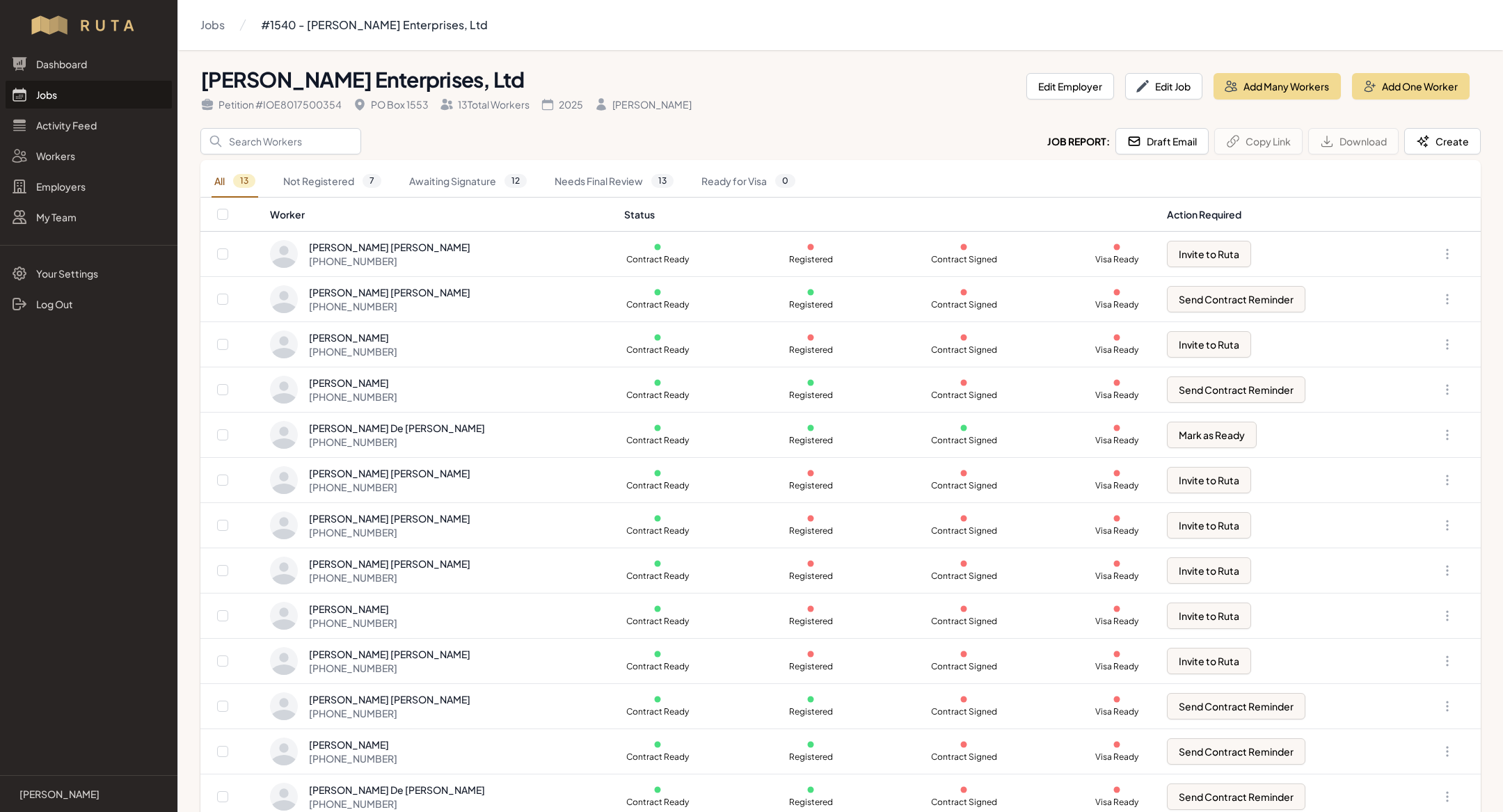
click at [62, 96] on link "Jobs" at bounding box center [89, 95] width 166 height 28
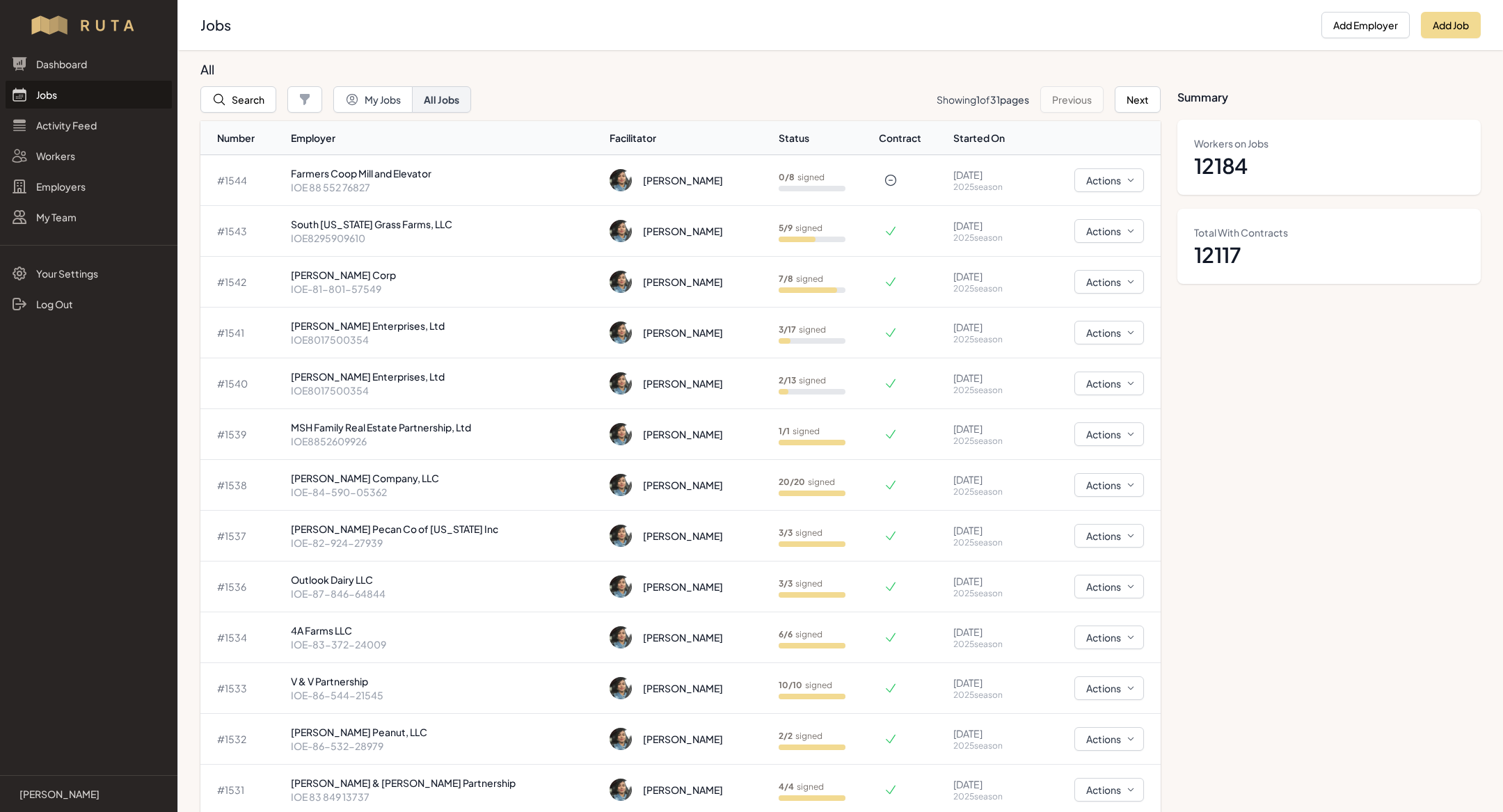
click at [62, 96] on link "Jobs" at bounding box center [89, 95] width 166 height 28
click at [407, 389] on p "IOE8017500354" at bounding box center [445, 390] width 309 height 14
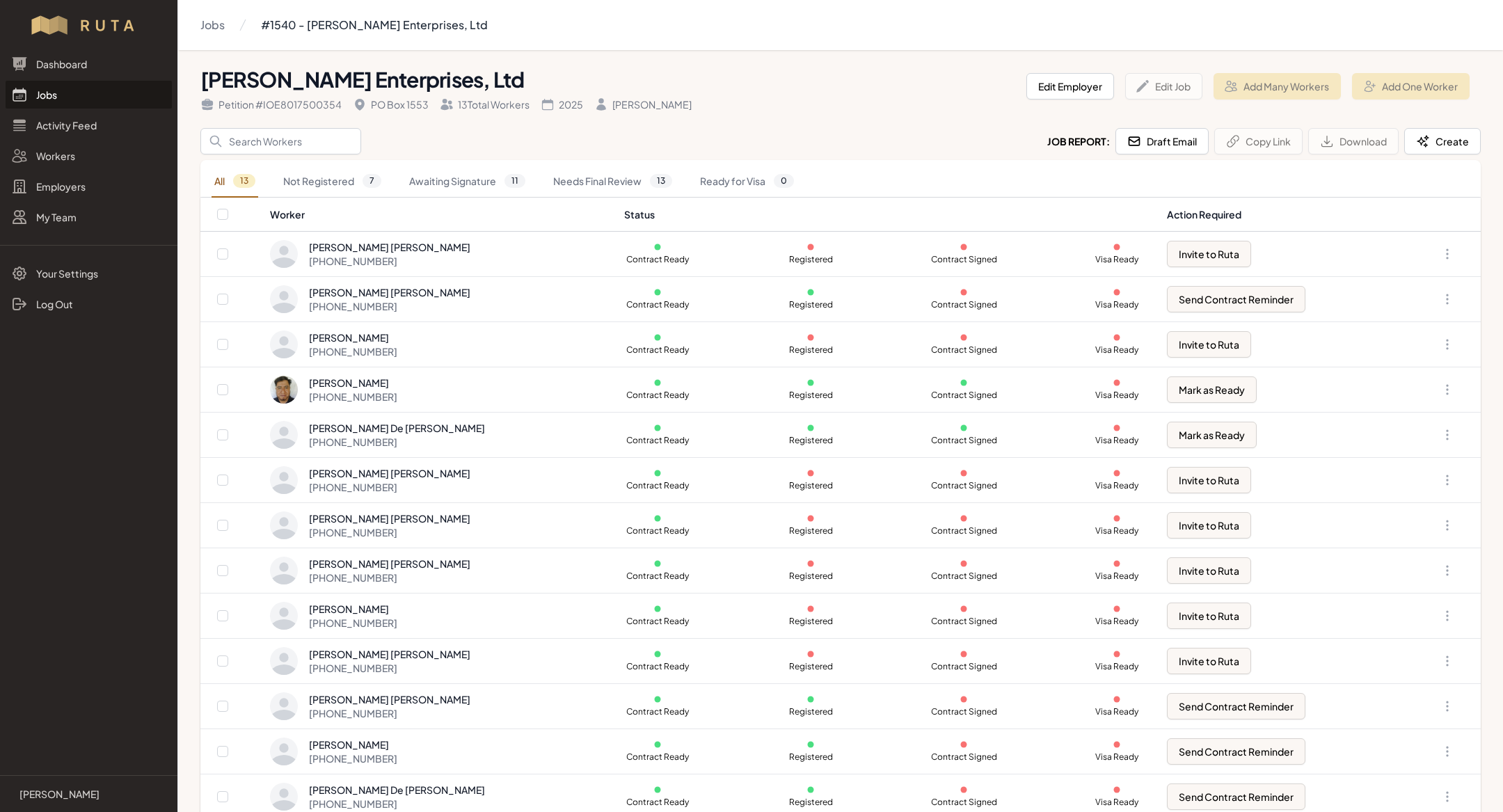
click at [95, 88] on link "Jobs" at bounding box center [89, 95] width 166 height 28
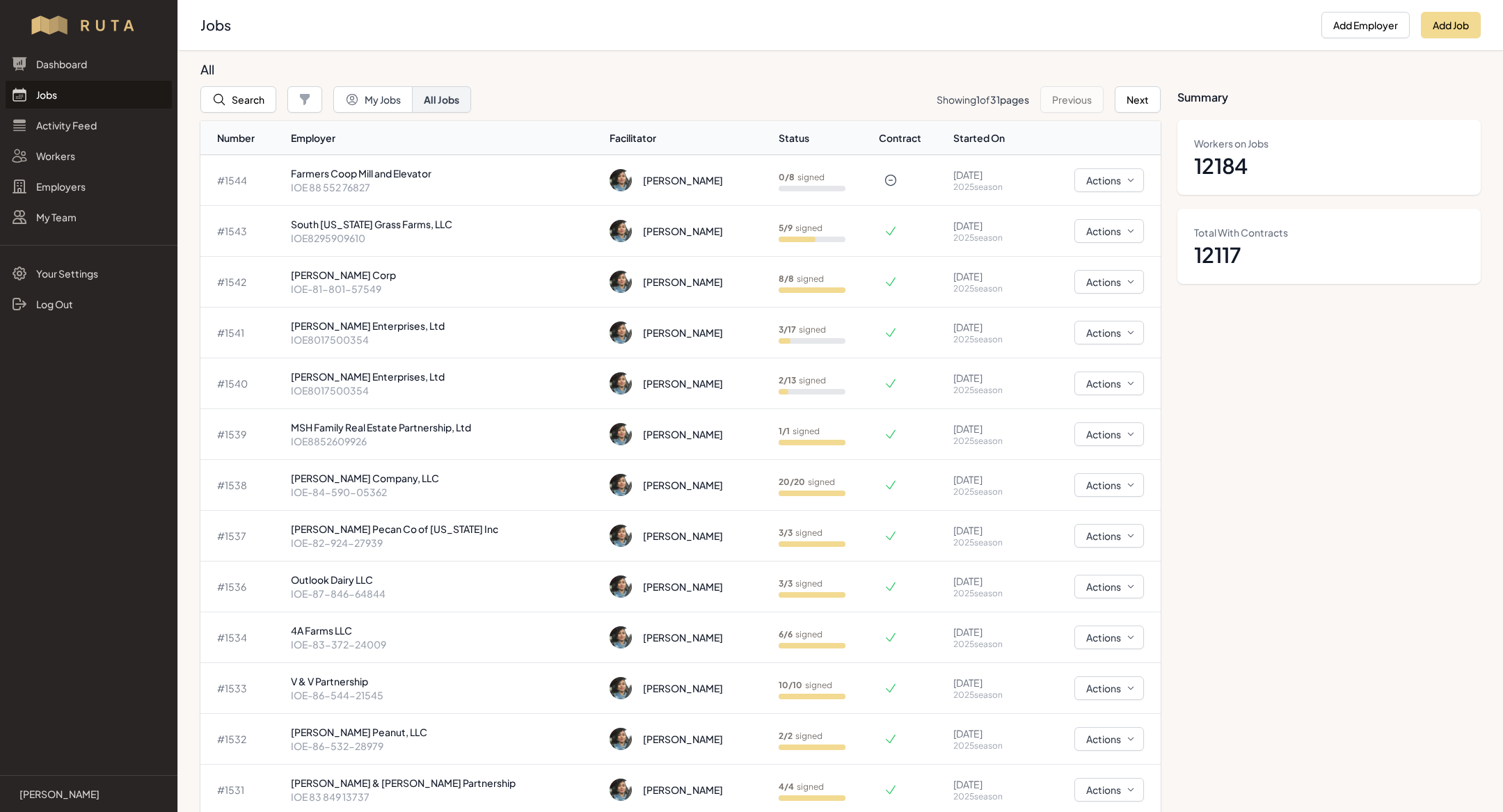
click at [77, 85] on link "Jobs" at bounding box center [89, 95] width 166 height 28
click at [773, 386] on td "3 / 13 signed" at bounding box center [825, 383] width 106 height 50
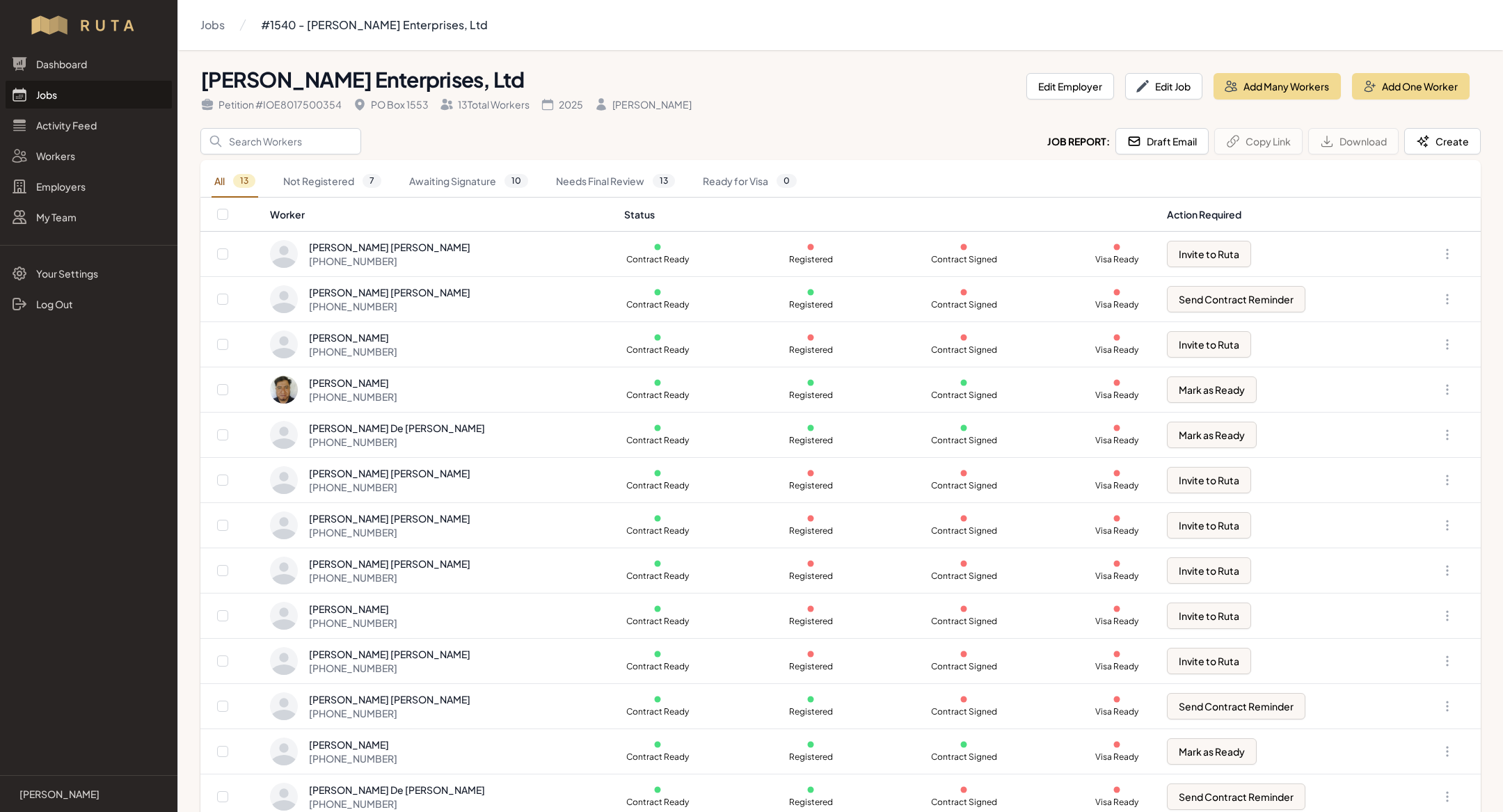
scroll to position [15, 0]
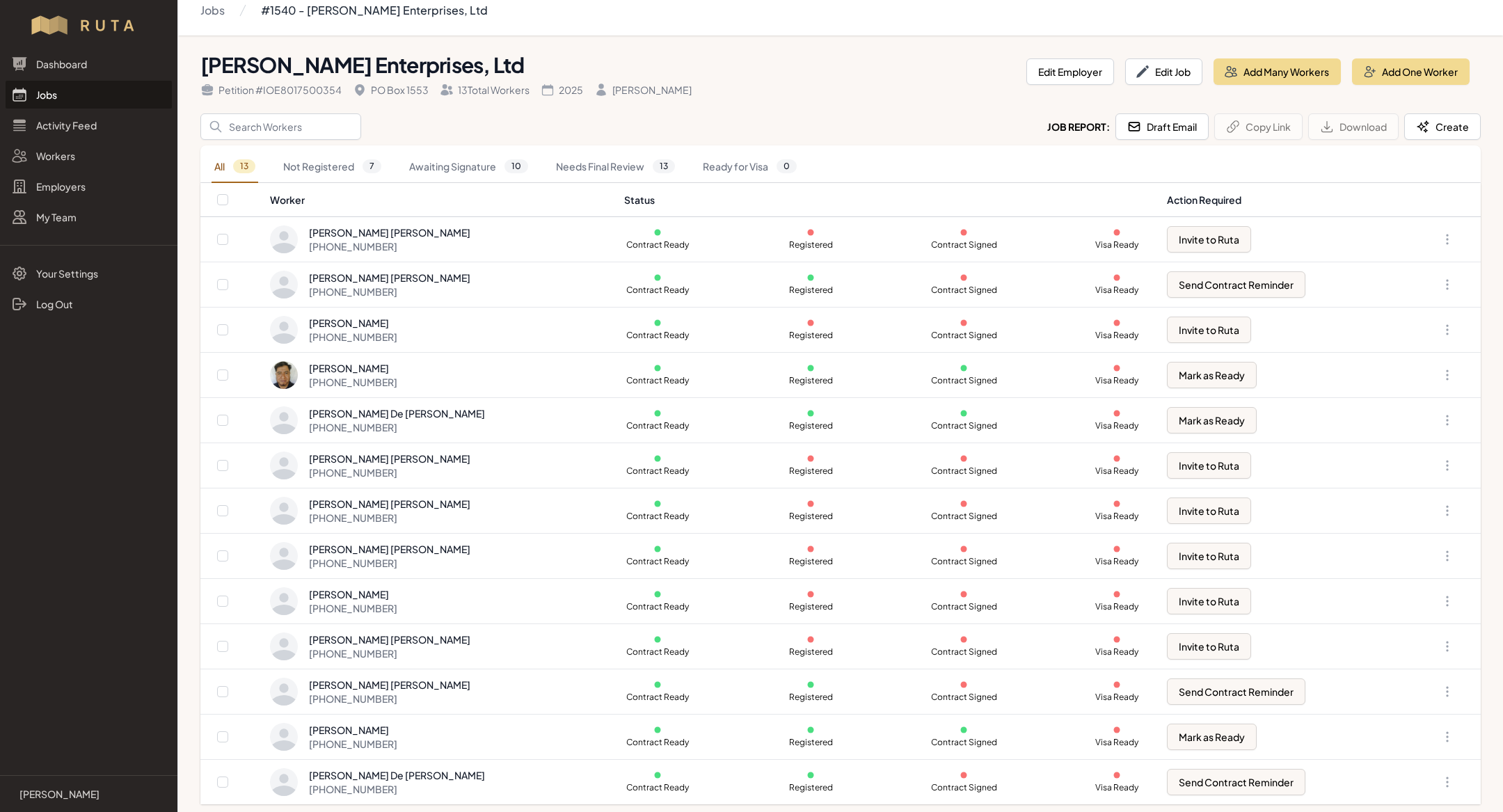
click at [82, 98] on link "Jobs" at bounding box center [89, 95] width 166 height 28
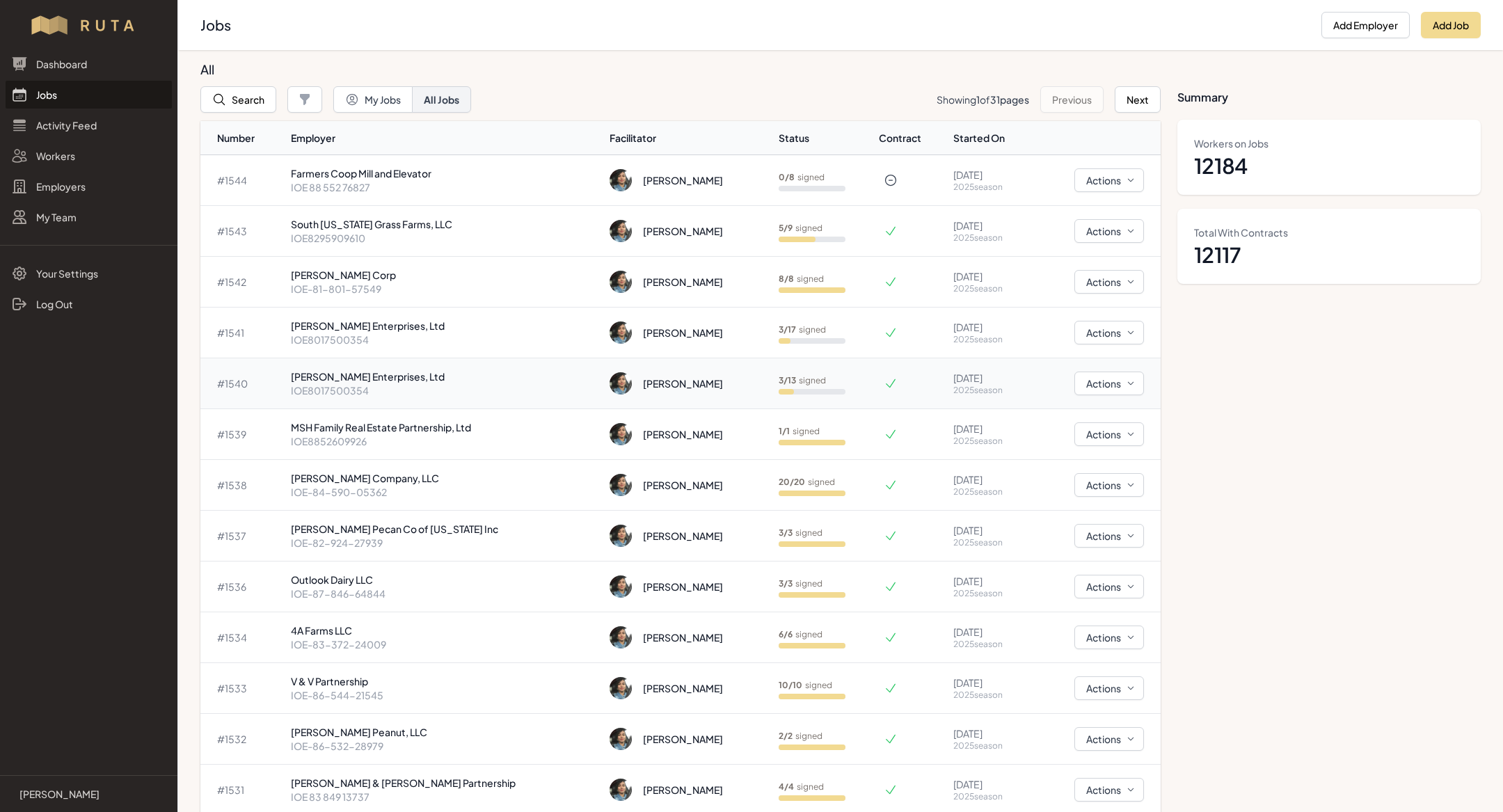
click at [437, 376] on p "[PERSON_NAME] Enterprises, Ltd" at bounding box center [445, 376] width 309 height 14
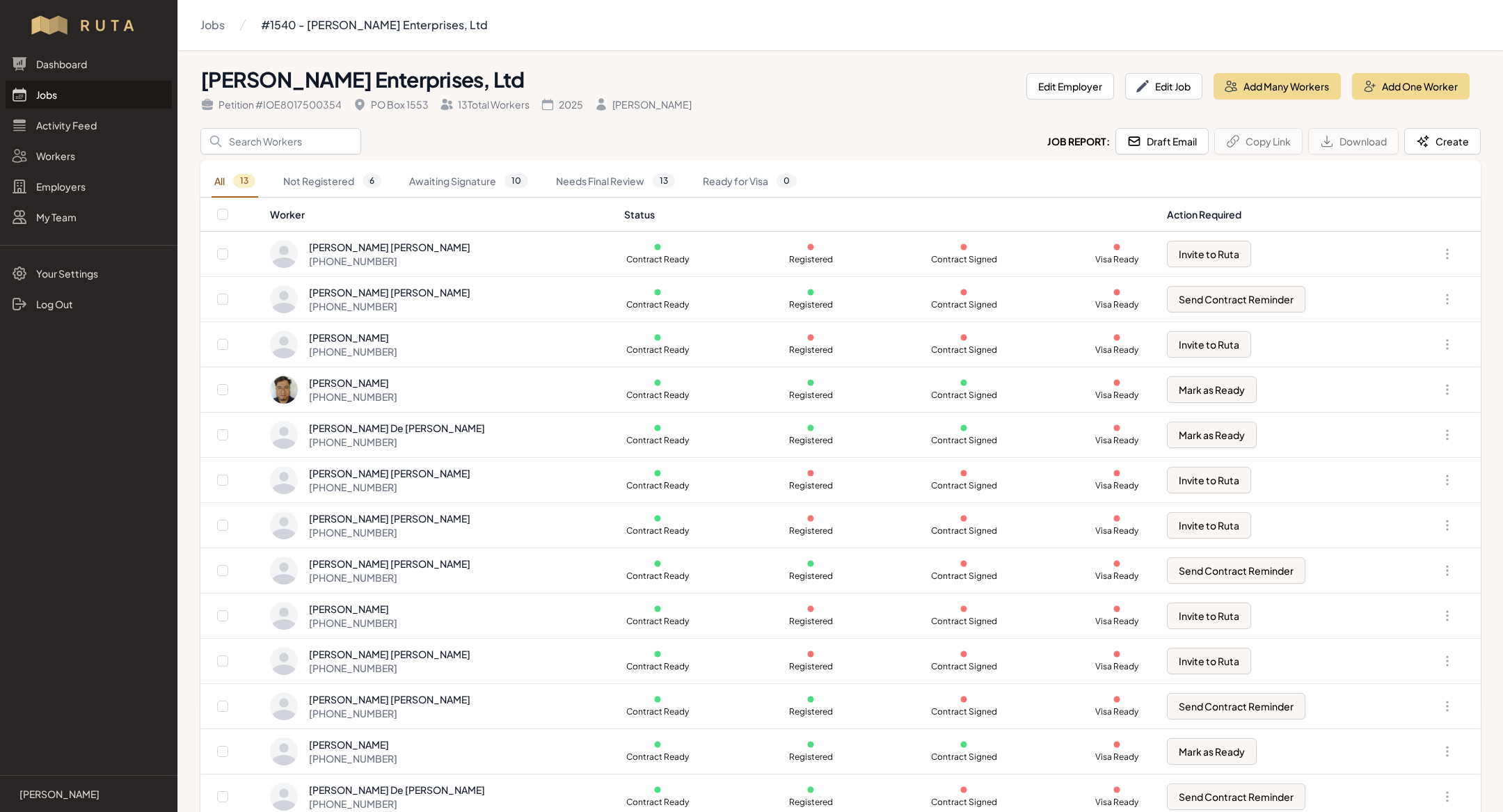
click at [100, 92] on link "Jobs" at bounding box center [89, 95] width 166 height 28
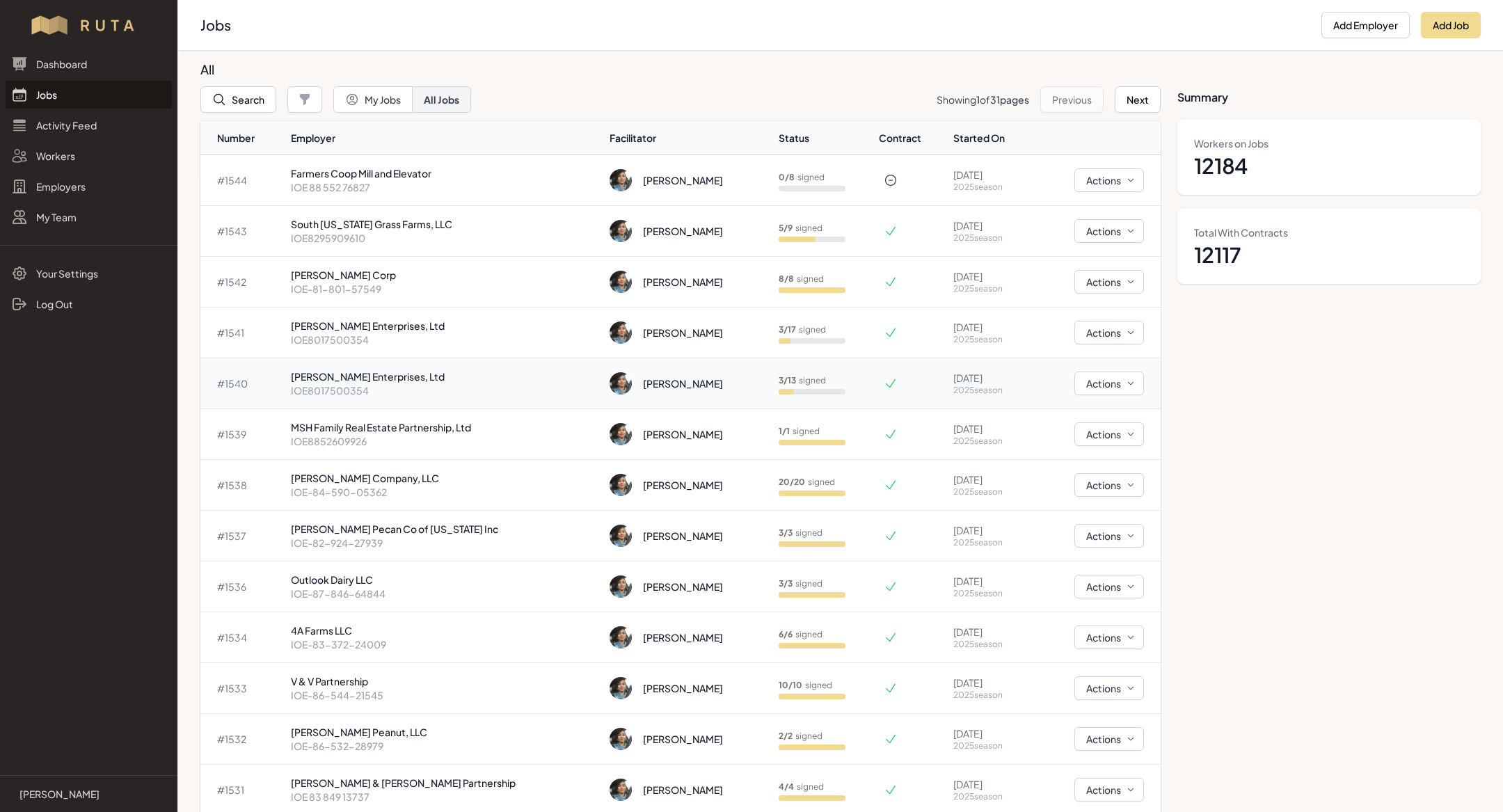
click at [405, 395] on p "IOE8017500354" at bounding box center [445, 390] width 309 height 14
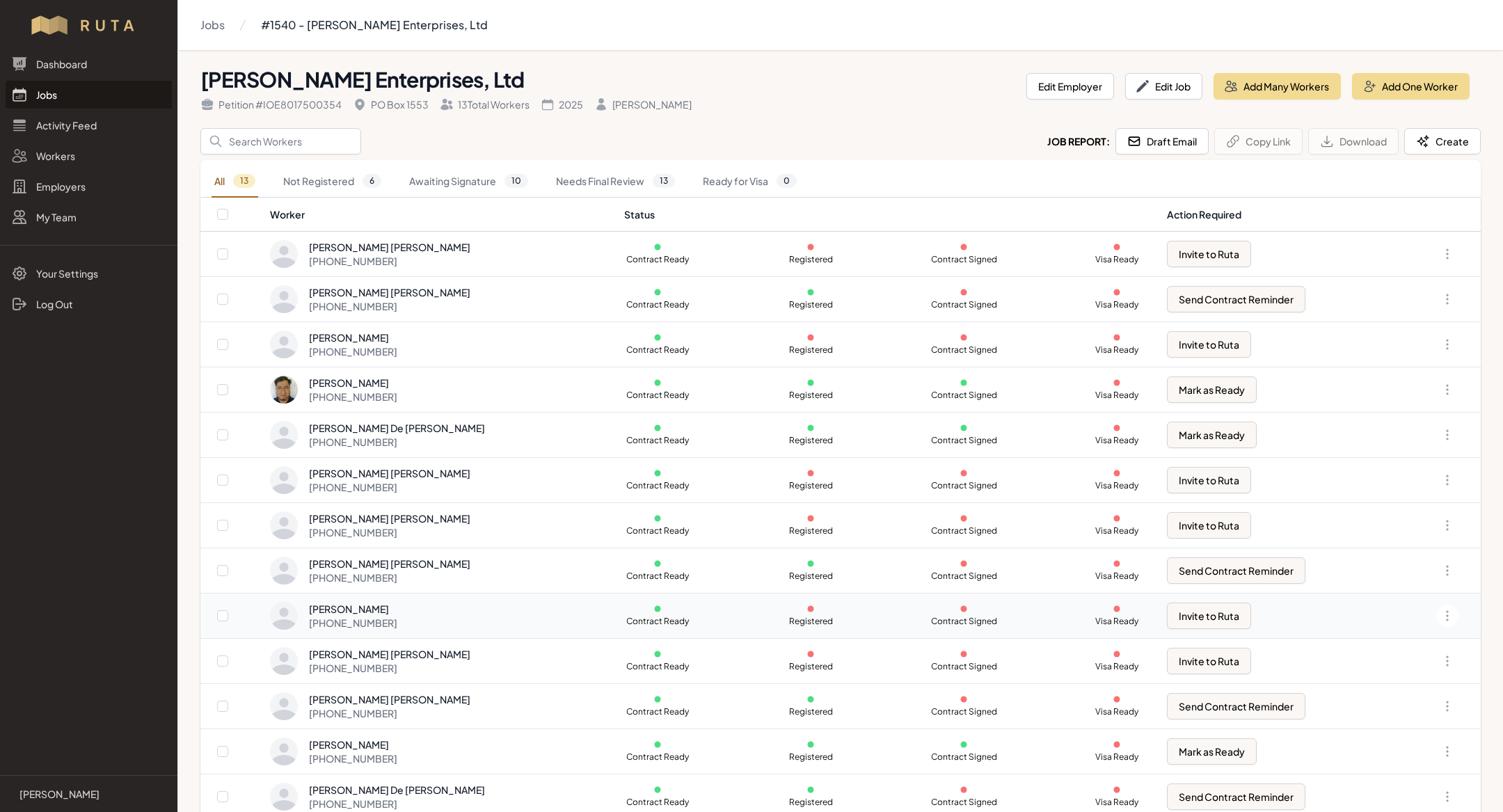
scroll to position [15, 0]
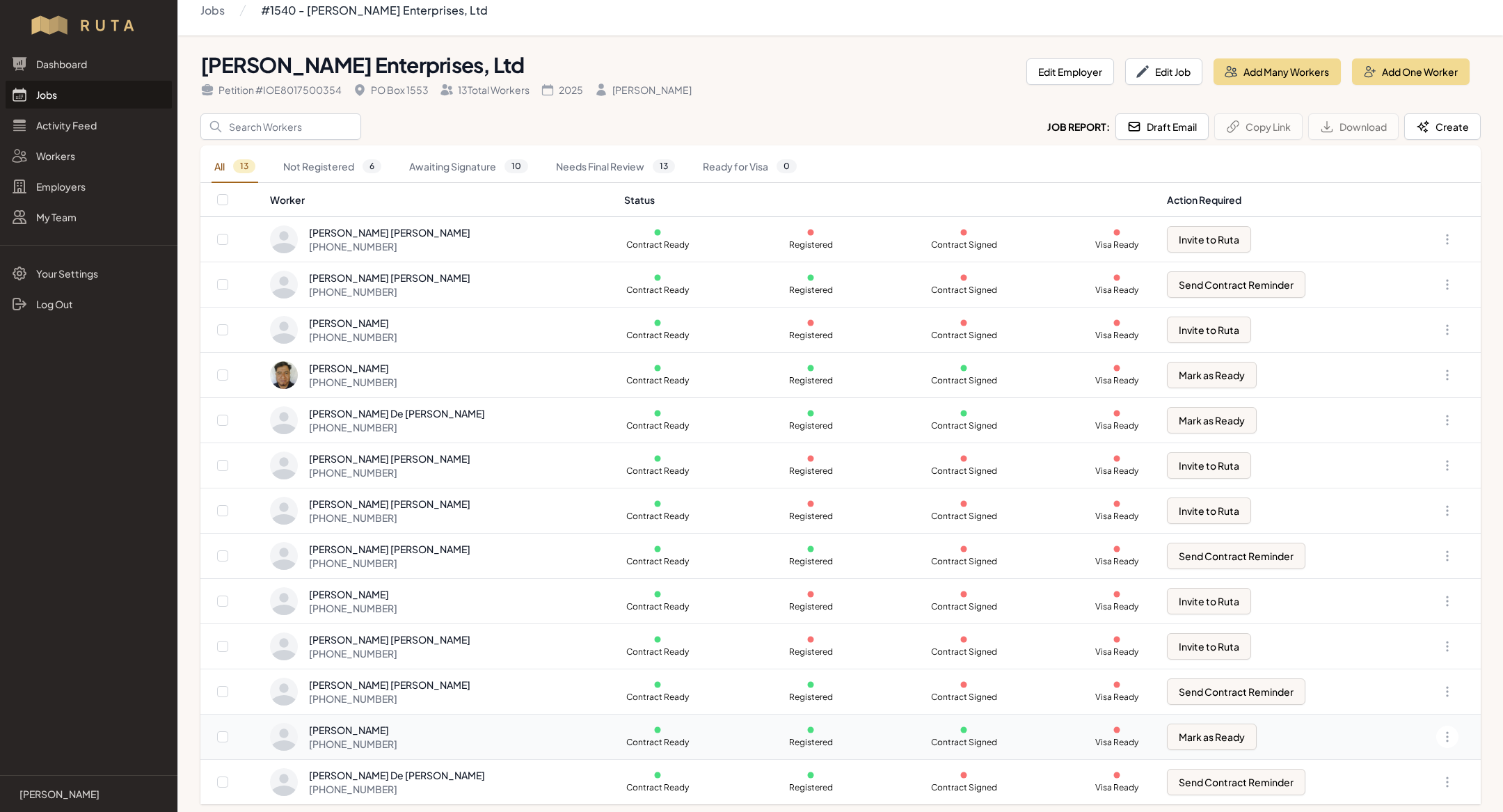
click at [450, 732] on div "[PERSON_NAME] [PHONE_NUMBER]" at bounding box center [438, 737] width 337 height 28
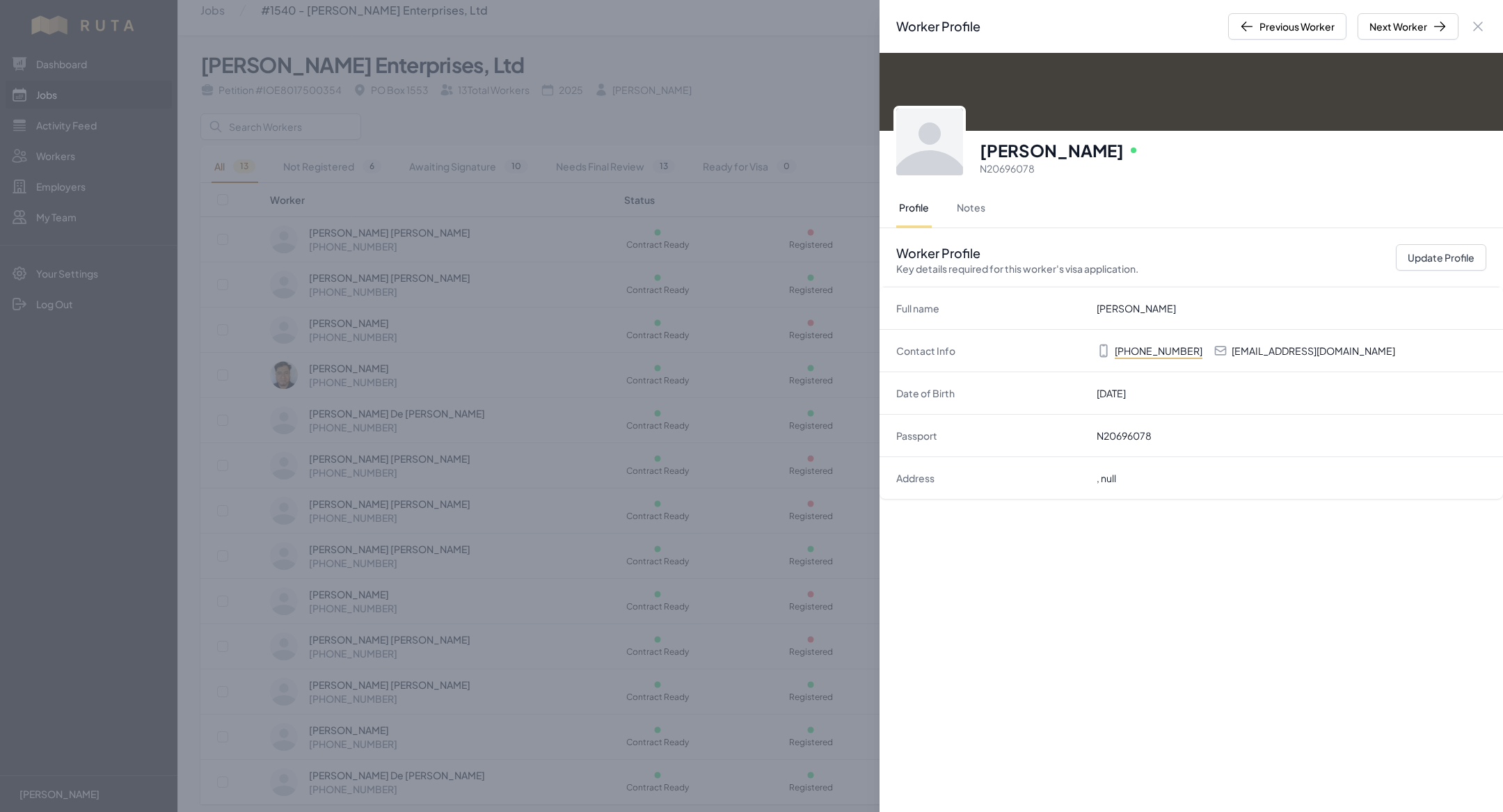
click at [474, 322] on div "Worker Profile Previous Worker Next Worker Close panel [PERSON_NAME] Online N20…" at bounding box center [751, 406] width 1503 height 812
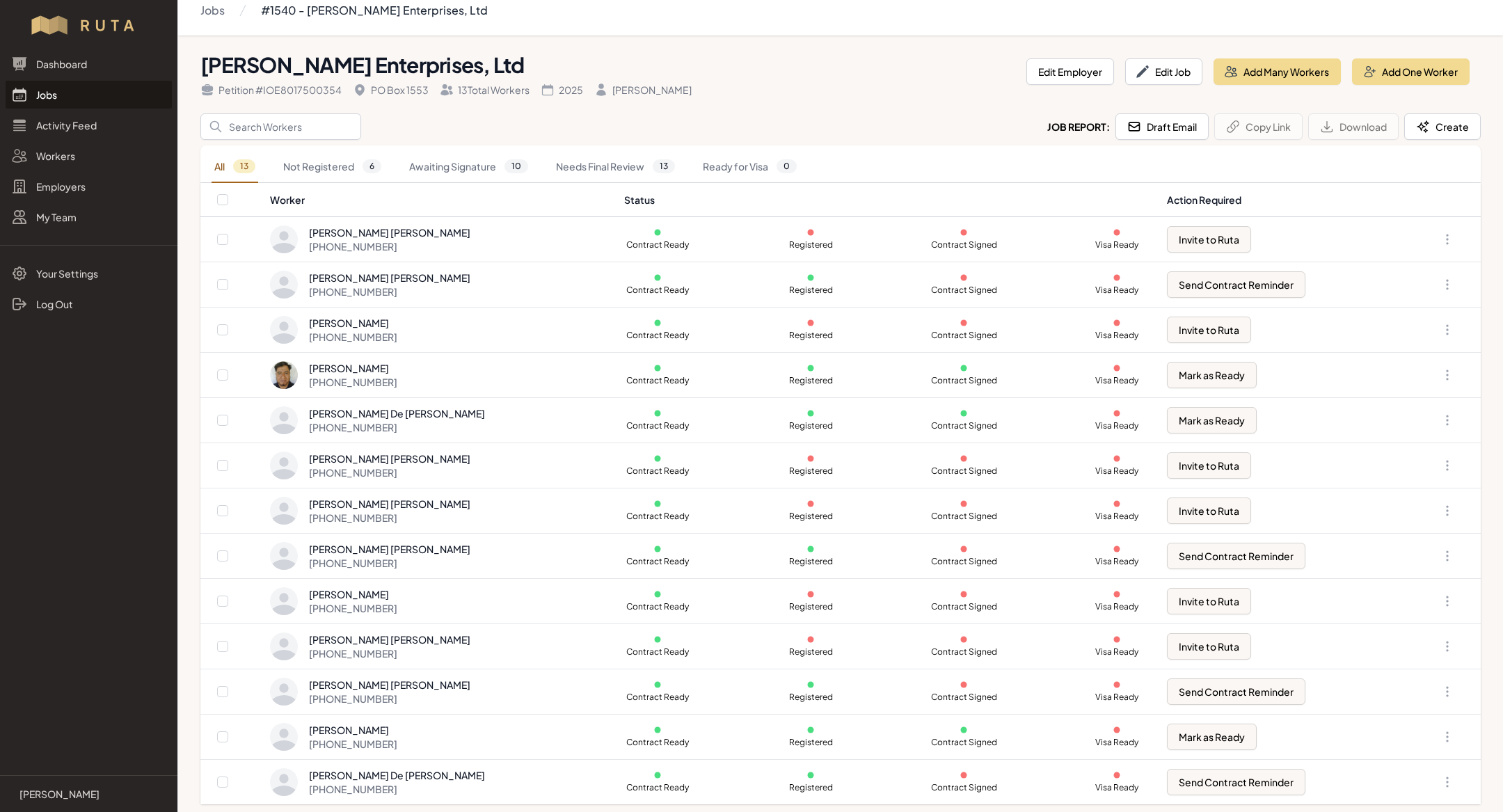
click at [96, 95] on link "Jobs" at bounding box center [89, 95] width 166 height 28
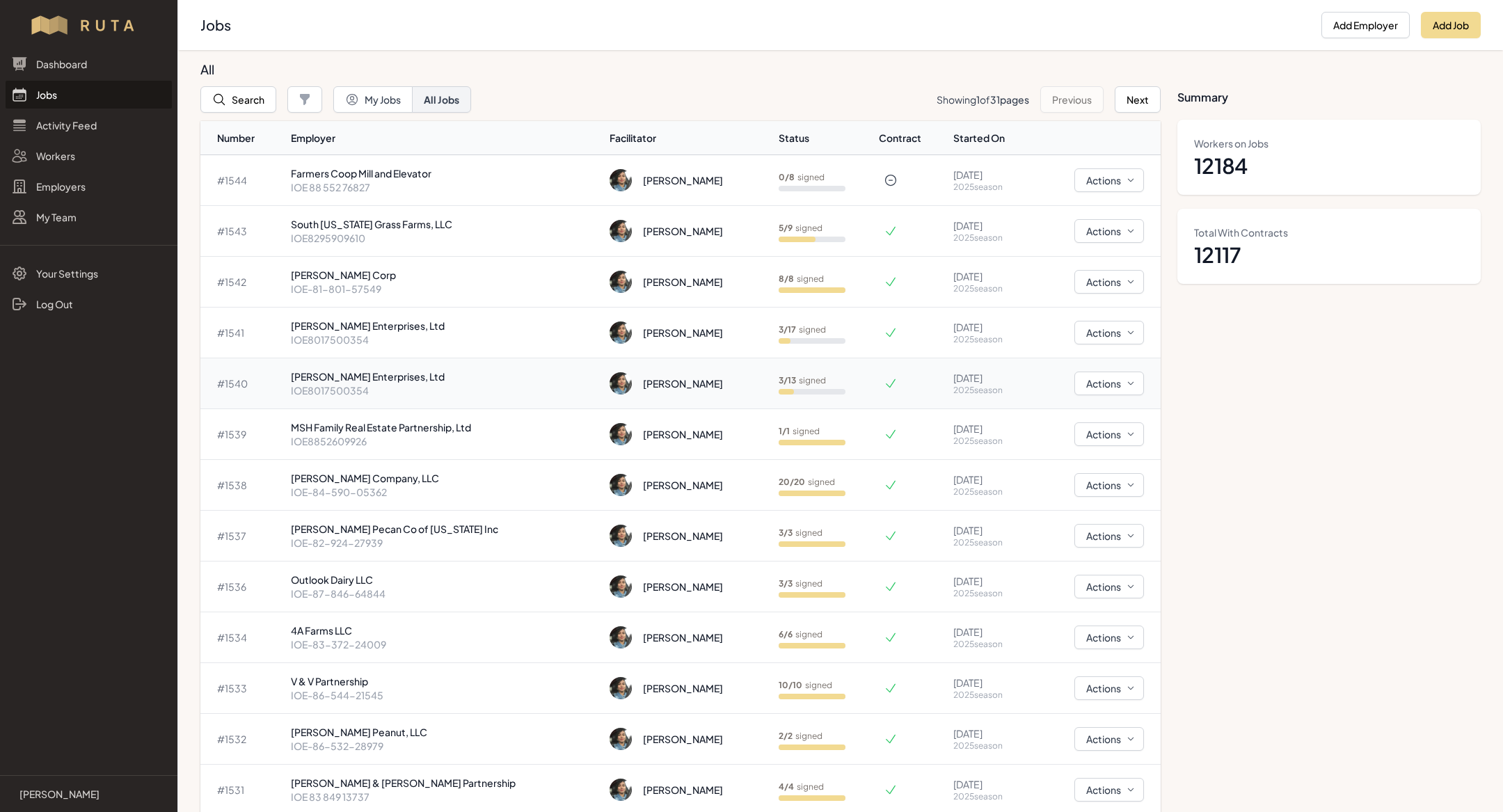
click at [362, 383] on p "IOE8017500354" at bounding box center [445, 390] width 309 height 14
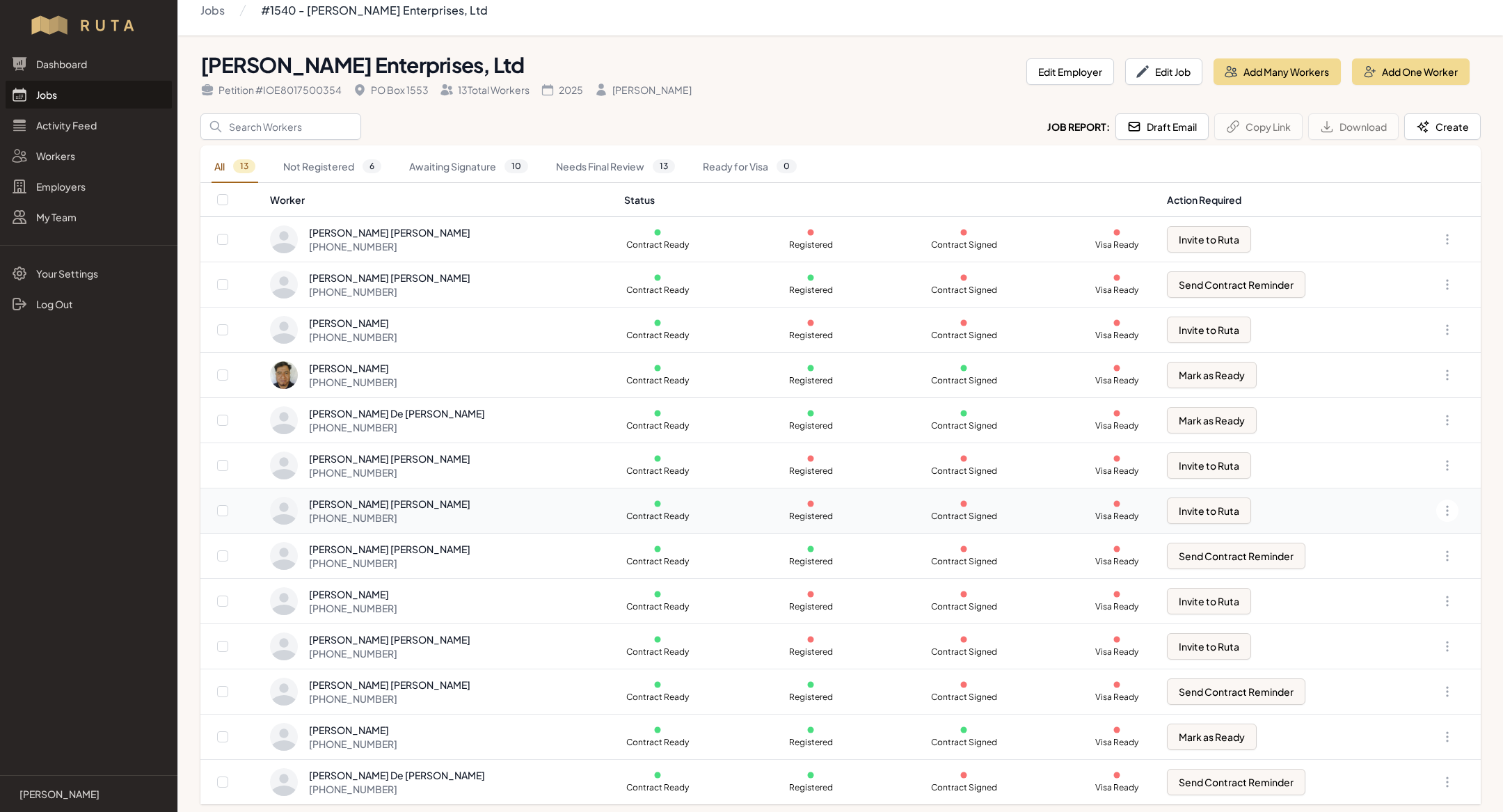
scroll to position [15, 0]
click at [84, 95] on link "Jobs" at bounding box center [89, 95] width 166 height 28
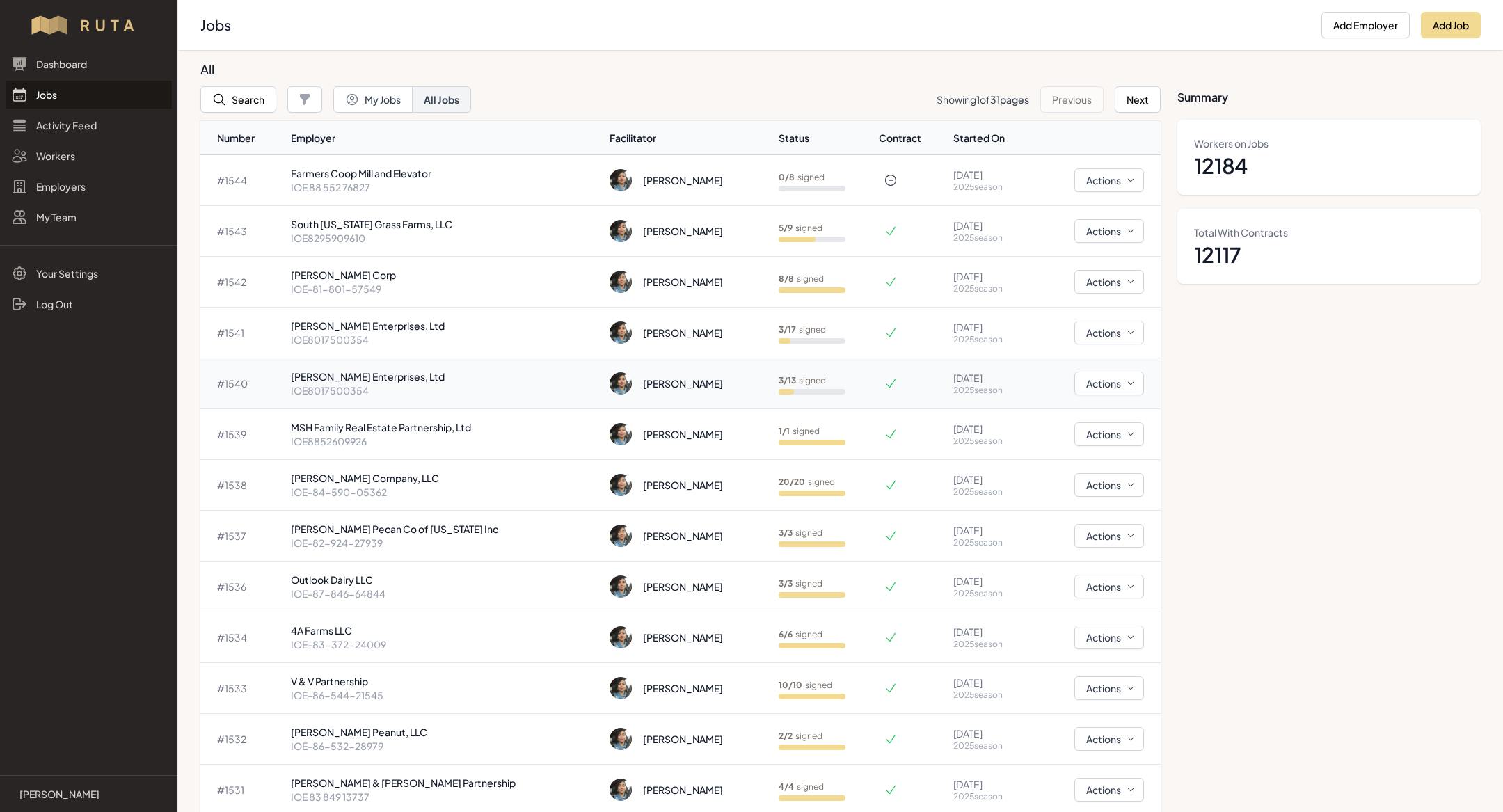
click at [367, 374] on p "[PERSON_NAME] Enterprises, Ltd" at bounding box center [445, 376] width 309 height 14
